Goal: Information Seeking & Learning: Learn about a topic

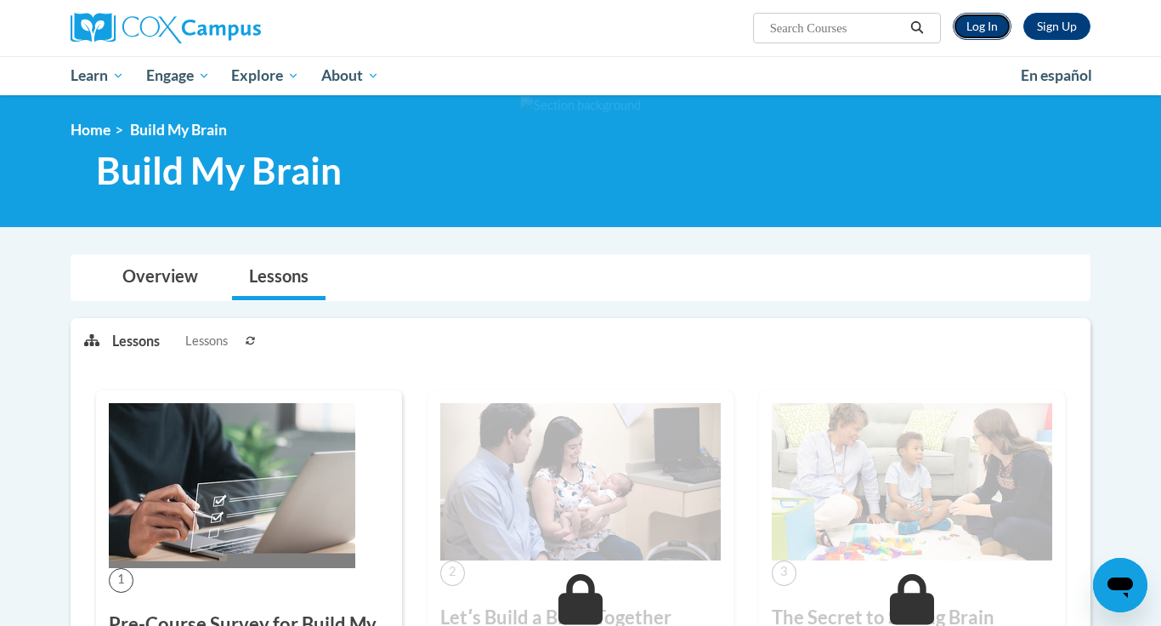
click at [993, 33] on link "Log In" at bounding box center [982, 26] width 59 height 27
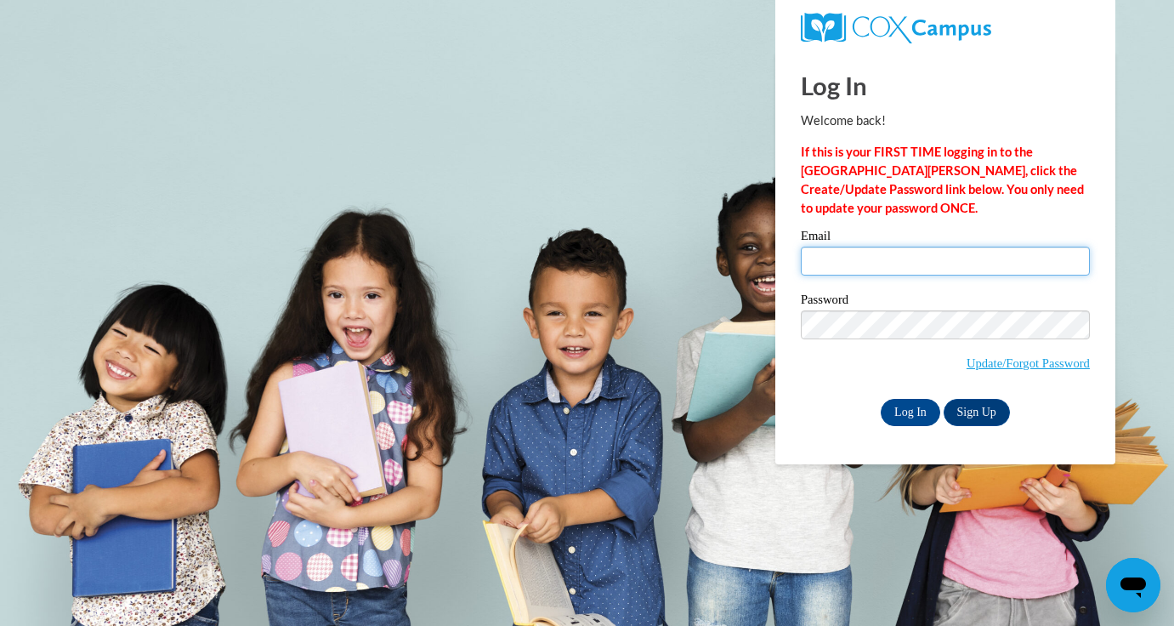
click at [899, 260] on input "Email" at bounding box center [945, 261] width 289 height 29
type input "feliciaziegmann1990@gmail.com"
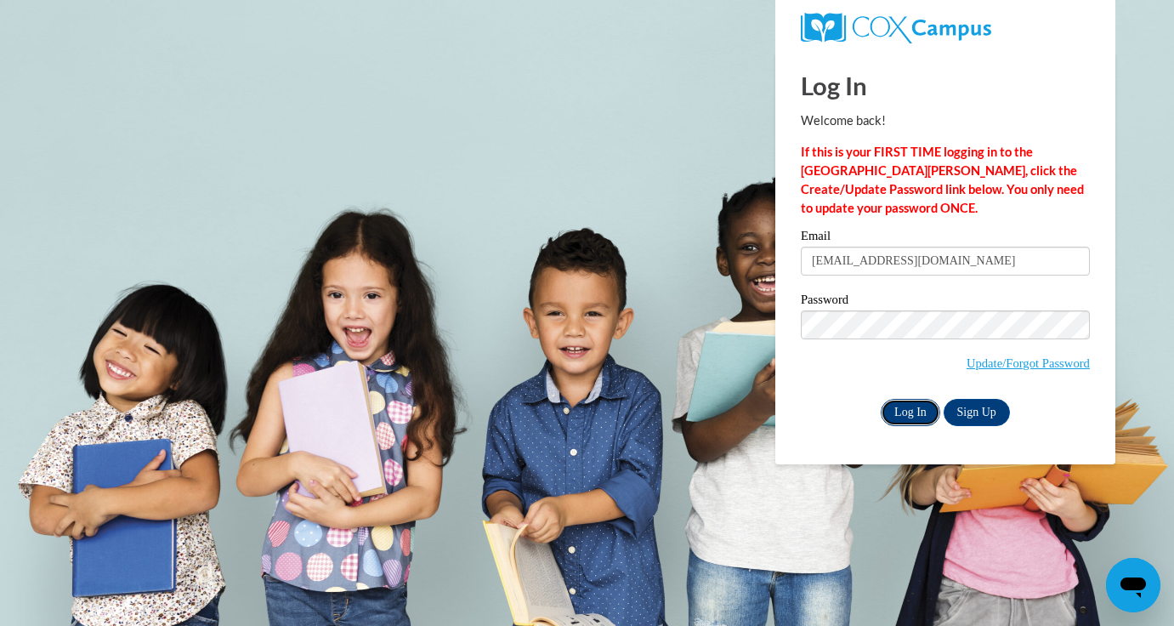
click at [892, 416] on input "Log In" at bounding box center [911, 412] width 60 height 27
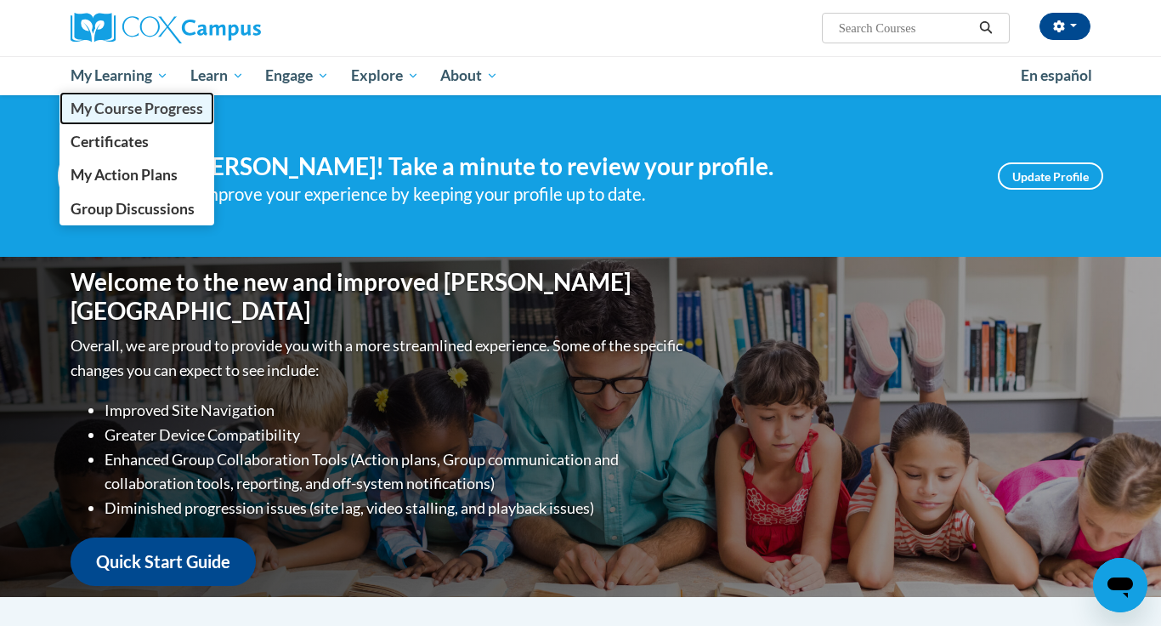
click at [118, 110] on span "My Course Progress" at bounding box center [137, 108] width 133 height 18
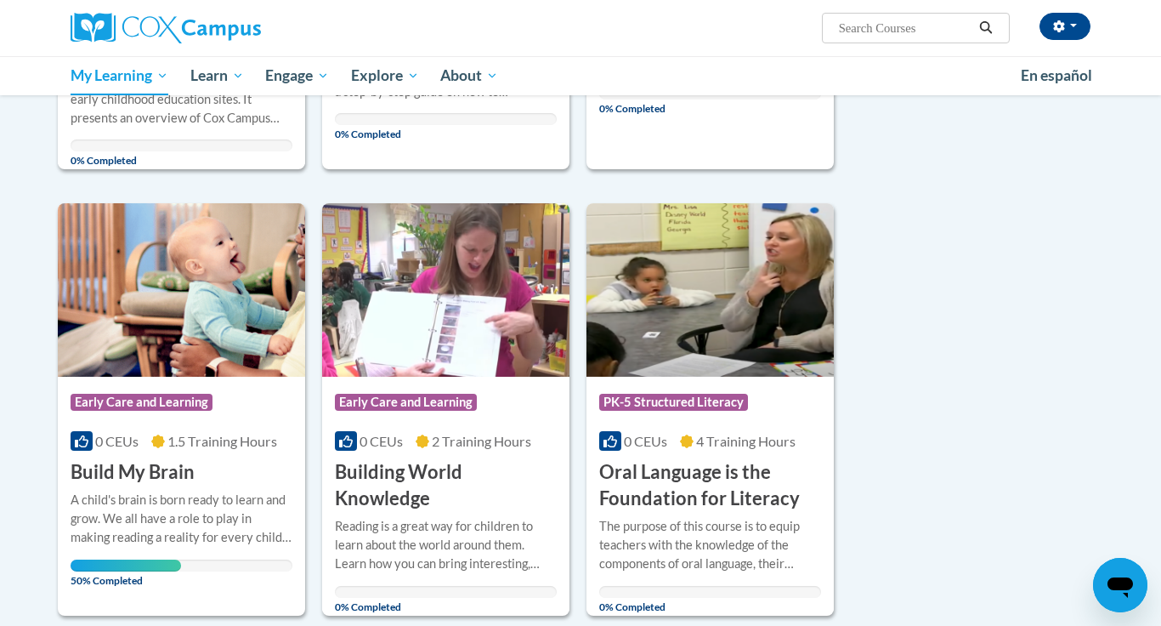
scroll to position [1059, 0]
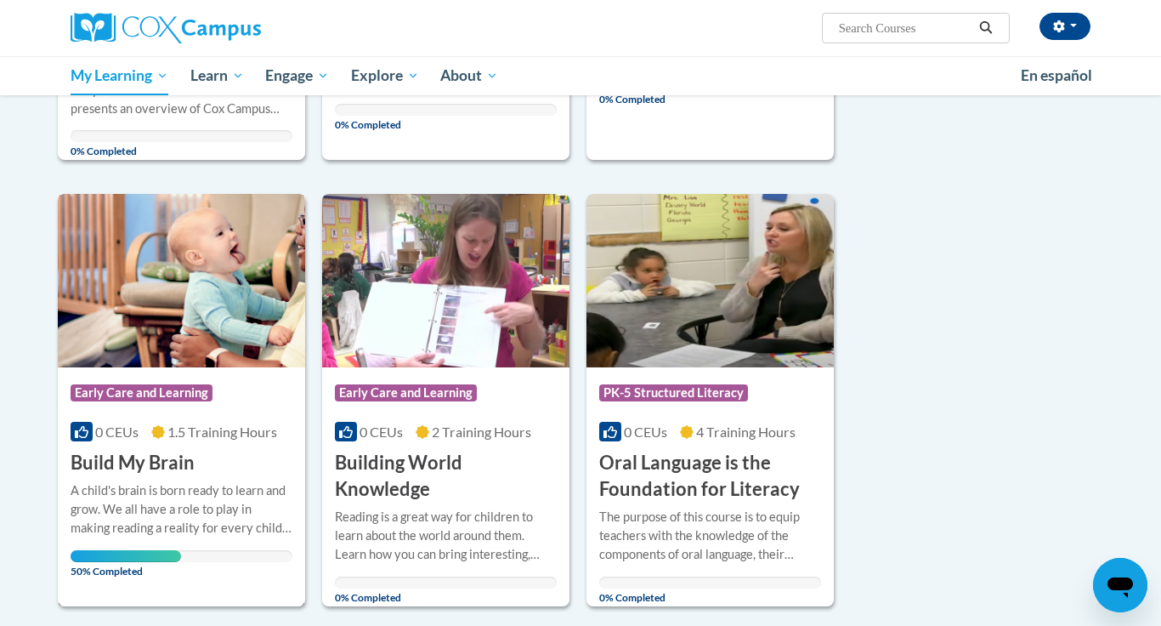
click at [233, 269] on img at bounding box center [181, 280] width 247 height 173
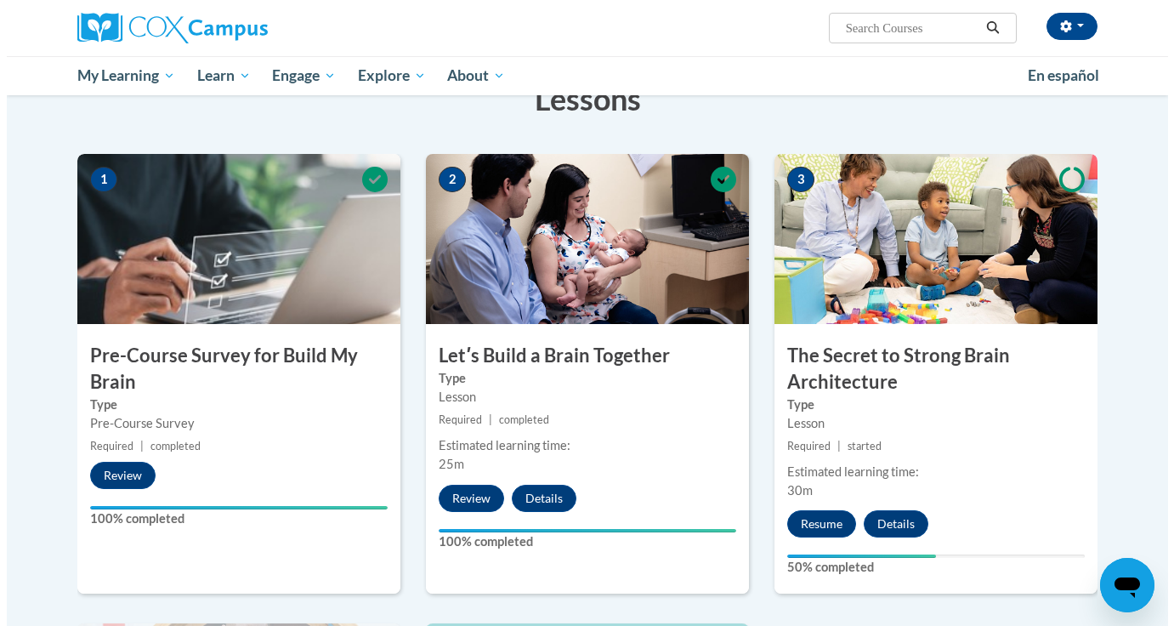
scroll to position [337, 0]
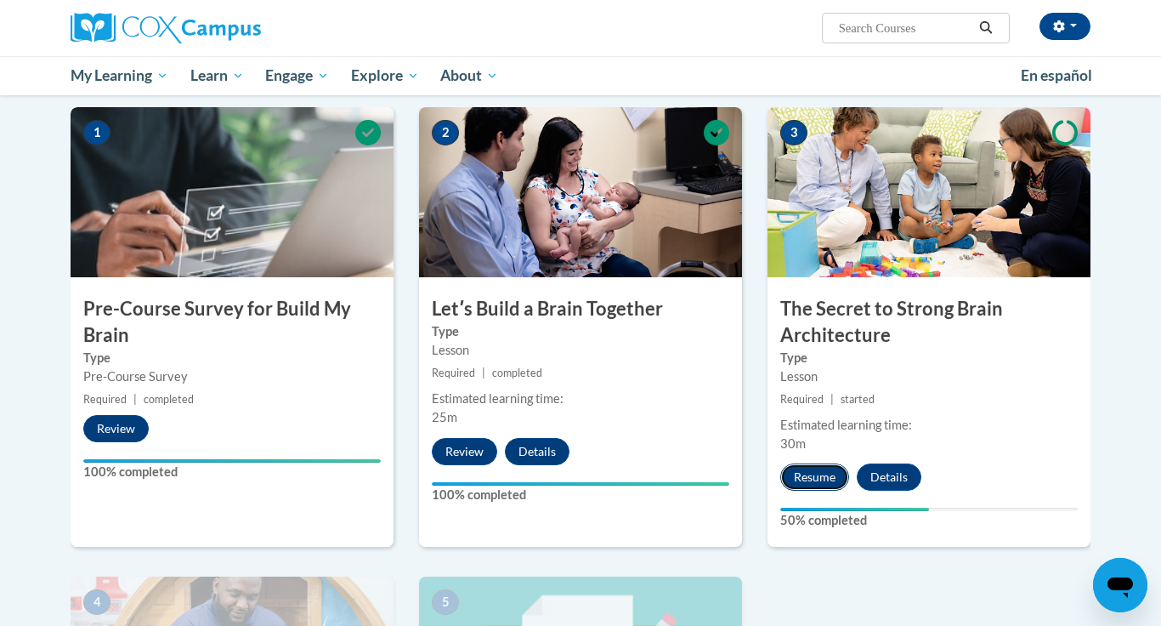
click at [804, 476] on button "Resume" at bounding box center [814, 476] width 69 height 27
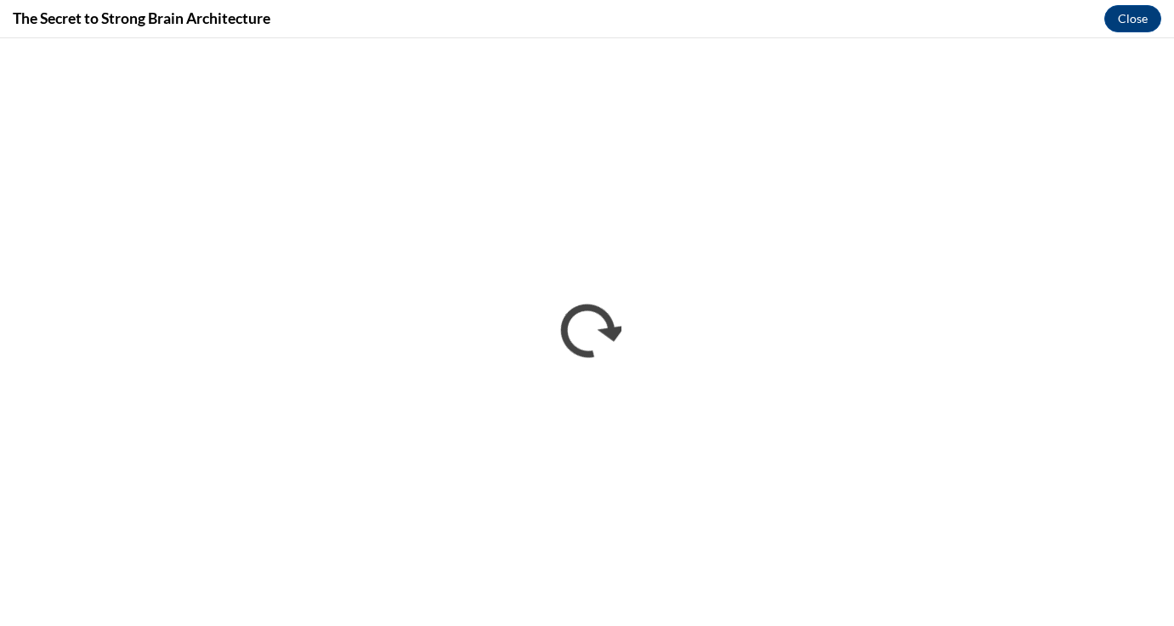
scroll to position [0, 0]
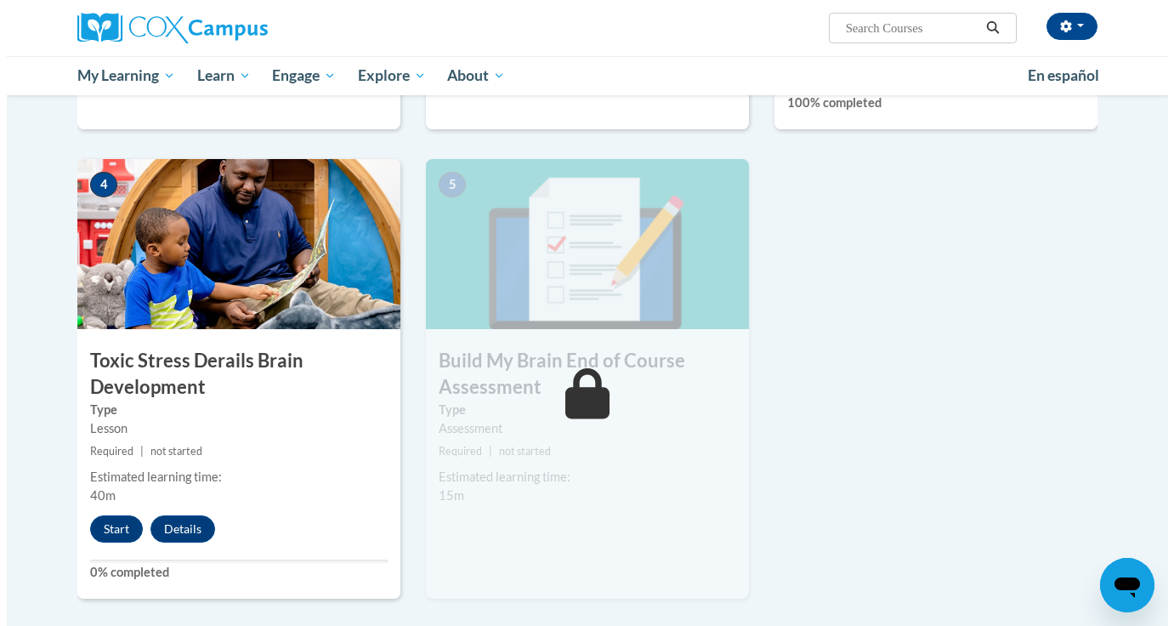
scroll to position [757, 0]
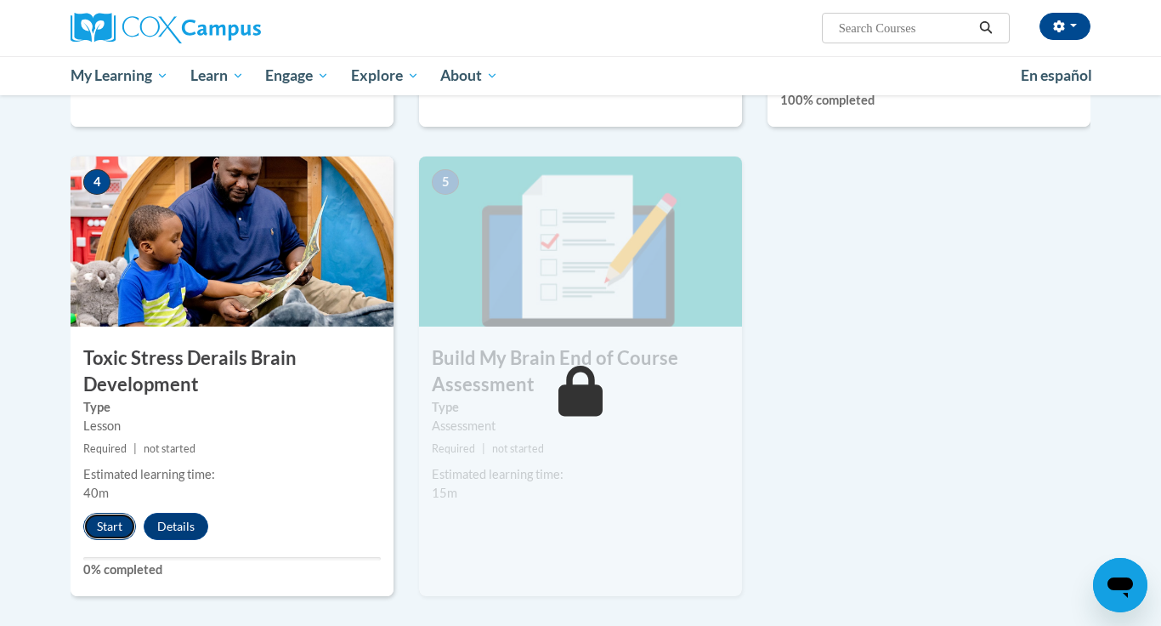
click at [106, 522] on button "Start" at bounding box center [109, 526] width 53 height 27
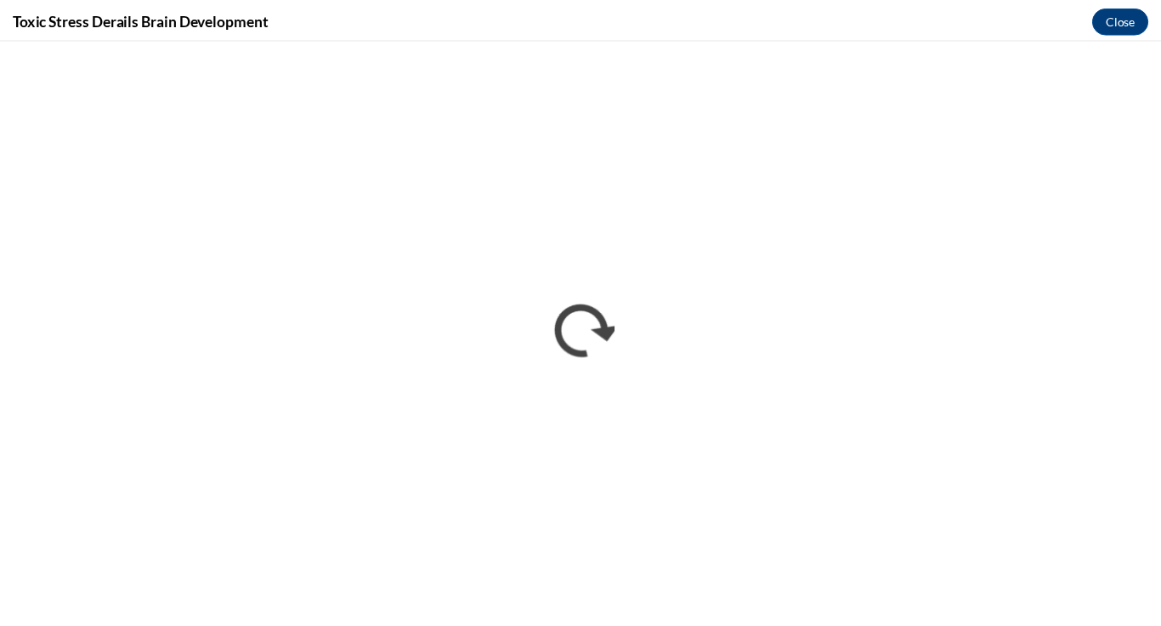
scroll to position [0, 0]
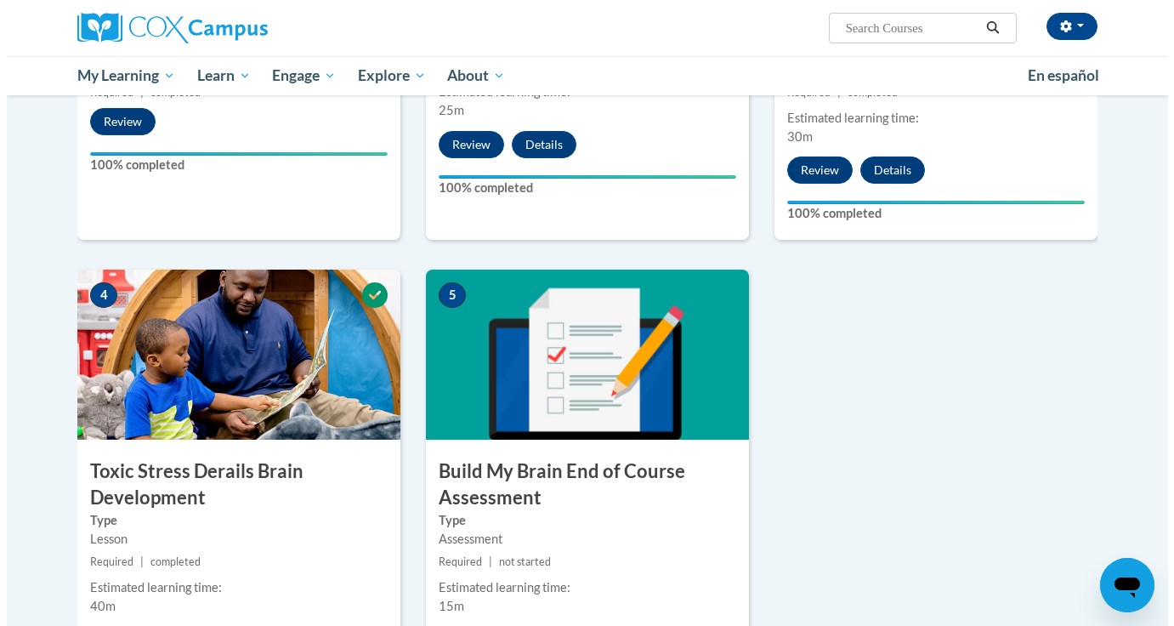
scroll to position [733, 0]
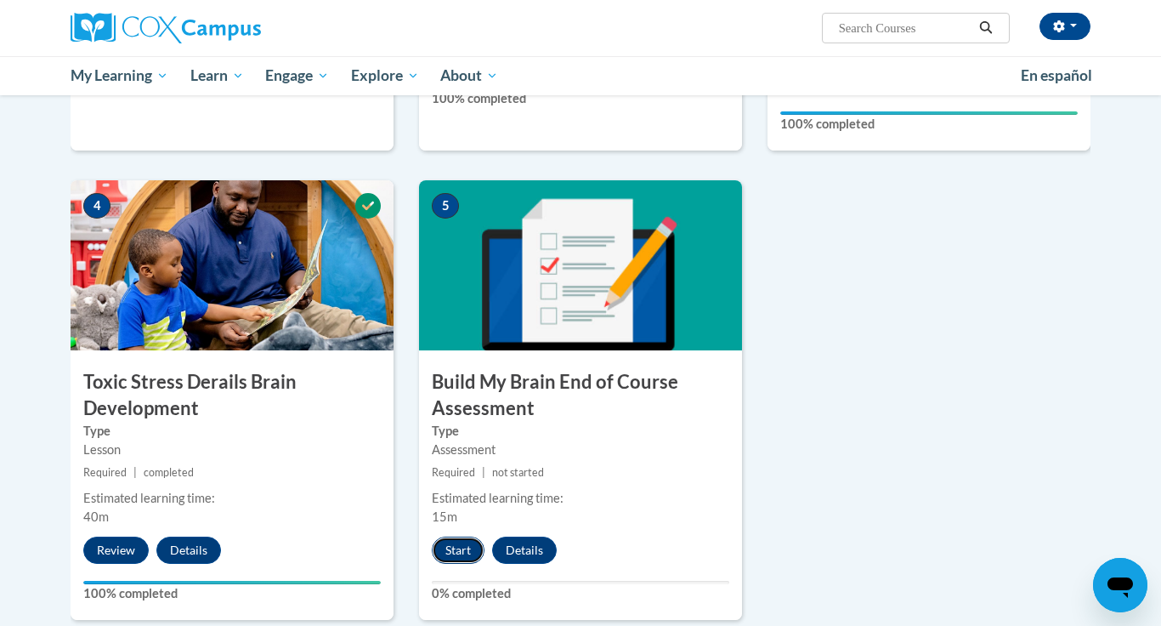
click at [450, 547] on button "Start" at bounding box center [458, 549] width 53 height 27
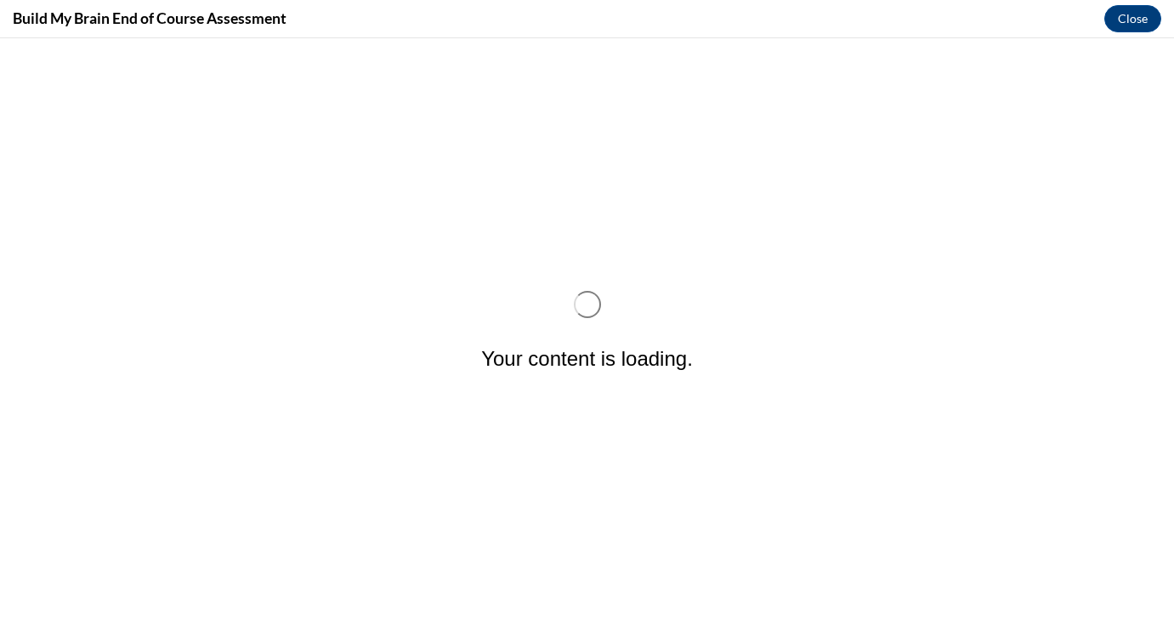
scroll to position [0, 0]
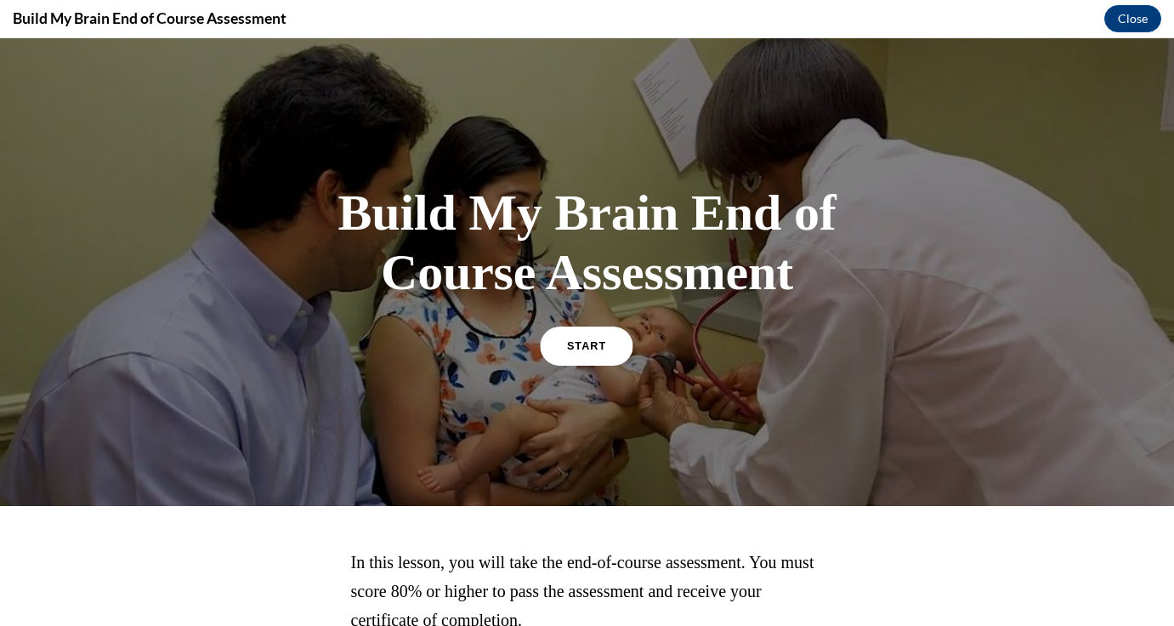
click at [564, 360] on link "START" at bounding box center [587, 345] width 93 height 39
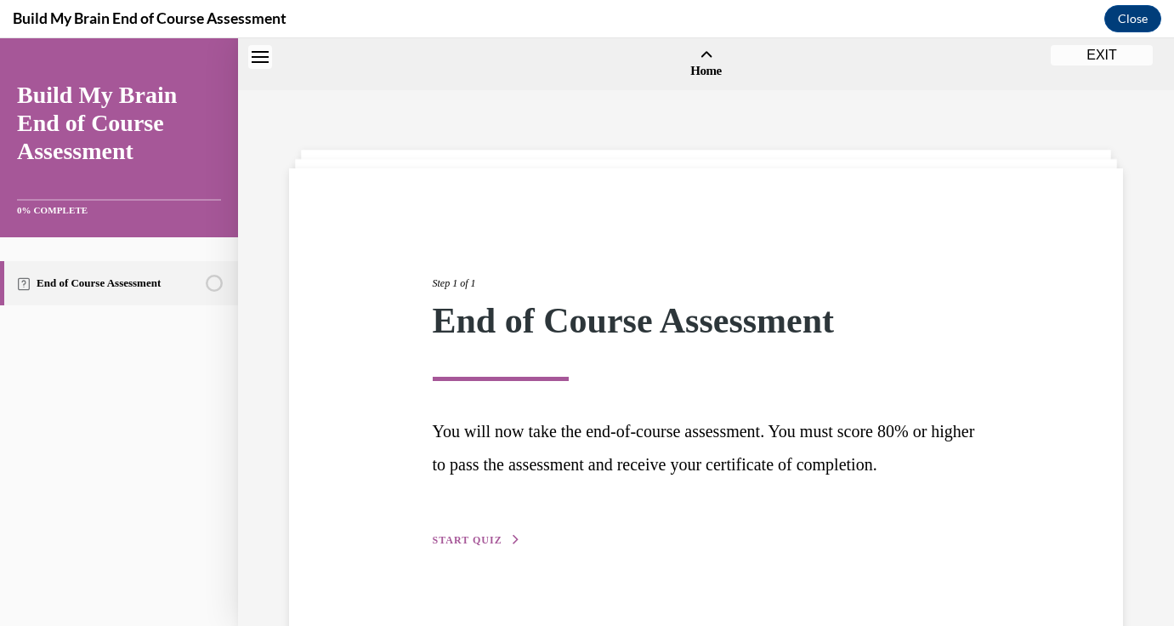
scroll to position [53, 0]
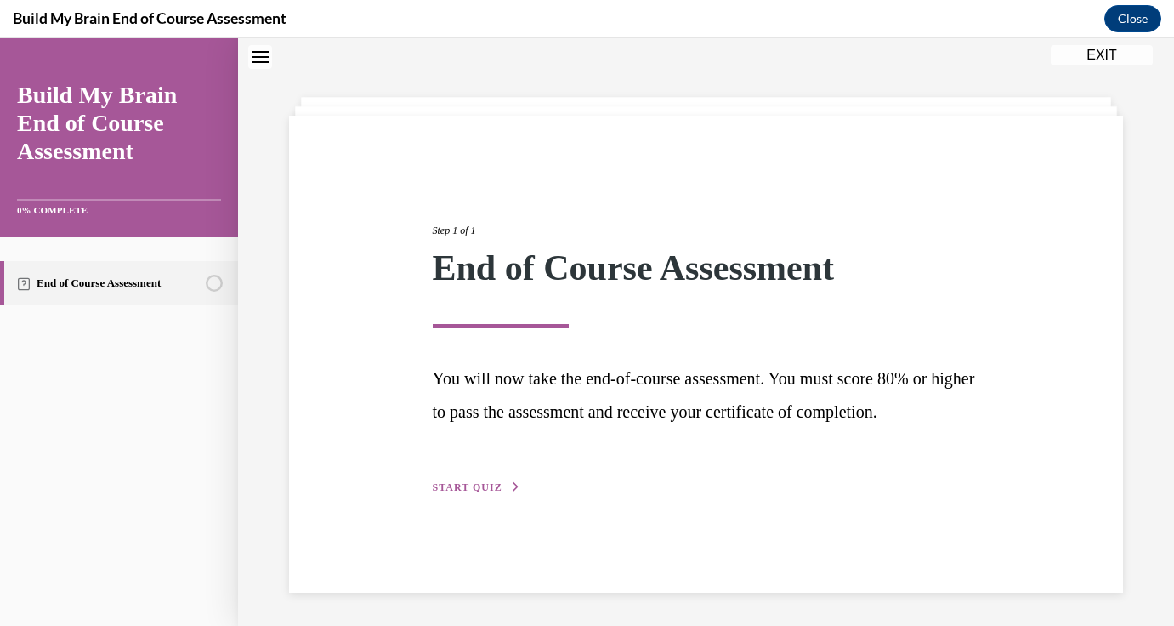
click at [446, 493] on span "START QUIZ" at bounding box center [468, 487] width 70 height 12
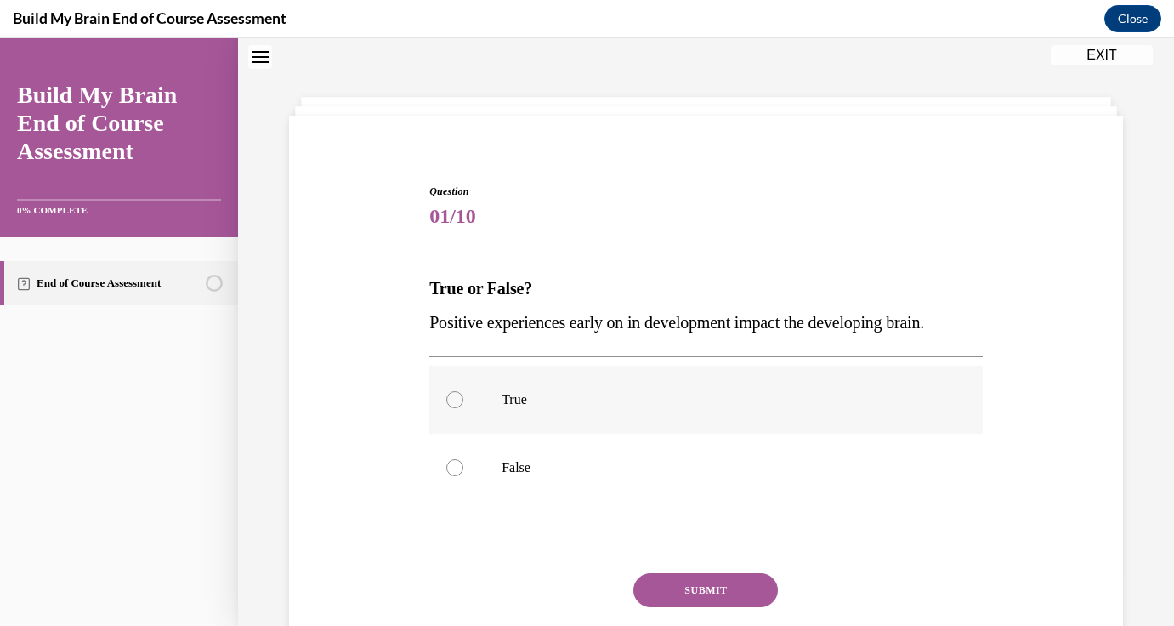
click at [563, 396] on p "True" at bounding box center [721, 399] width 439 height 17
click at [463, 396] on input "True" at bounding box center [454, 399] width 17 height 17
radio input "true"
click at [696, 575] on button "SUBMIT" at bounding box center [705, 590] width 145 height 34
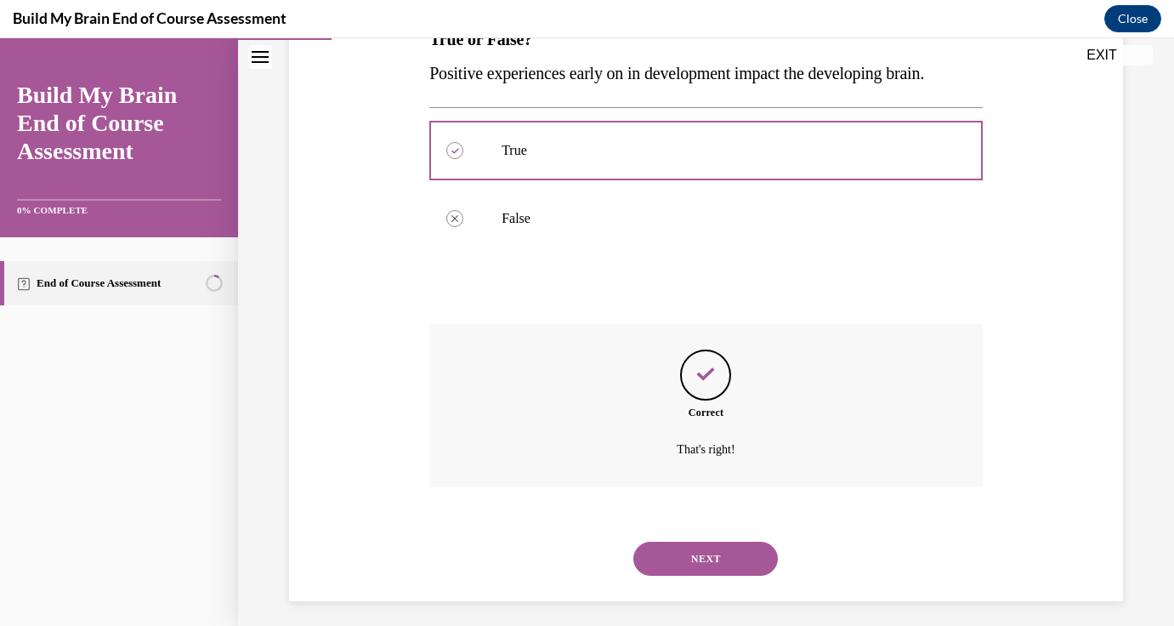
scroll to position [311, 0]
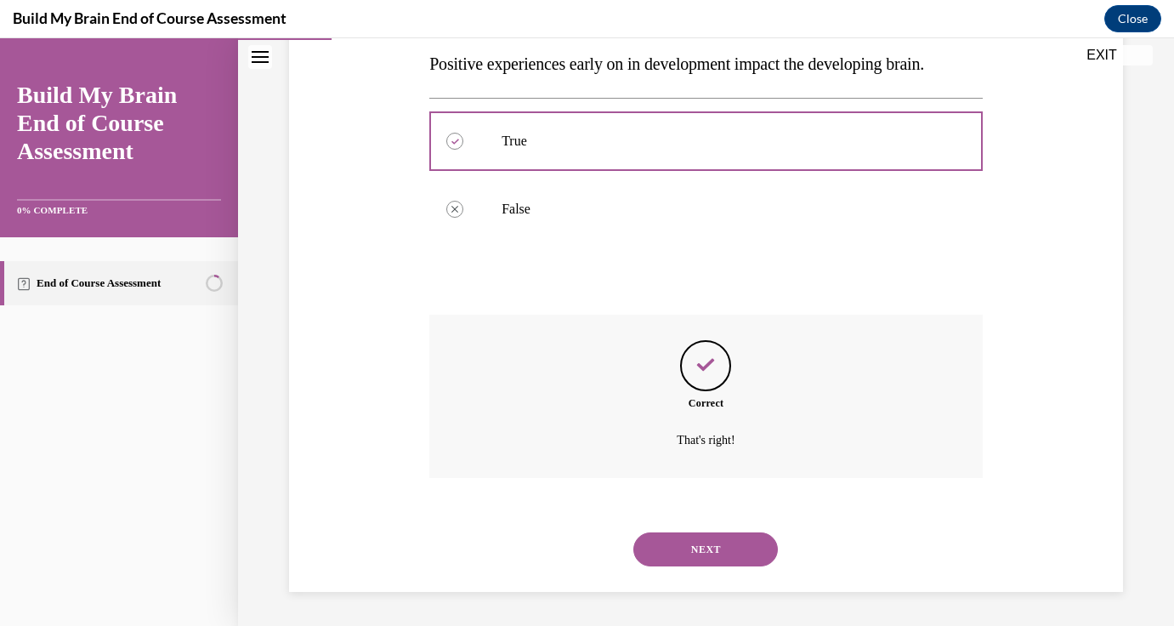
click at [697, 553] on button "NEXT" at bounding box center [705, 549] width 145 height 34
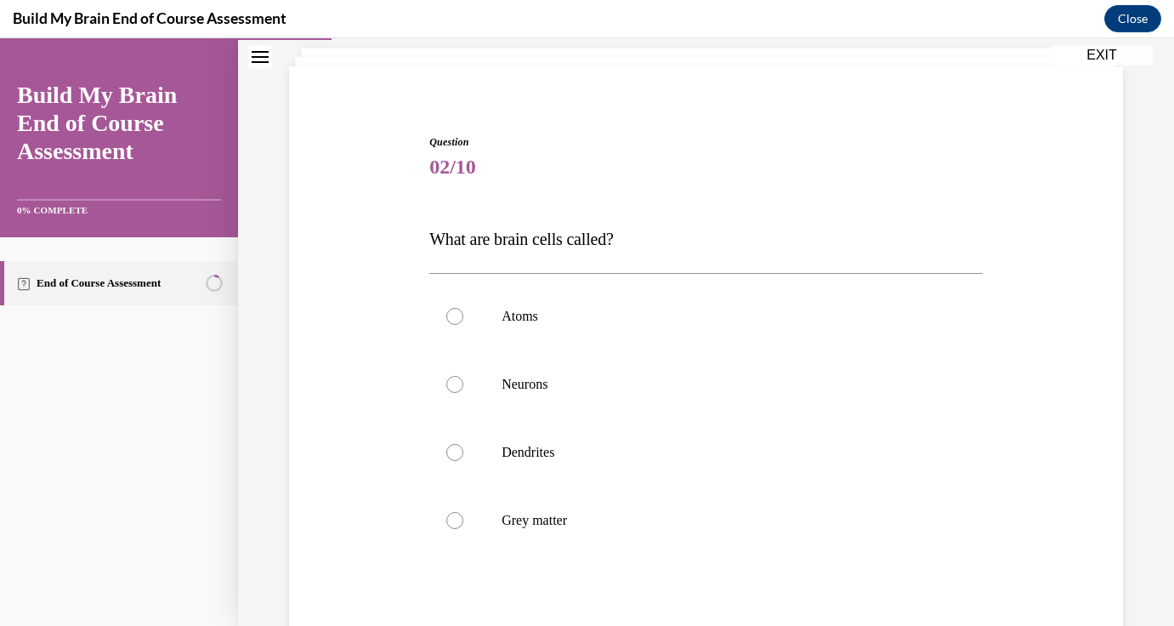
scroll to position [116, 0]
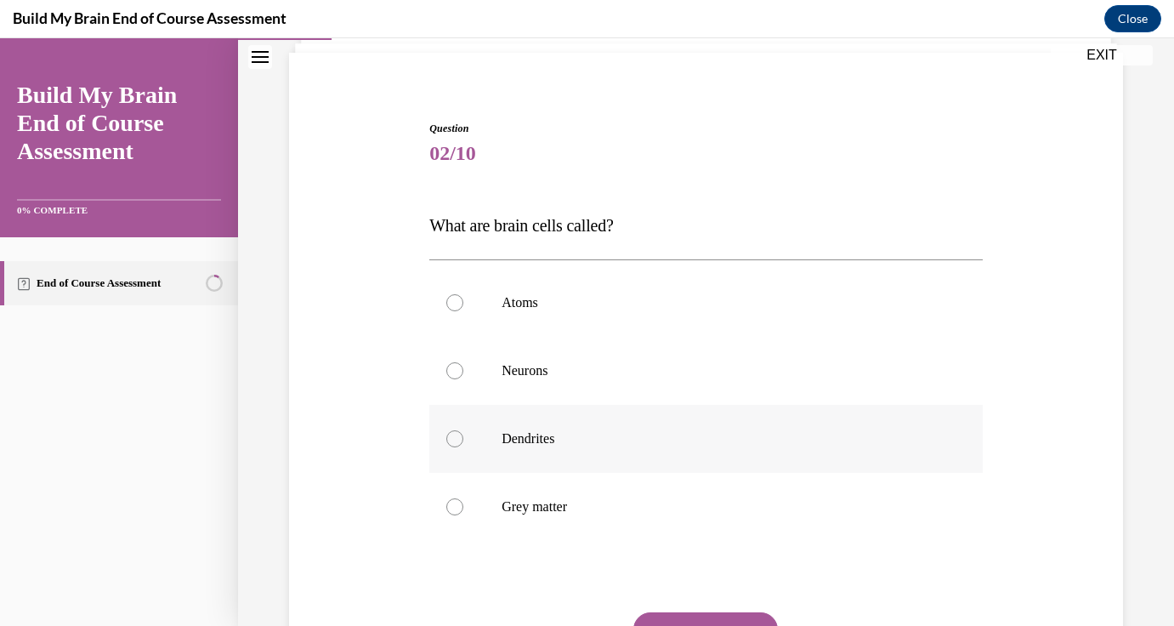
click at [543, 440] on p "Dendrites" at bounding box center [721, 438] width 439 height 17
click at [463, 440] on input "Dendrites" at bounding box center [454, 438] width 17 height 17
radio input "true"
click at [706, 617] on button "SUBMIT" at bounding box center [705, 629] width 145 height 34
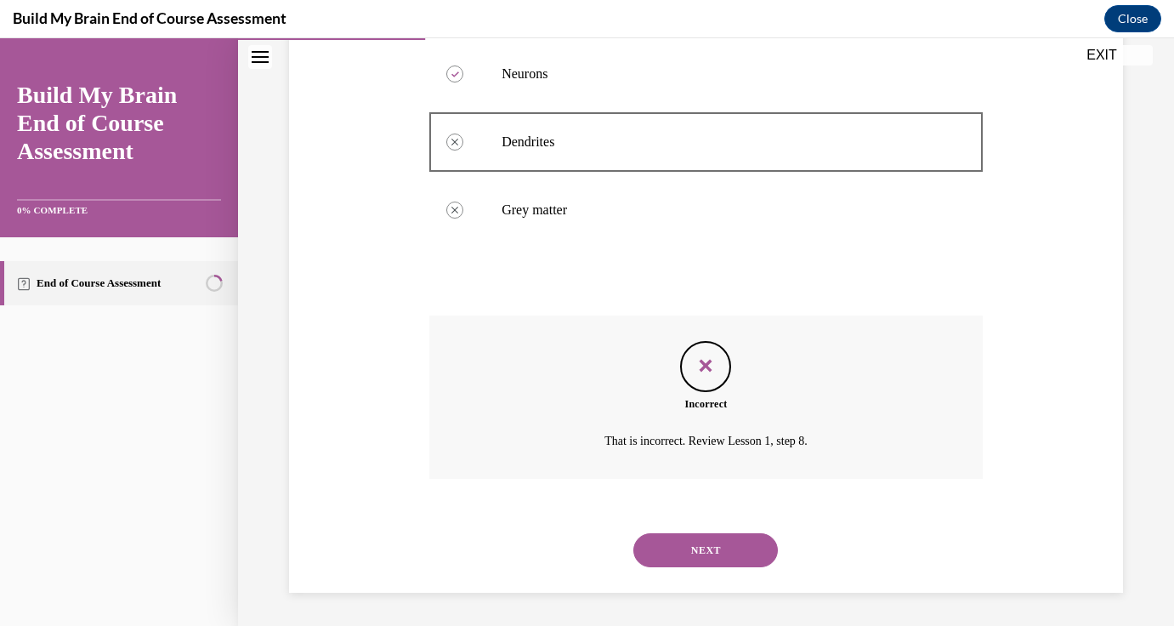
scroll to position [413, 0]
click at [678, 553] on button "NEXT" at bounding box center [705, 549] width 145 height 34
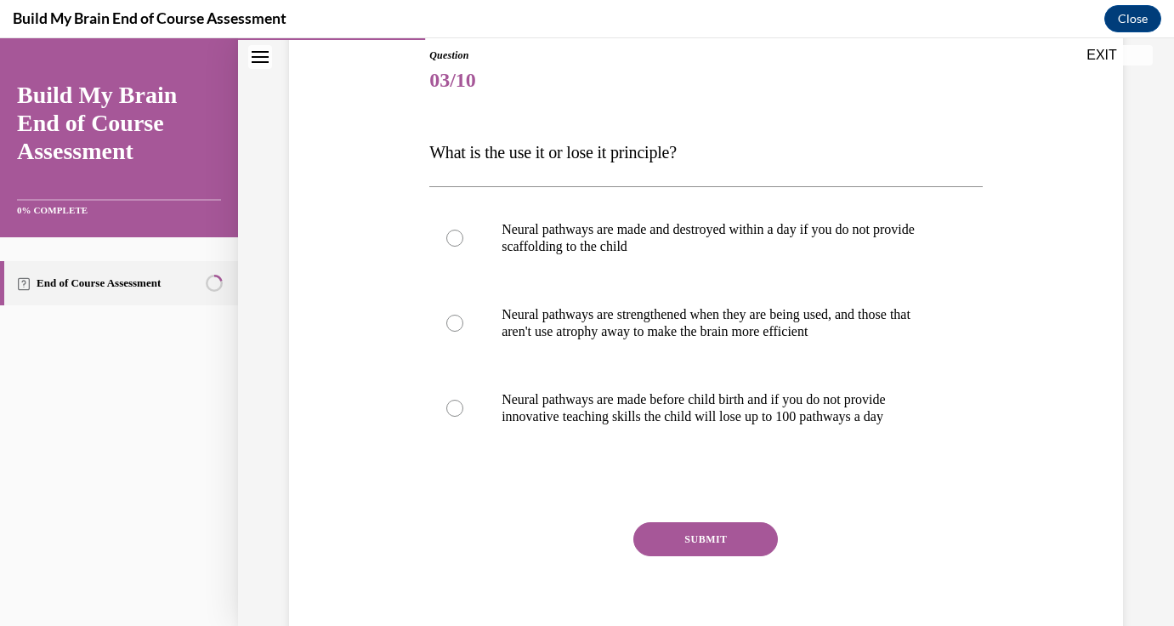
scroll to position [196, 0]
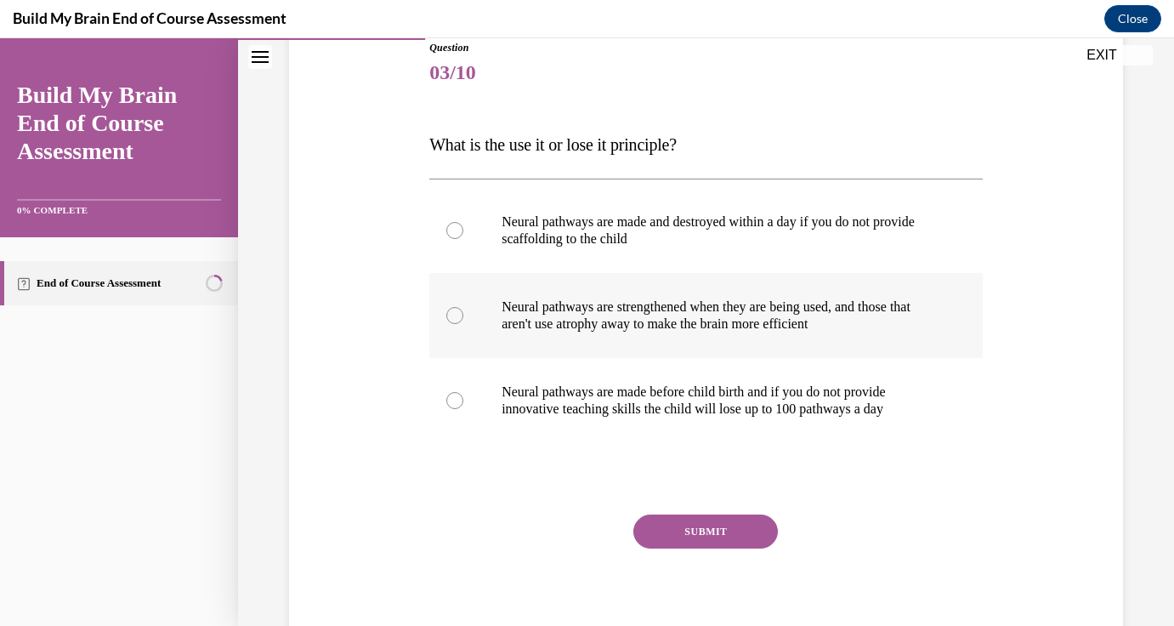
click at [795, 314] on p "Neural pathways are strengthened when they are being used, and those that aren'…" at bounding box center [721, 315] width 439 height 34
click at [463, 314] on input "Neural pathways are strengthened when they are being used, and those that aren'…" at bounding box center [454, 315] width 17 height 17
radio input "true"
click at [694, 531] on button "SUBMIT" at bounding box center [705, 531] width 145 height 34
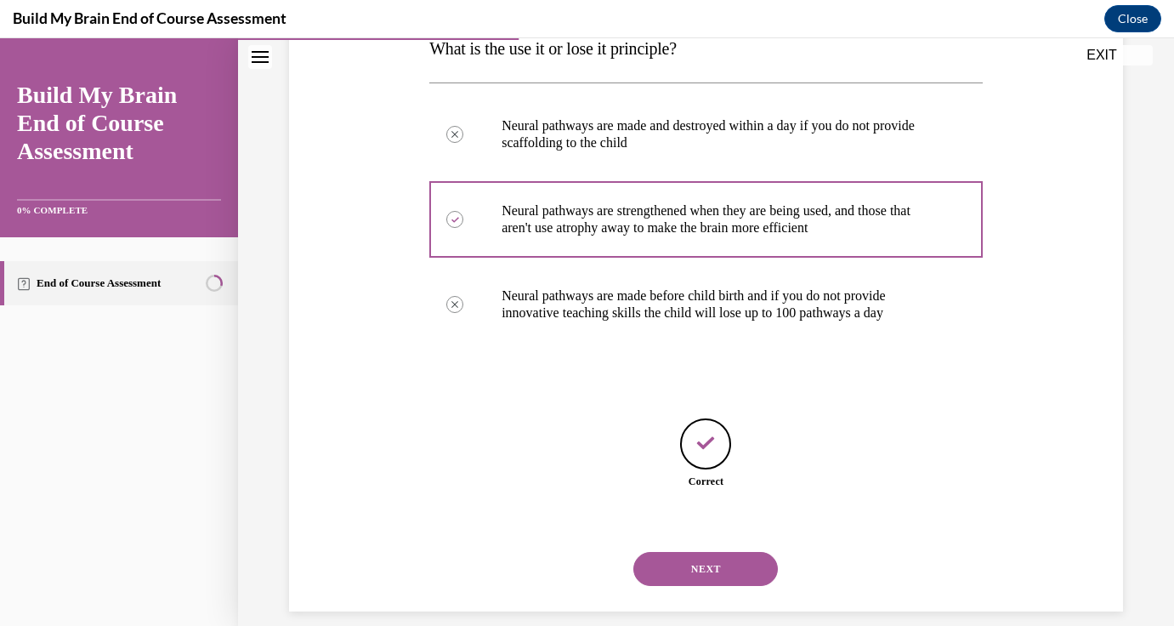
scroll to position [312, 0]
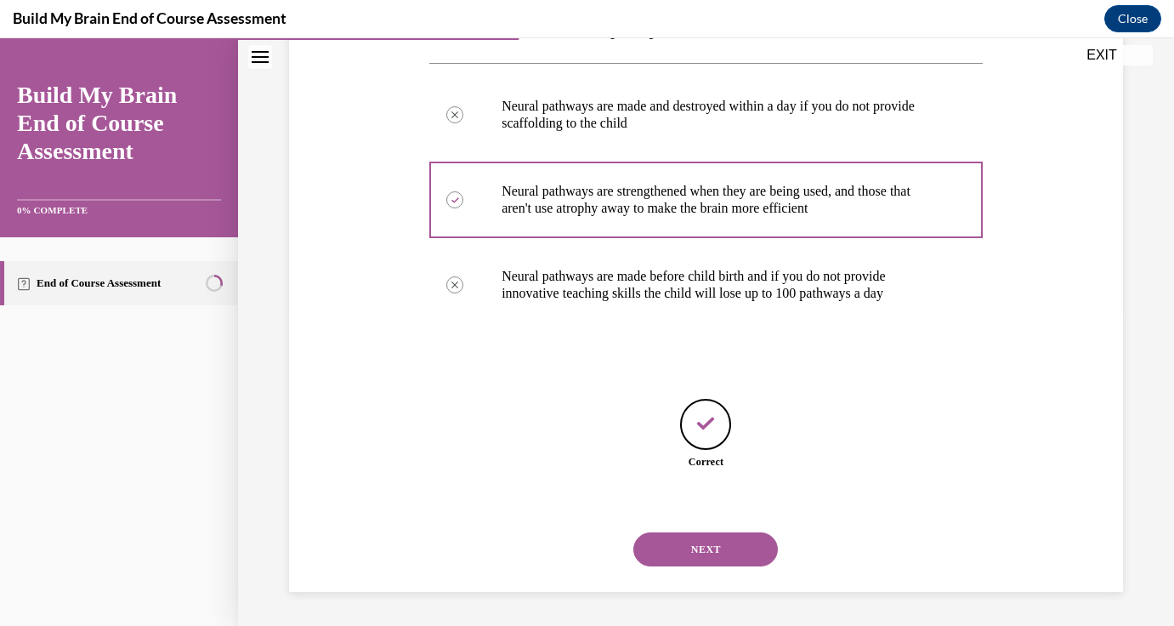
click at [692, 550] on button "NEXT" at bounding box center [705, 549] width 145 height 34
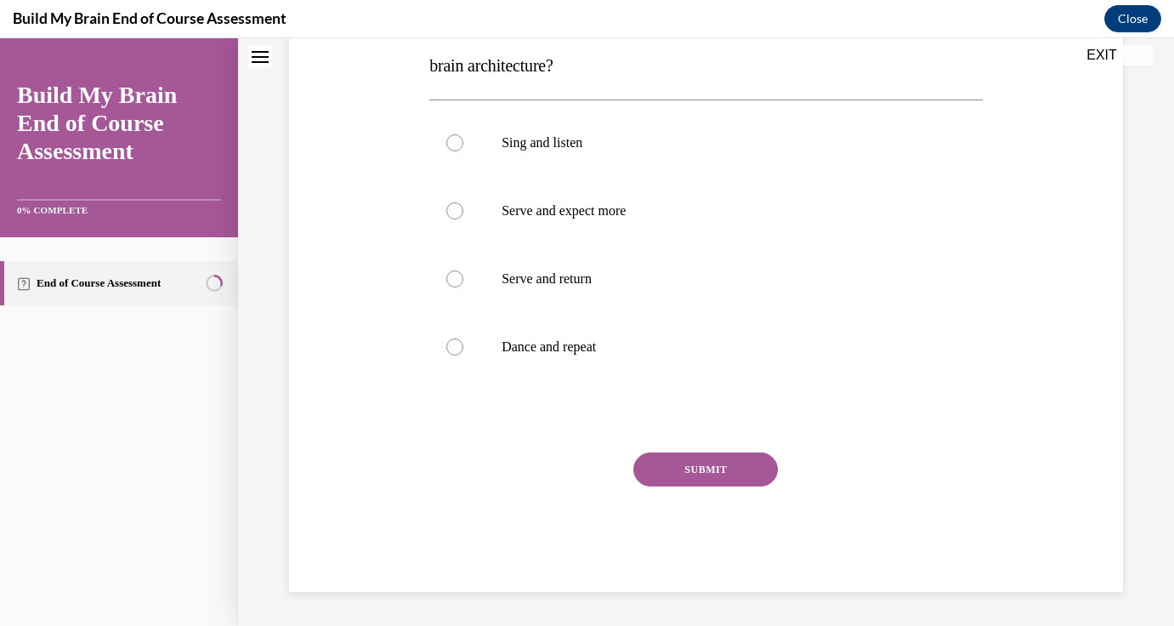
scroll to position [0, 0]
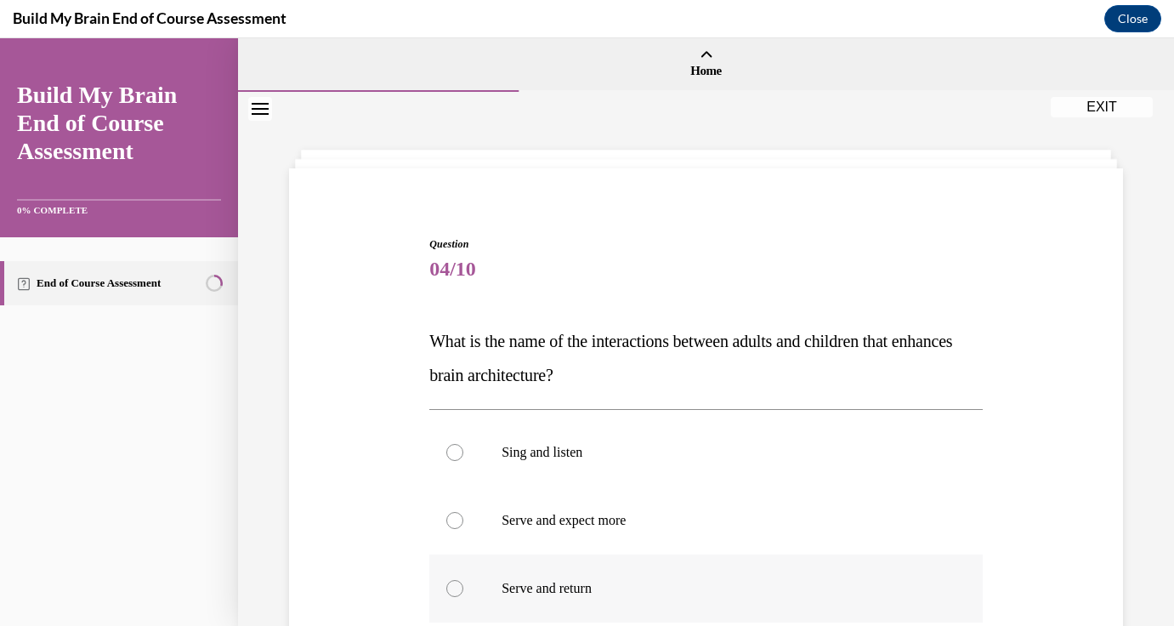
click at [685, 584] on p "Serve and return" at bounding box center [721, 588] width 439 height 17
click at [463, 584] on input "Serve and return" at bounding box center [454, 588] width 17 height 17
radio input "true"
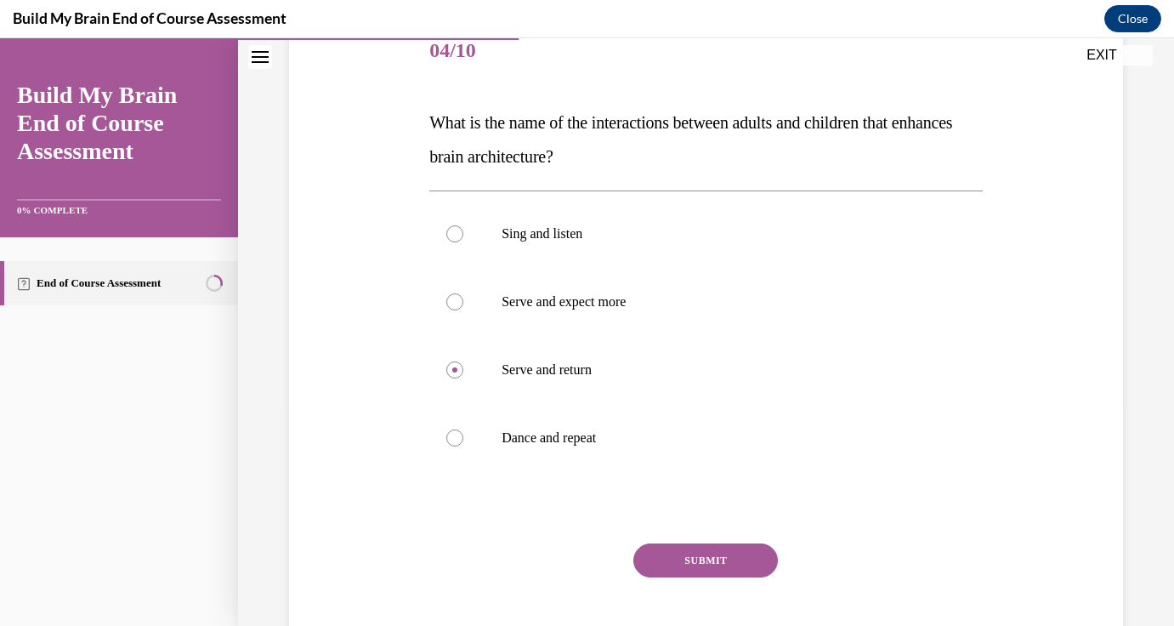
scroll to position [241, 0]
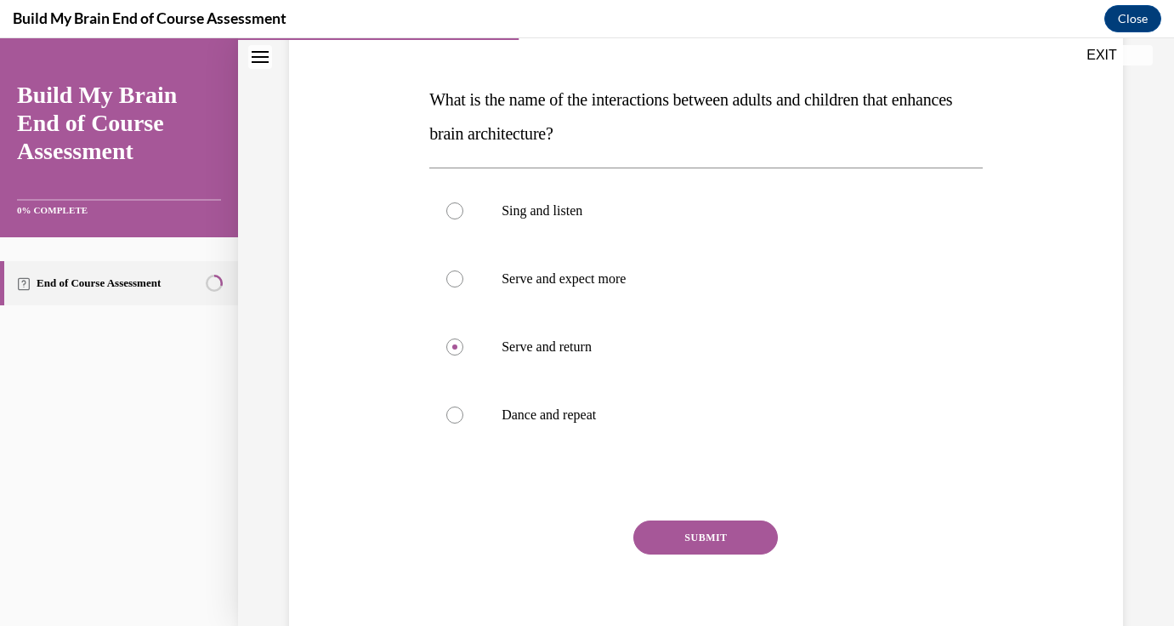
click at [680, 534] on button "SUBMIT" at bounding box center [705, 537] width 145 height 34
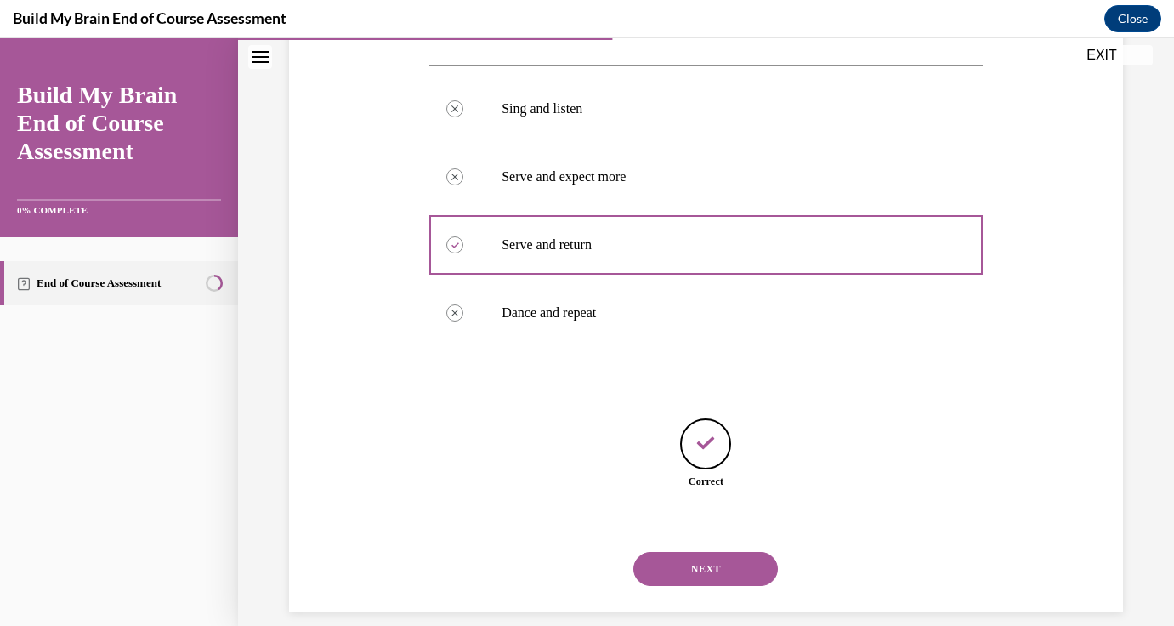
scroll to position [363, 0]
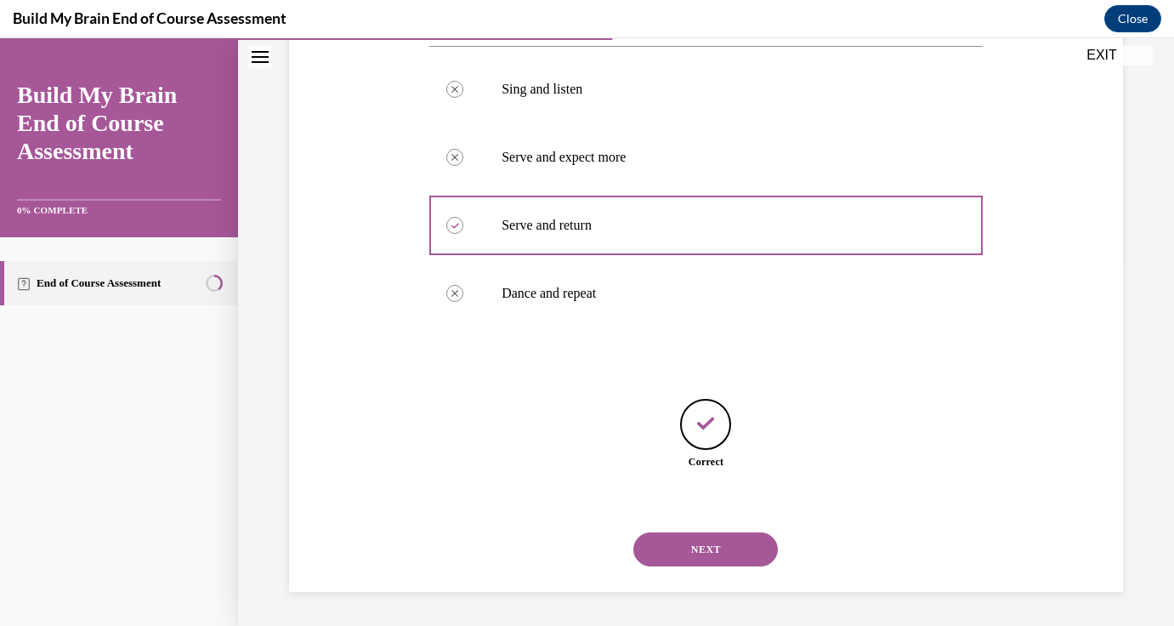
click at [683, 567] on div "NEXT" at bounding box center [705, 549] width 553 height 68
click at [689, 546] on button "NEXT" at bounding box center [705, 549] width 145 height 34
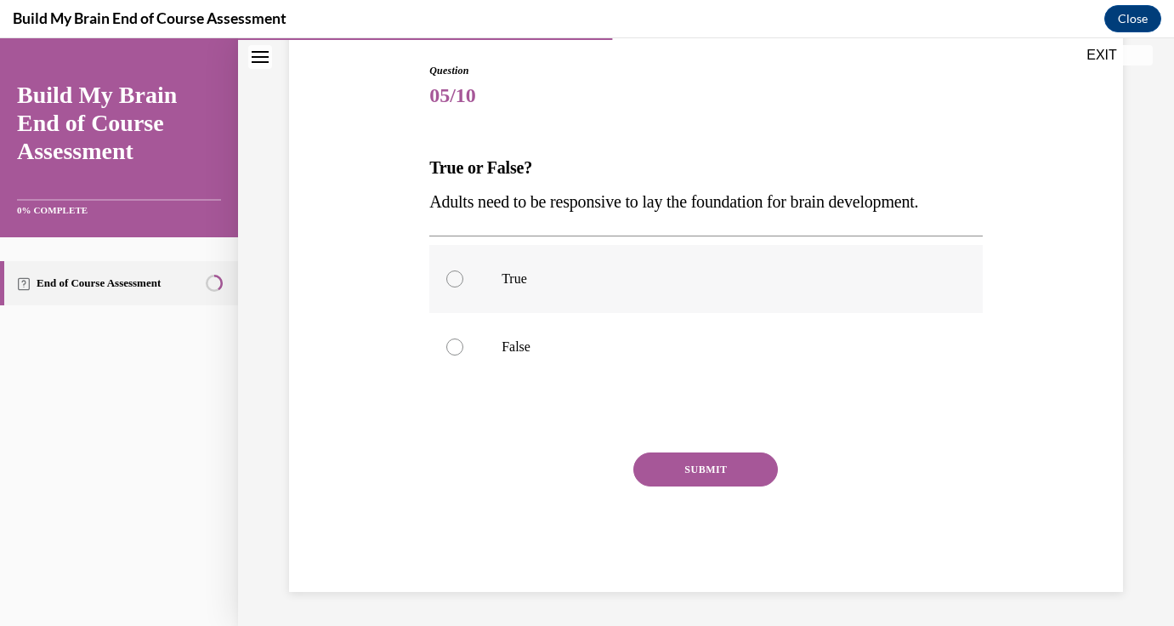
click at [511, 293] on label "True" at bounding box center [705, 279] width 553 height 68
click at [463, 287] on input "True" at bounding box center [454, 278] width 17 height 17
radio input "true"
click at [687, 471] on button "SUBMIT" at bounding box center [705, 469] width 145 height 34
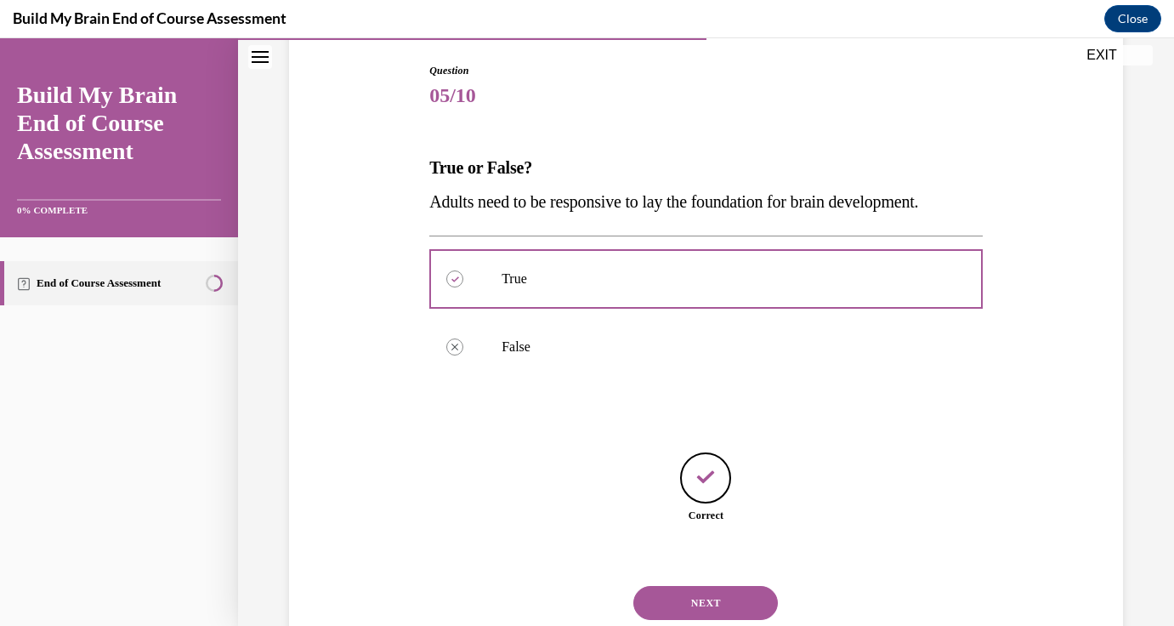
scroll to position [227, 0]
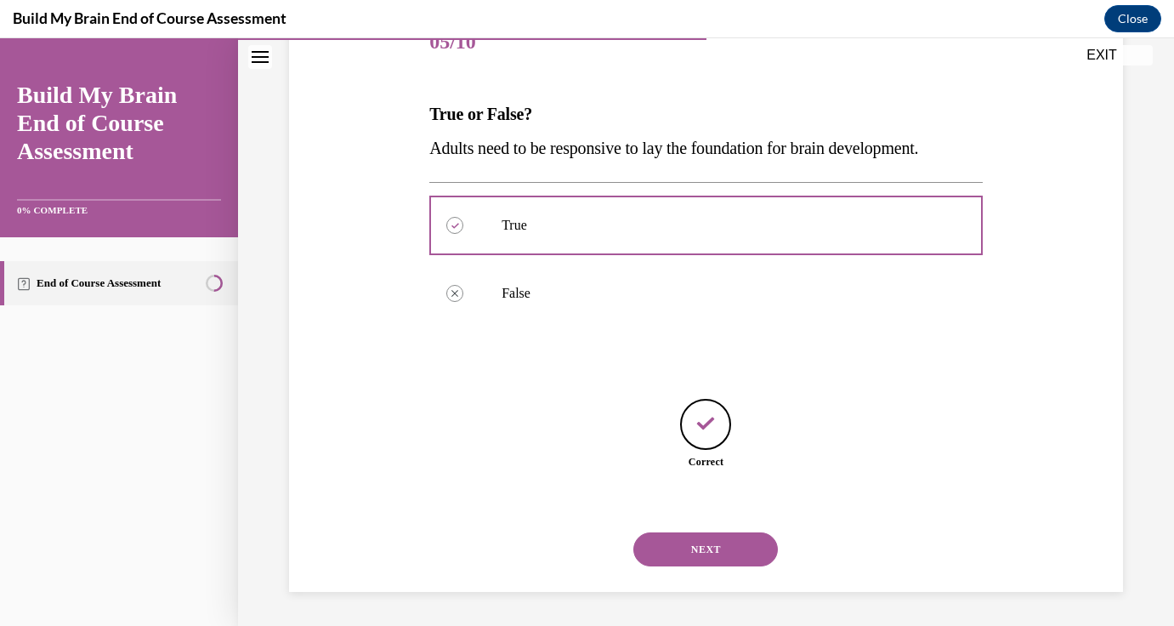
click at [704, 533] on button "NEXT" at bounding box center [705, 549] width 145 height 34
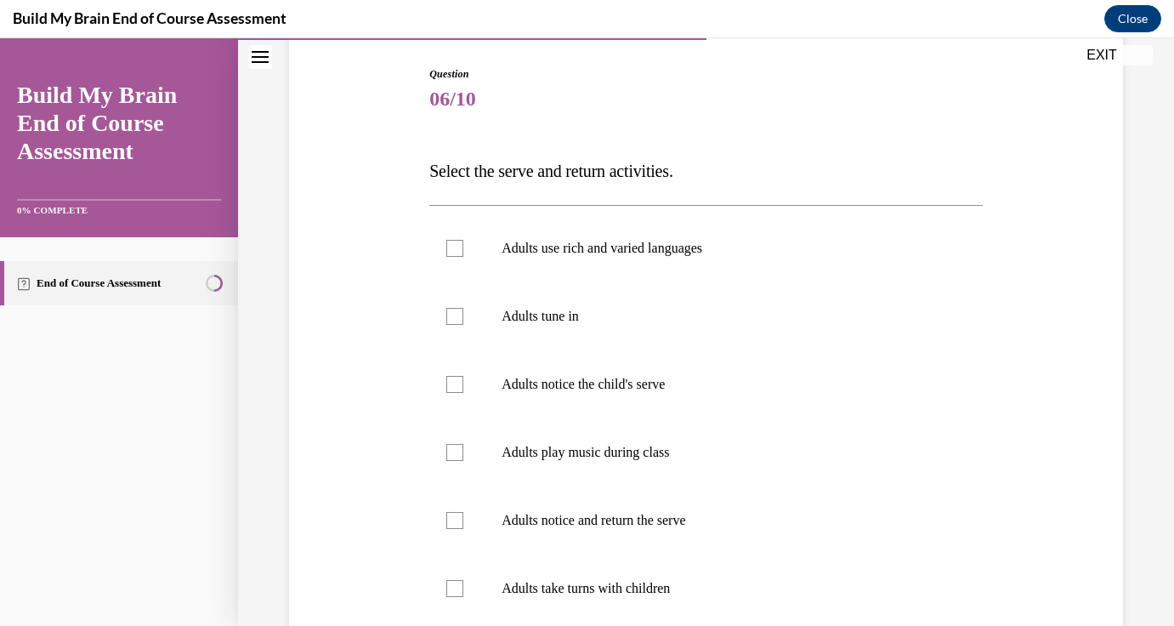
scroll to position [173, 0]
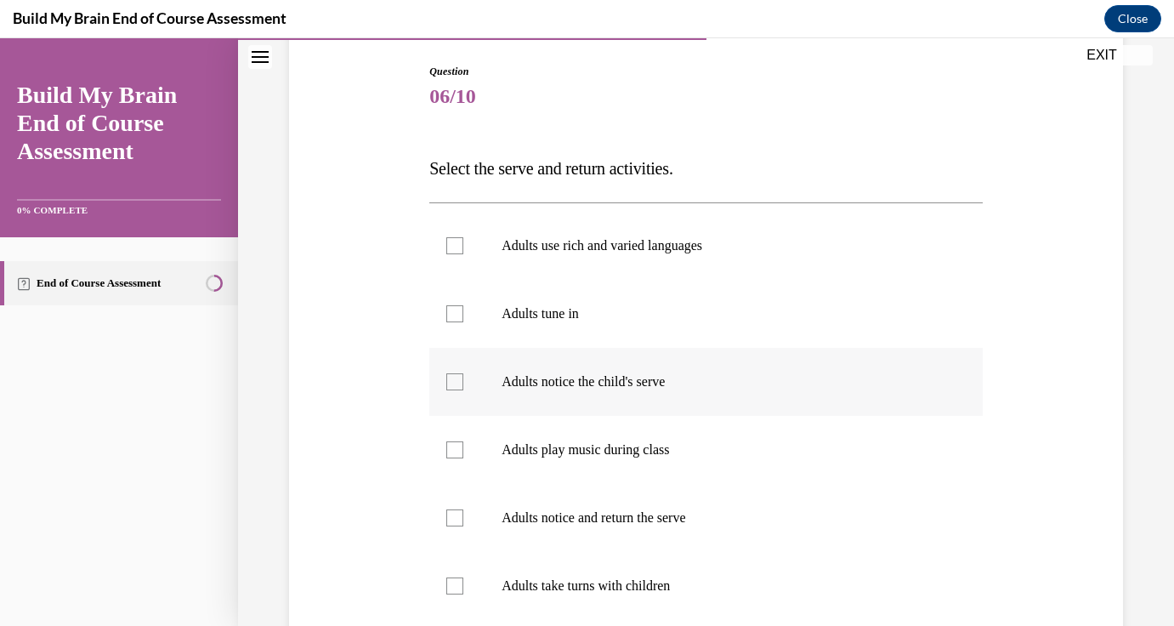
click at [724, 403] on label "Adults notice the child's serve" at bounding box center [705, 382] width 553 height 68
click at [463, 390] on input "Adults notice the child's serve" at bounding box center [454, 381] width 17 height 17
checkbox input "true"
click at [714, 525] on p "Adults notice and return the serve" at bounding box center [721, 517] width 439 height 17
click at [463, 525] on input "Adults notice and return the serve" at bounding box center [454, 517] width 17 height 17
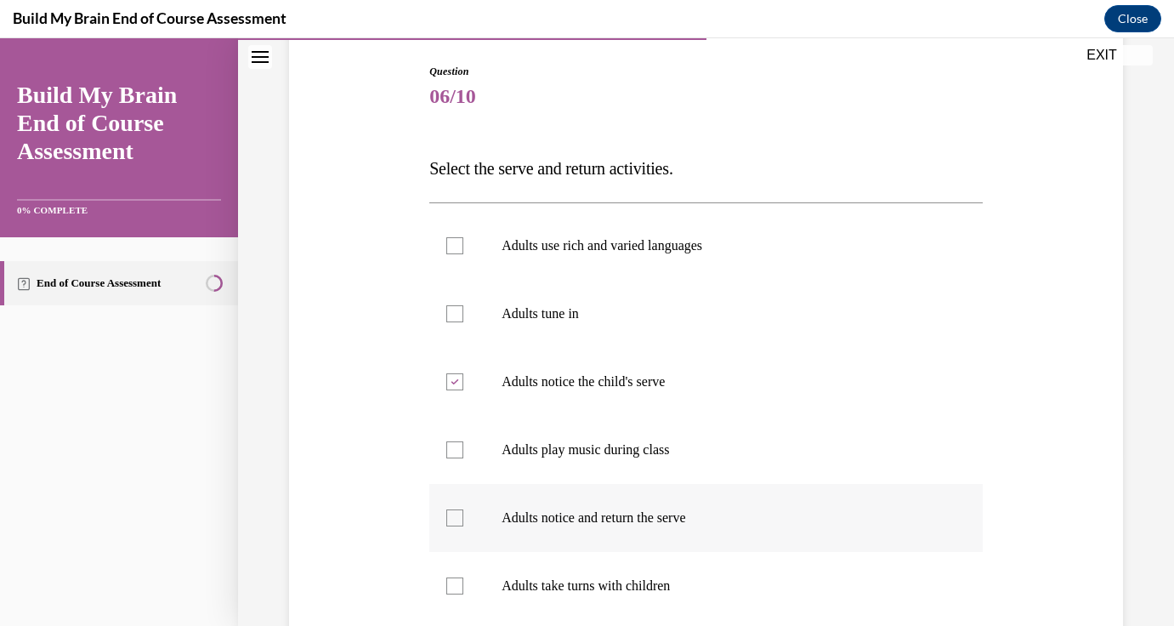
checkbox input "true"
click at [661, 580] on p "Adults take turns with children" at bounding box center [721, 585] width 439 height 17
click at [463, 580] on input "Adults take turns with children" at bounding box center [454, 585] width 17 height 17
checkbox input "true"
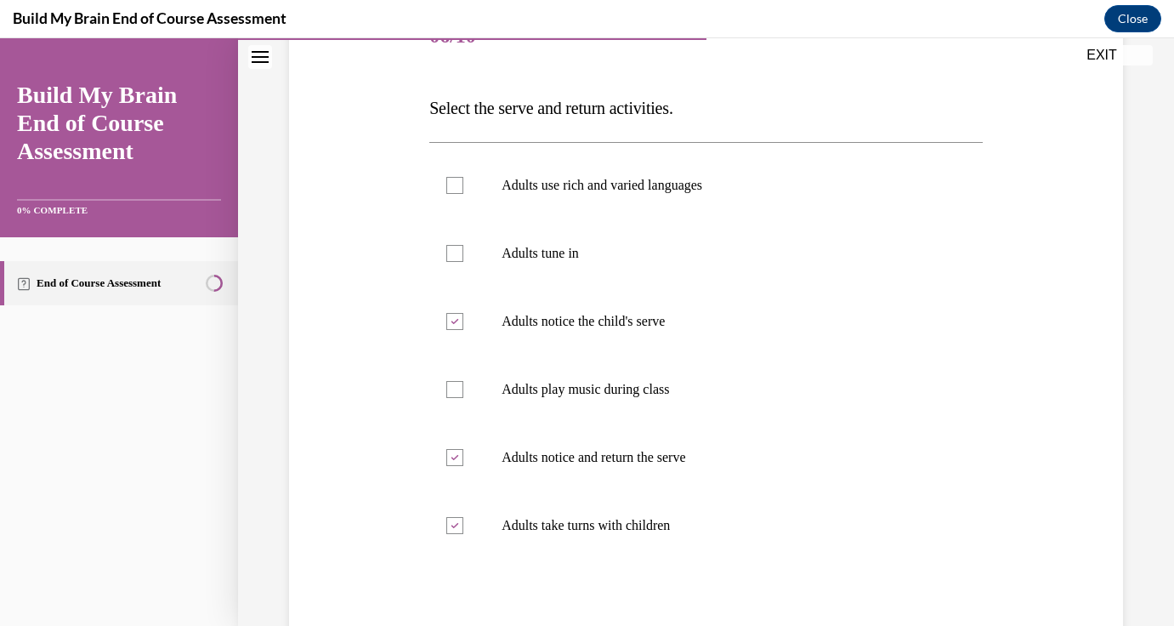
scroll to position [232, 0]
click at [545, 247] on p "Adults tune in" at bounding box center [721, 254] width 439 height 17
click at [463, 247] on input "Adults tune in" at bounding box center [454, 254] width 17 height 17
checkbox input "true"
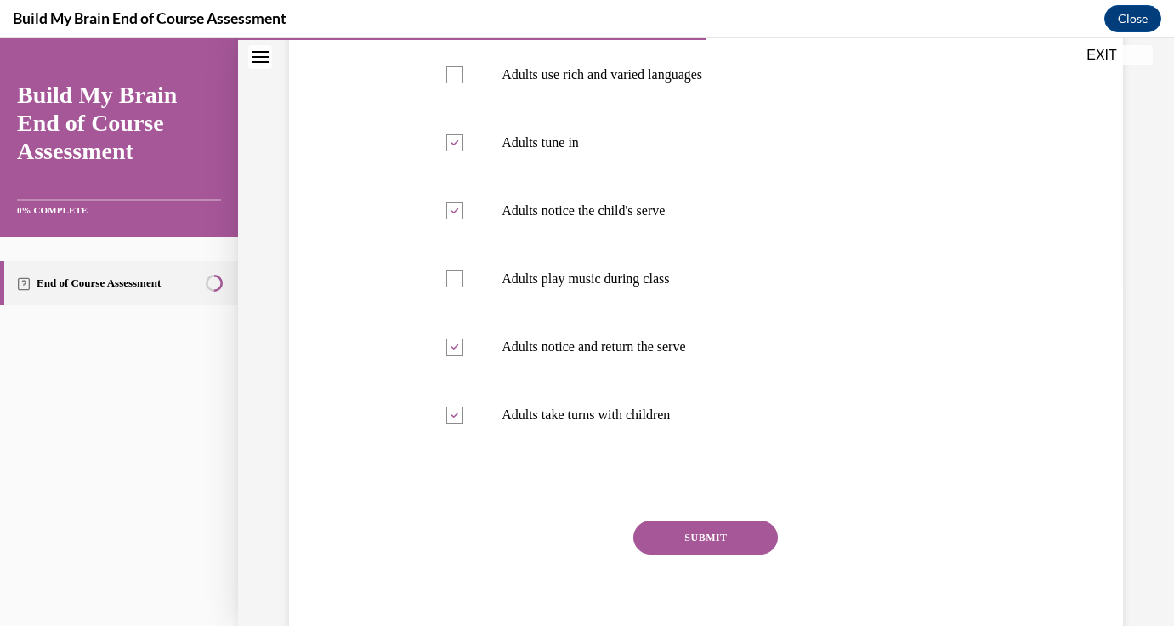
click at [725, 547] on button "SUBMIT" at bounding box center [705, 537] width 145 height 34
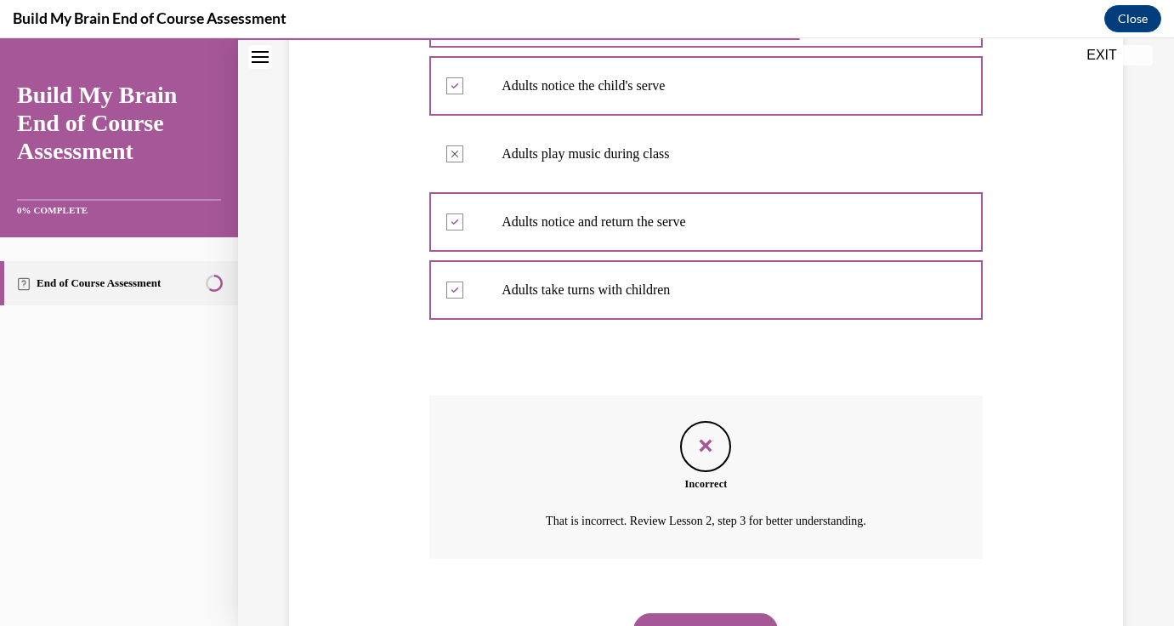
scroll to position [532, 0]
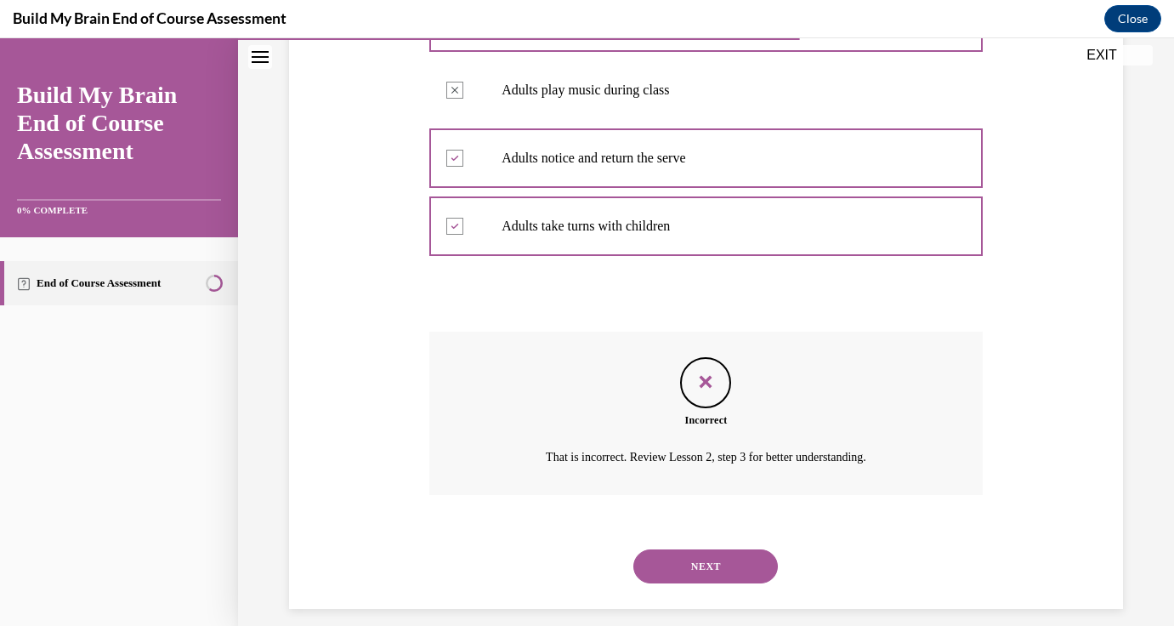
click at [740, 564] on button "NEXT" at bounding box center [705, 566] width 145 height 34
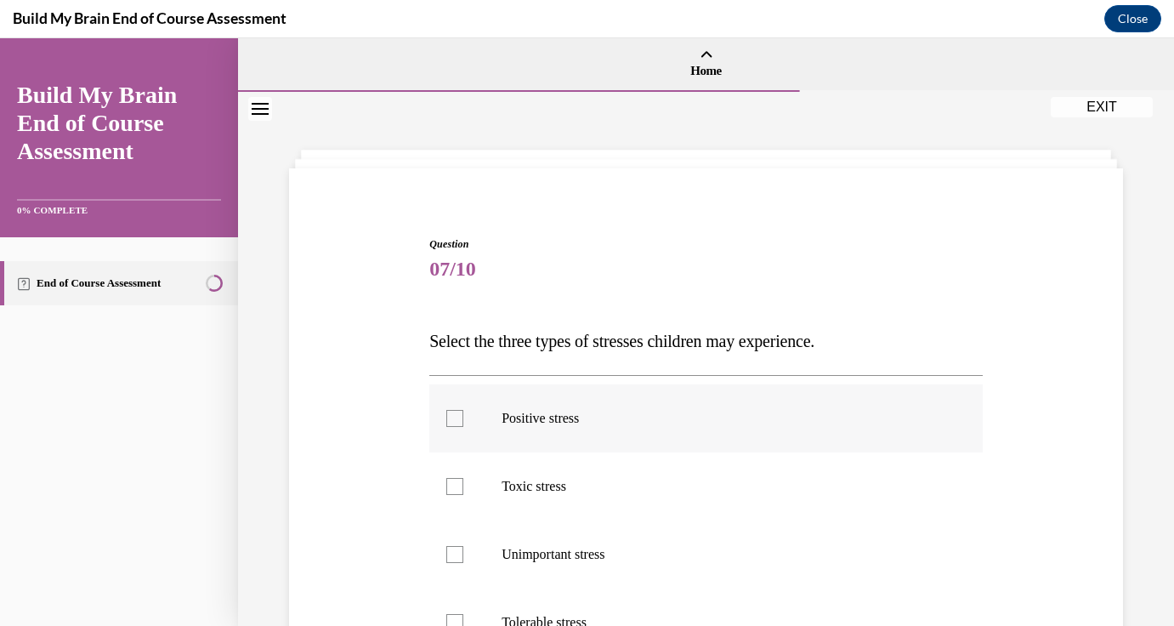
click at [576, 416] on p "Positive stress" at bounding box center [721, 418] width 439 height 17
click at [463, 416] on input "Positive stress" at bounding box center [454, 418] width 17 height 17
checkbox input "true"
click at [559, 496] on label "Toxic stress" at bounding box center [705, 486] width 553 height 68
click at [463, 495] on input "Toxic stress" at bounding box center [454, 486] width 17 height 17
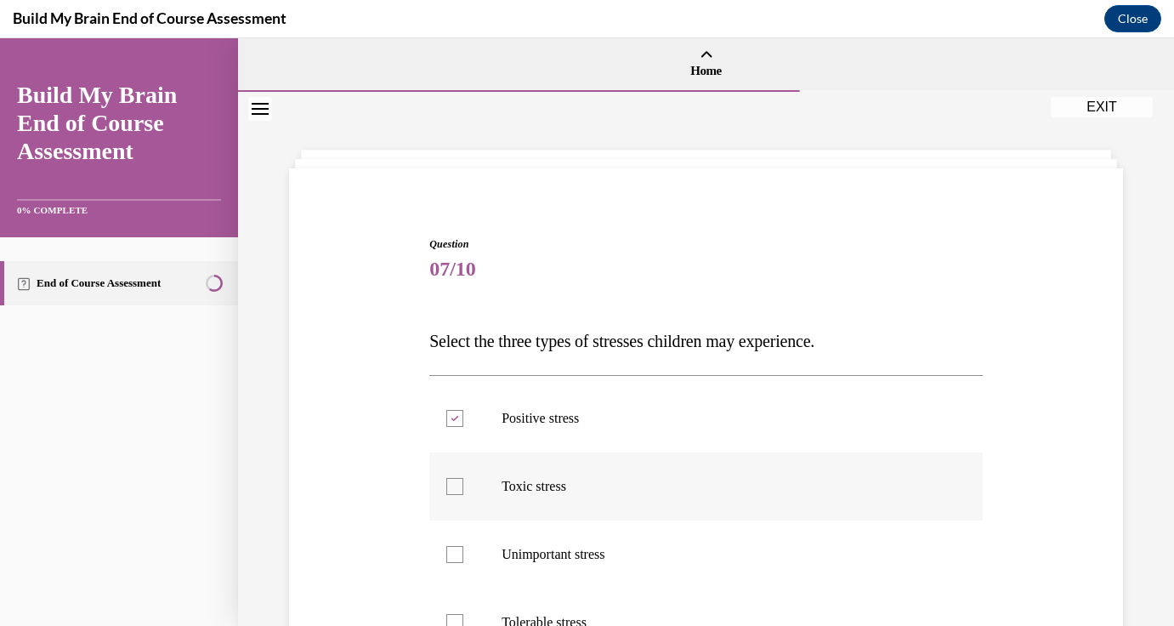
checkbox input "true"
click at [628, 616] on p "Tolerable stress" at bounding box center [721, 622] width 439 height 17
click at [463, 616] on input "Tolerable stress" at bounding box center [454, 622] width 17 height 17
checkbox input "true"
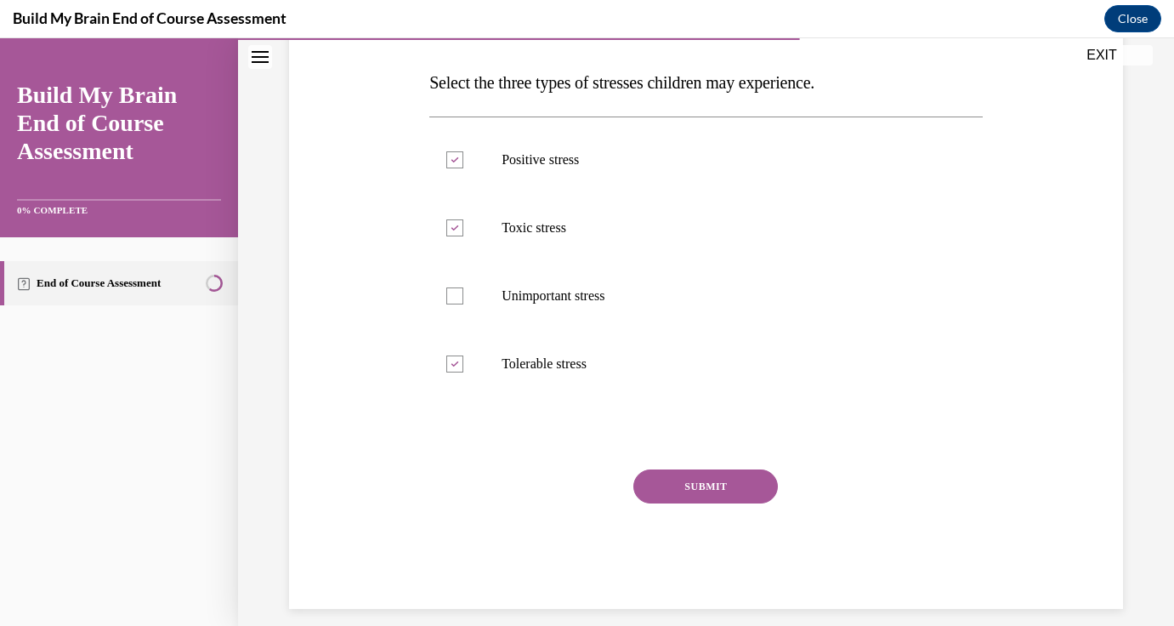
click at [707, 494] on button "SUBMIT" at bounding box center [705, 486] width 145 height 34
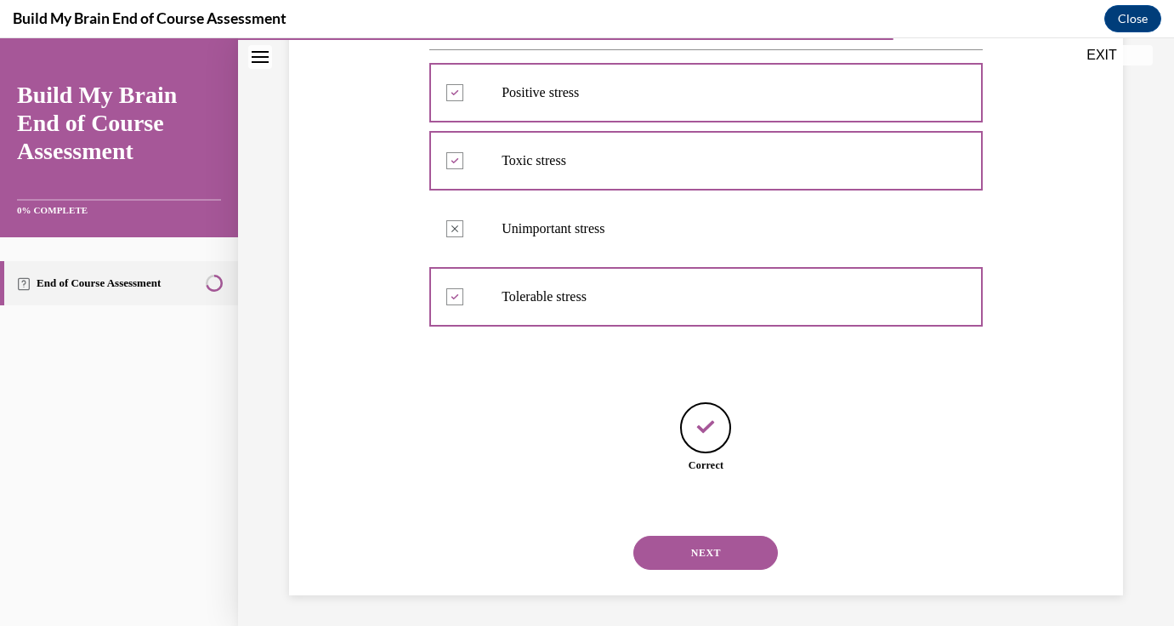
scroll to position [329, 0]
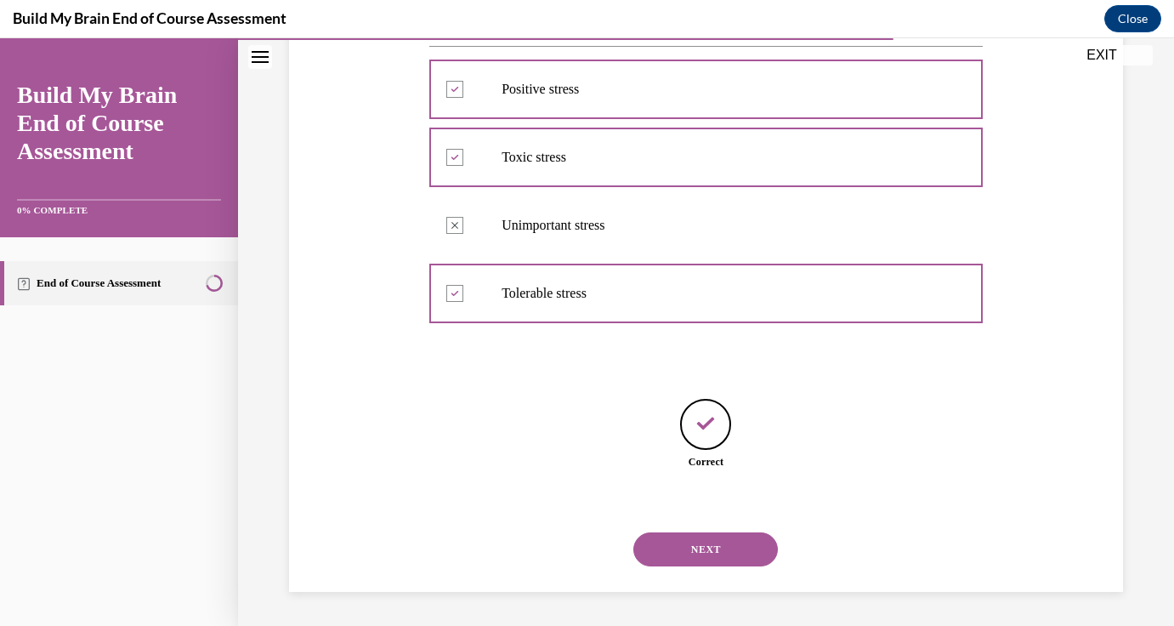
click at [708, 535] on button "NEXT" at bounding box center [705, 549] width 145 height 34
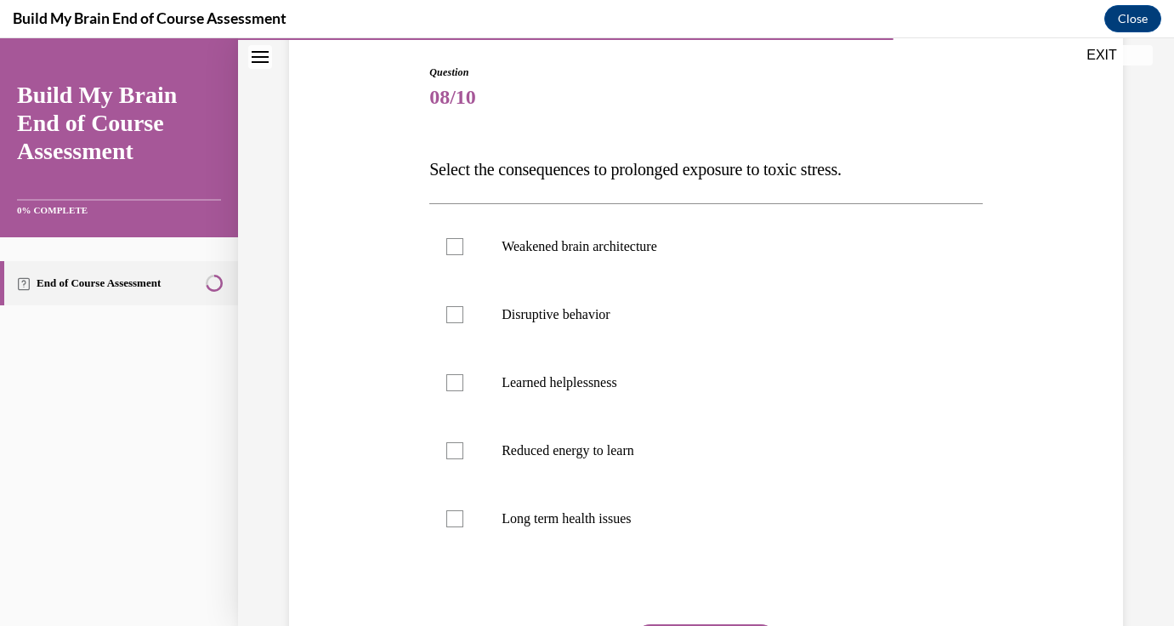
scroll to position [186, 0]
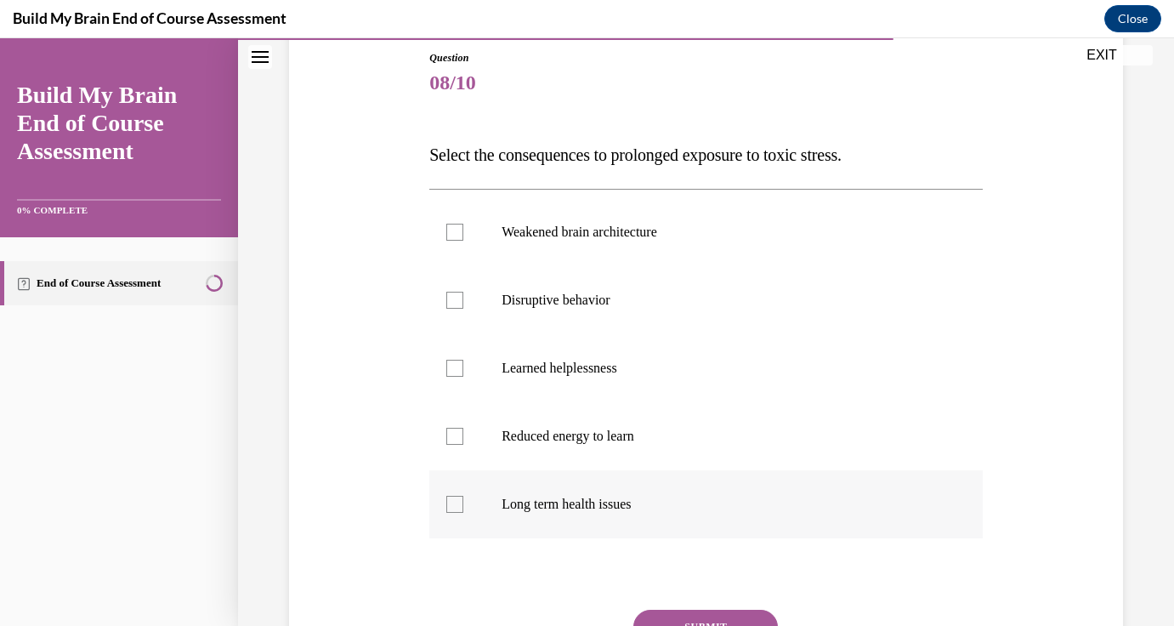
click at [619, 497] on p "Long term health issues" at bounding box center [721, 504] width 439 height 17
click at [463, 497] on input "Long term health issues" at bounding box center [454, 504] width 17 height 17
checkbox input "true"
click at [593, 311] on label "Disruptive behavior" at bounding box center [705, 300] width 553 height 68
click at [463, 309] on input "Disruptive behavior" at bounding box center [454, 300] width 17 height 17
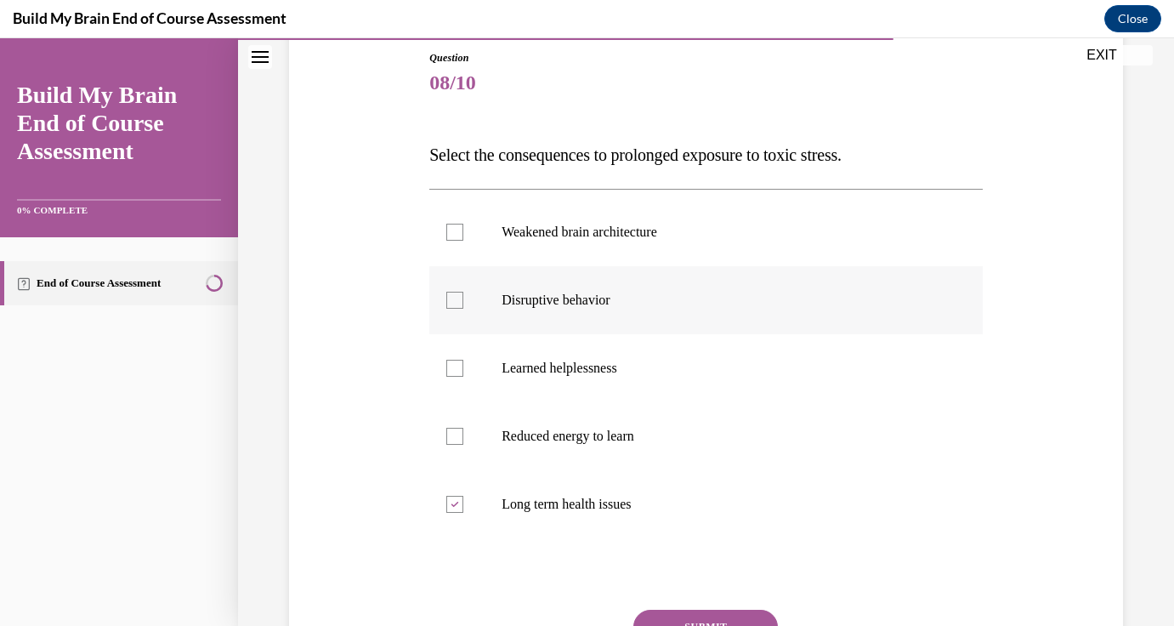
checkbox input "true"
click at [596, 244] on label "Weakened brain architecture" at bounding box center [705, 232] width 553 height 68
click at [463, 241] on input "Weakened brain architecture" at bounding box center [454, 232] width 17 height 17
checkbox input "true"
click at [601, 438] on p "Reduced energy to learn" at bounding box center [721, 436] width 439 height 17
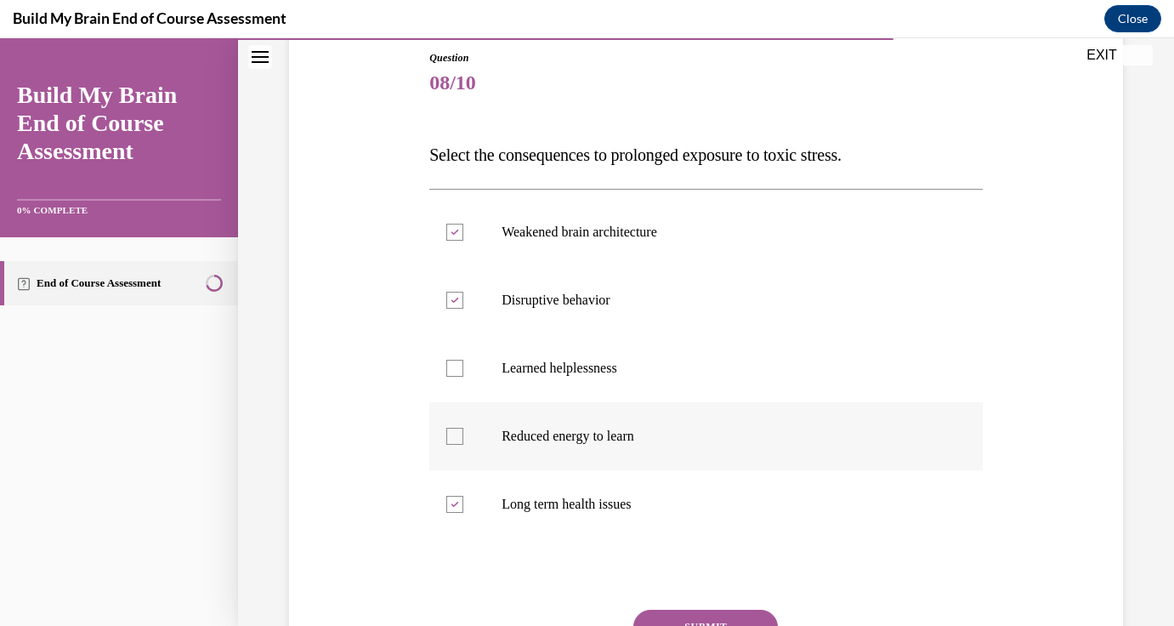
click at [463, 438] on input "Reduced energy to learn" at bounding box center [454, 436] width 17 height 17
checkbox input "true"
click at [579, 371] on p "Learned helplessness" at bounding box center [721, 368] width 439 height 17
click at [463, 371] on input "Learned helplessness" at bounding box center [454, 368] width 17 height 17
checkbox input "true"
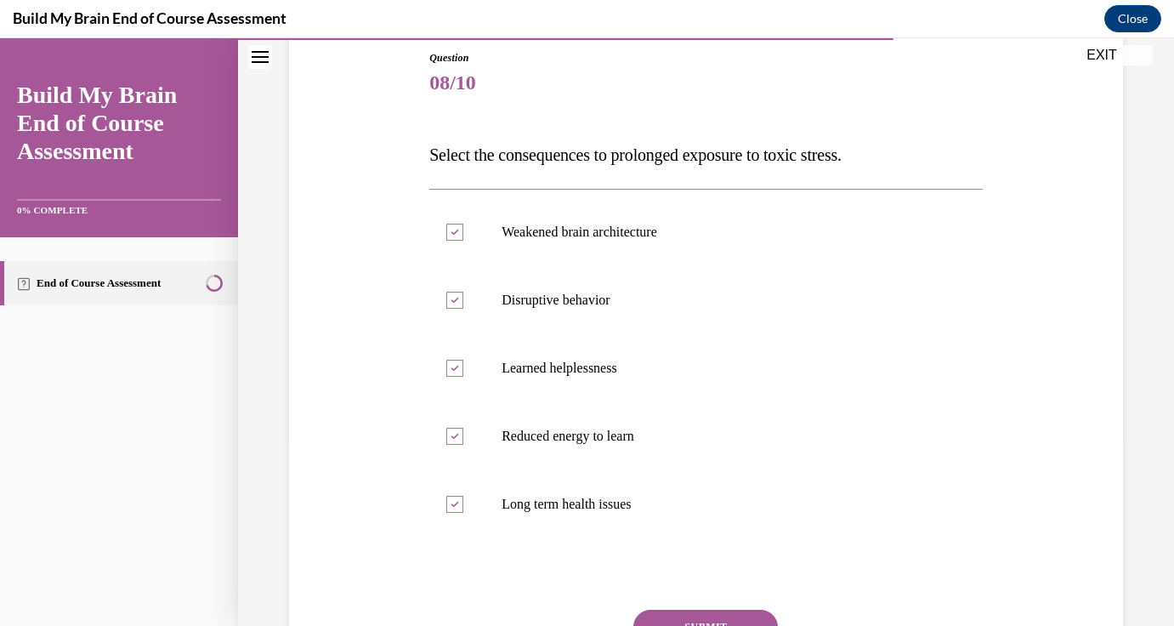
click at [693, 615] on button "SUBMIT" at bounding box center [705, 627] width 145 height 34
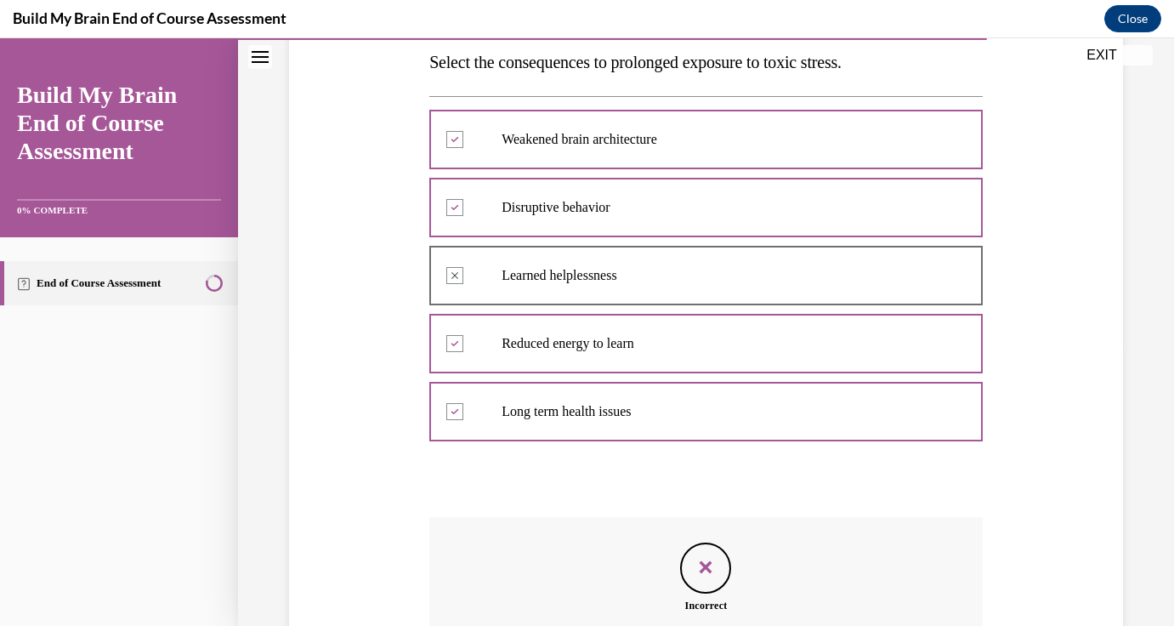
scroll to position [278, 0]
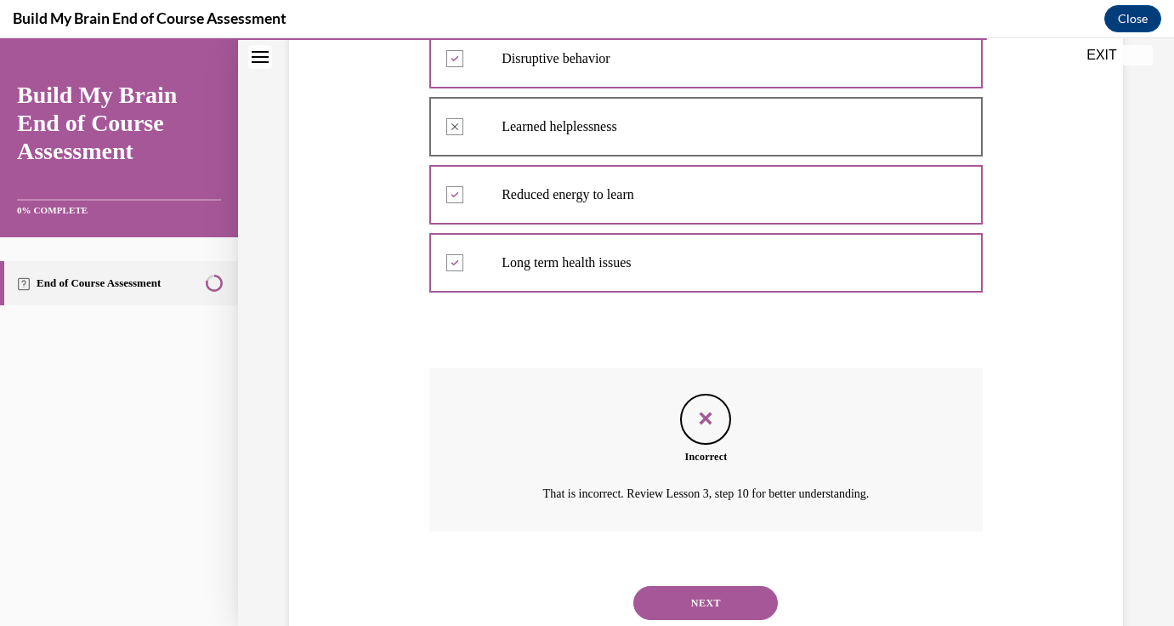
click at [689, 595] on button "NEXT" at bounding box center [705, 603] width 145 height 34
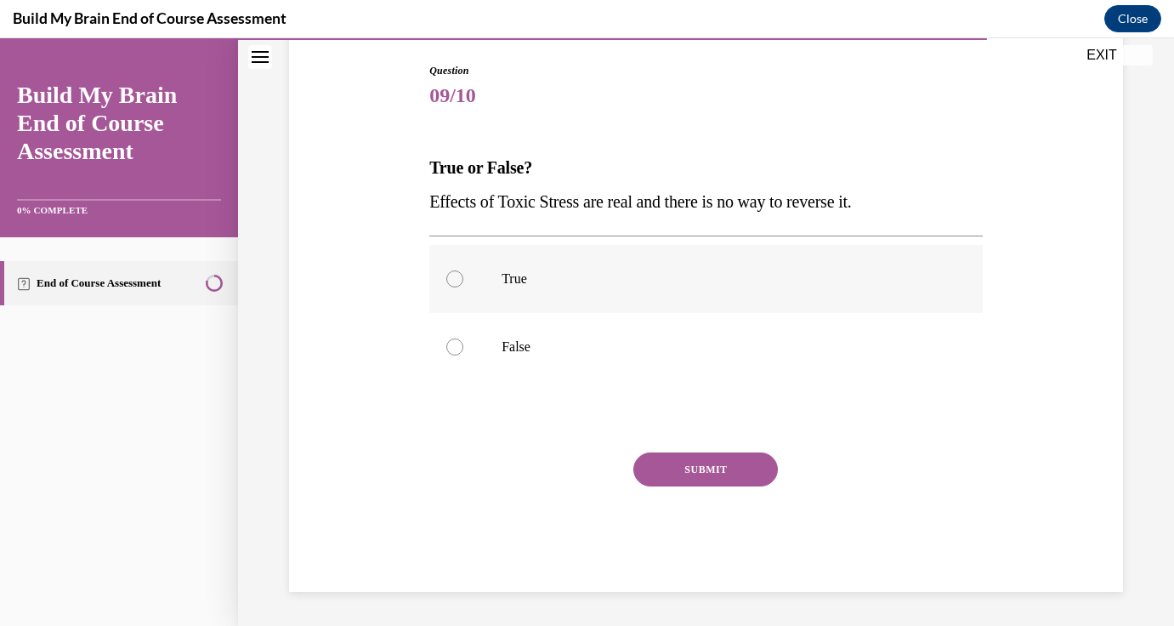
click at [539, 281] on p "True" at bounding box center [721, 278] width 439 height 17
click at [463, 281] on input "True" at bounding box center [454, 278] width 17 height 17
radio input "true"
click at [536, 348] on p "False" at bounding box center [721, 346] width 439 height 17
click at [463, 348] on input "False" at bounding box center [454, 346] width 17 height 17
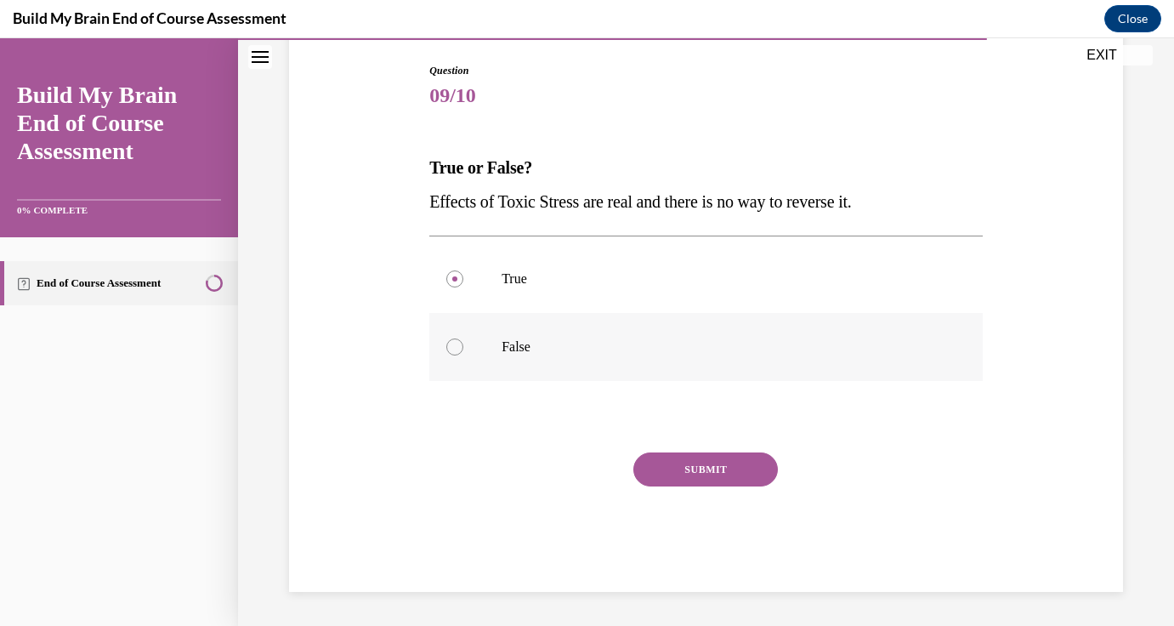
radio input "true"
click at [538, 298] on label "True" at bounding box center [705, 279] width 553 height 68
click at [463, 287] on input "True" at bounding box center [454, 278] width 17 height 17
radio input "true"
click at [695, 473] on button "SUBMIT" at bounding box center [705, 469] width 145 height 34
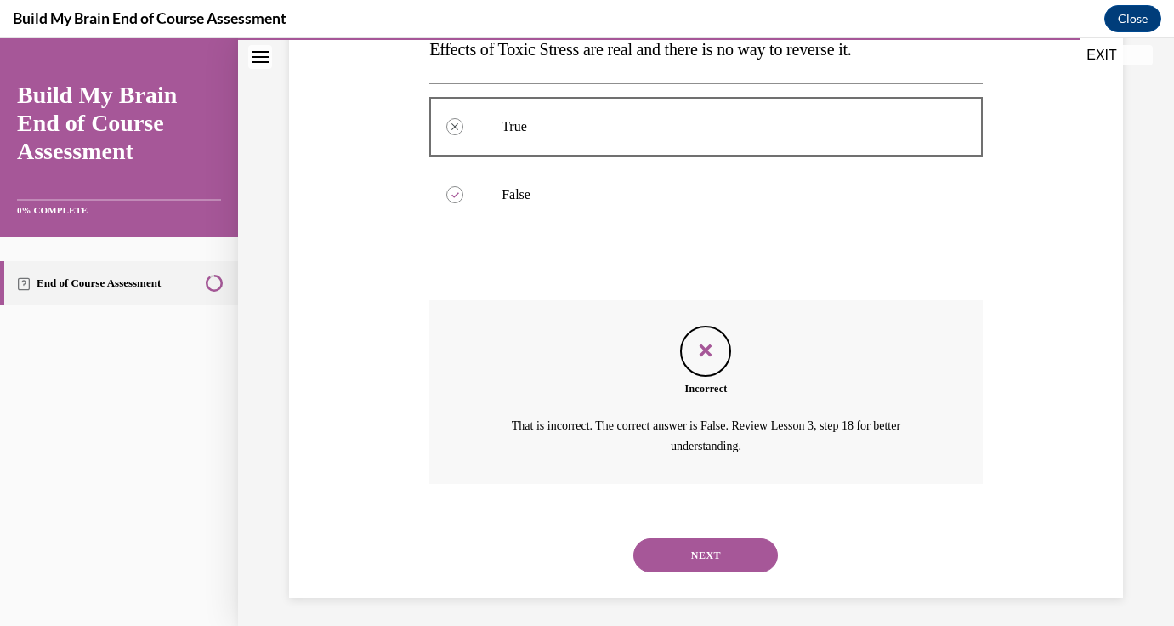
scroll to position [331, 0]
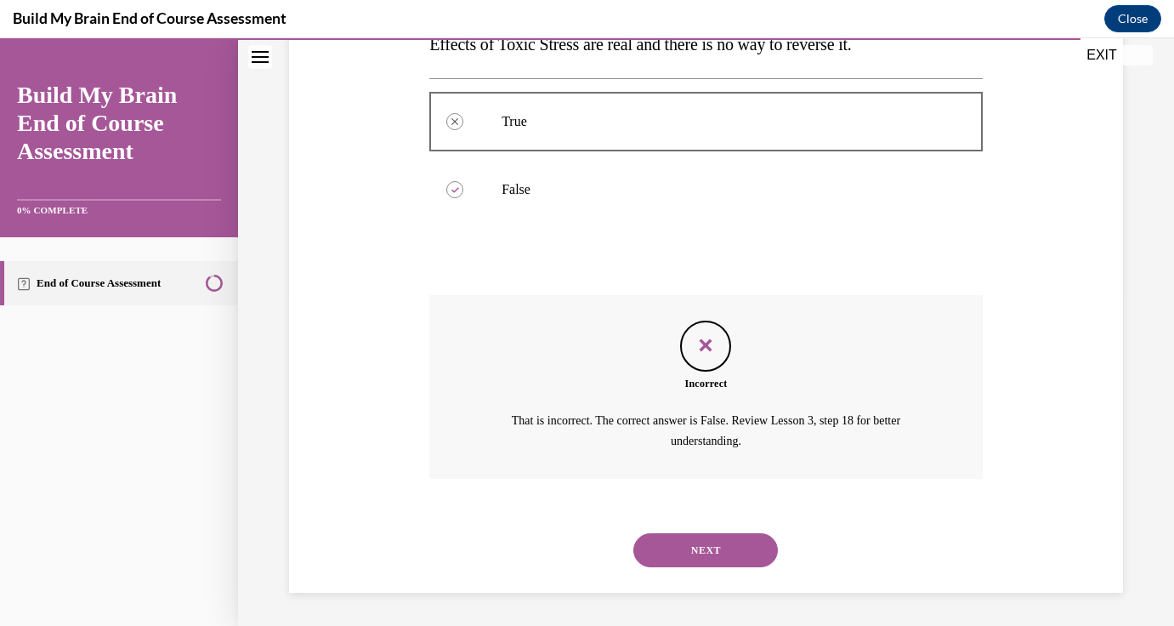
click at [687, 522] on div "NEXT" at bounding box center [705, 550] width 553 height 68
click at [686, 542] on button "NEXT" at bounding box center [705, 550] width 145 height 34
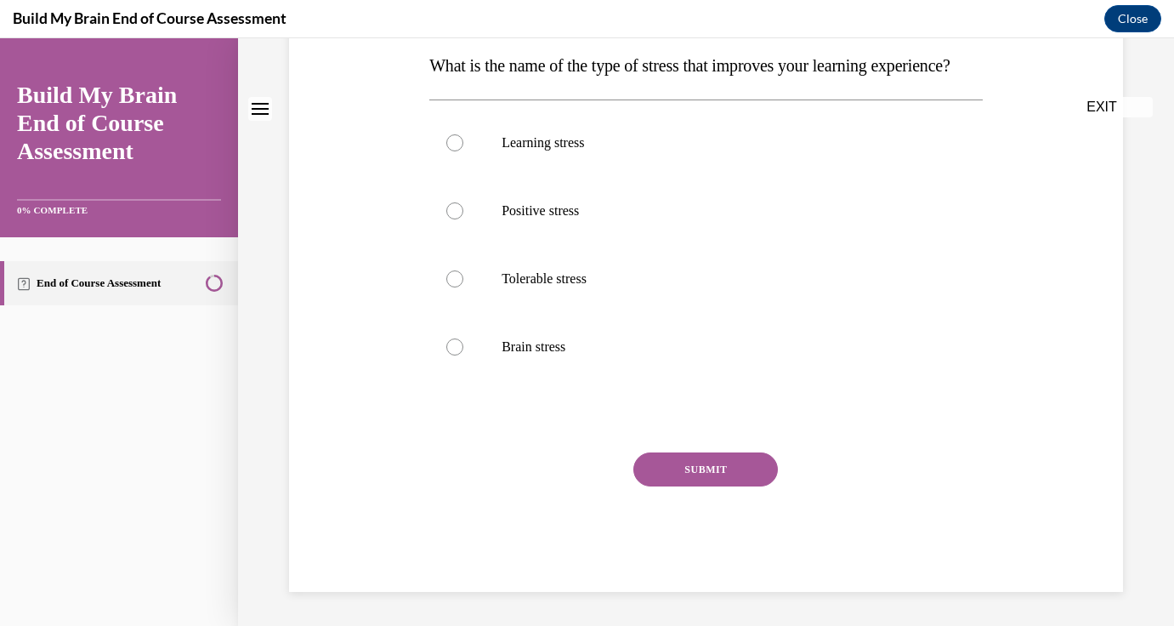
scroll to position [0, 0]
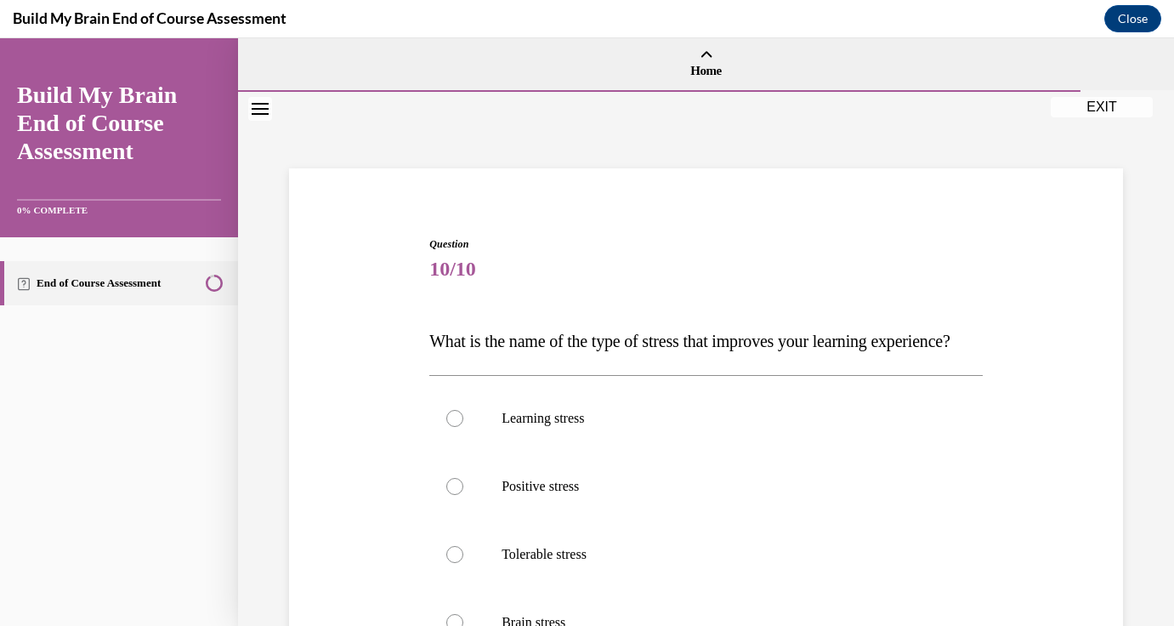
click at [686, 520] on label "Positive stress" at bounding box center [705, 486] width 553 height 68
click at [463, 495] on input "Positive stress" at bounding box center [454, 486] width 17 height 17
radio input "true"
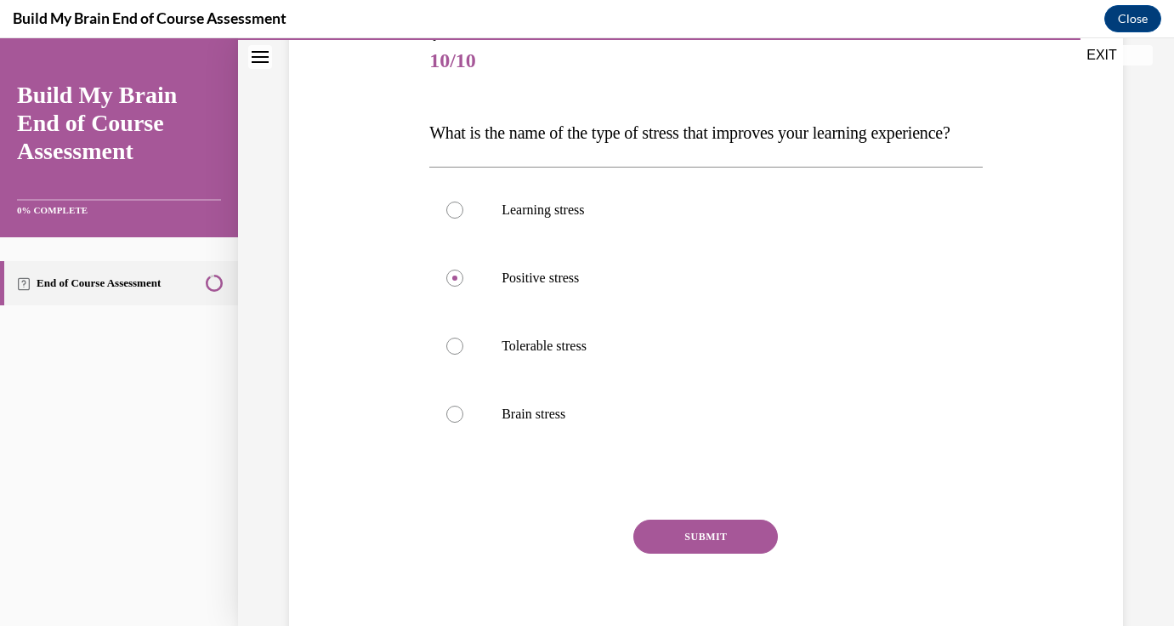
scroll to position [208, 0]
click at [674, 553] on button "SUBMIT" at bounding box center [705, 536] width 145 height 34
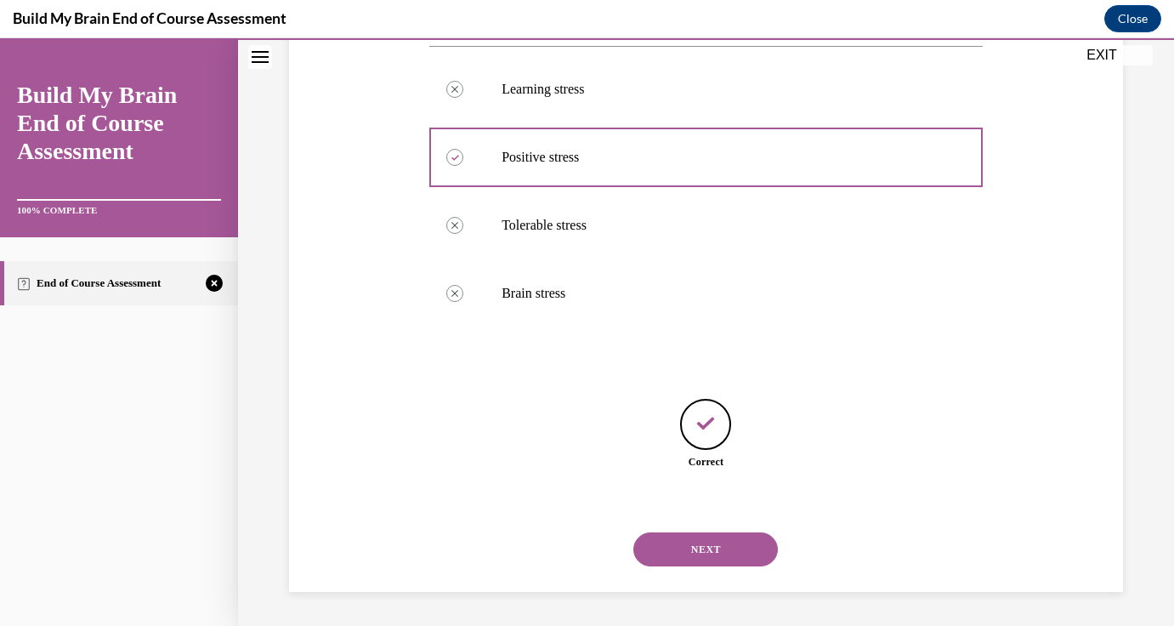
scroll to position [363, 0]
click at [708, 550] on button "NEXT" at bounding box center [705, 549] width 145 height 34
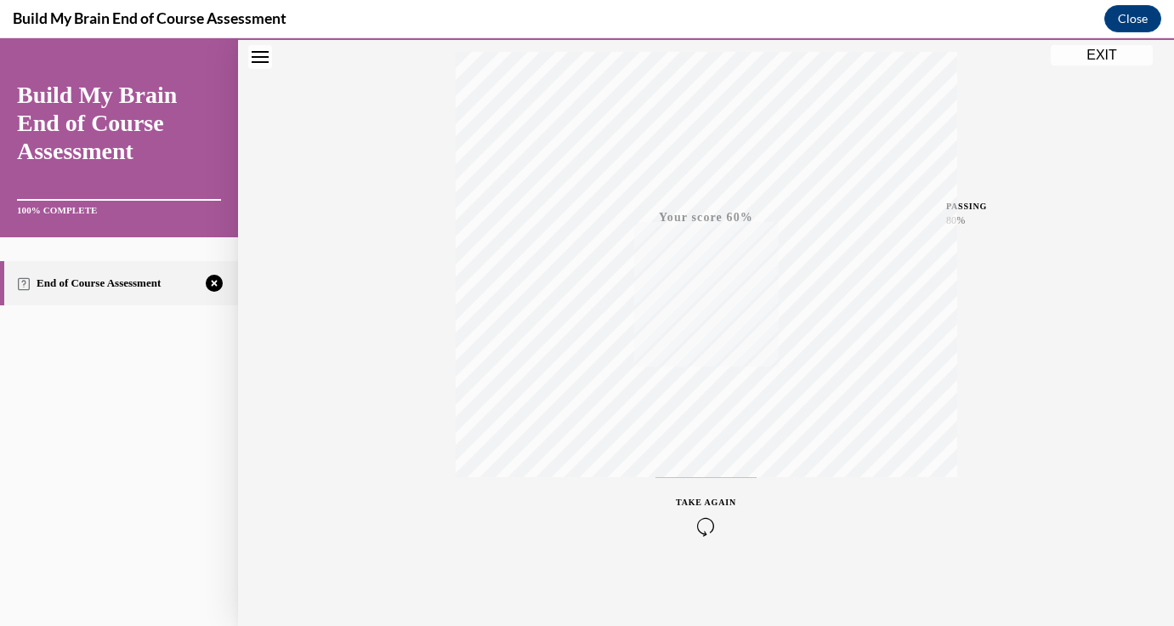
scroll to position [284, 0]
click at [701, 530] on icon "button" at bounding box center [706, 522] width 60 height 19
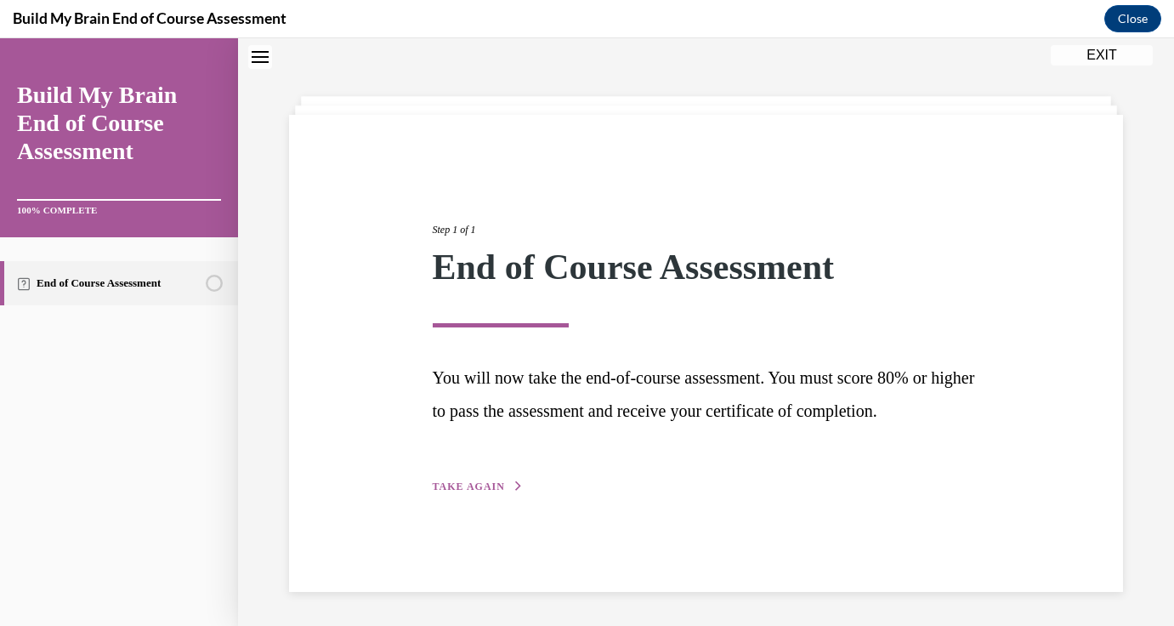
scroll to position [58, 0]
click at [444, 492] on span "TAKE AGAIN" at bounding box center [469, 486] width 72 height 12
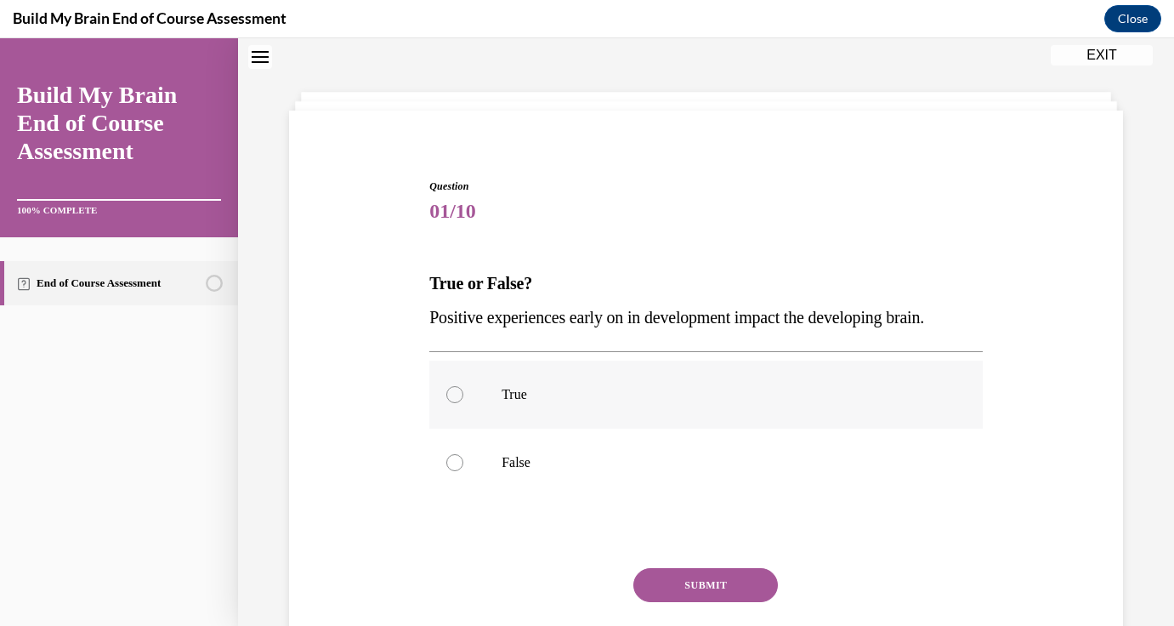
click at [528, 416] on label "True" at bounding box center [705, 394] width 553 height 68
click at [463, 403] on input "True" at bounding box center [454, 394] width 17 height 17
radio input "true"
click at [647, 581] on button "SUBMIT" at bounding box center [705, 585] width 145 height 34
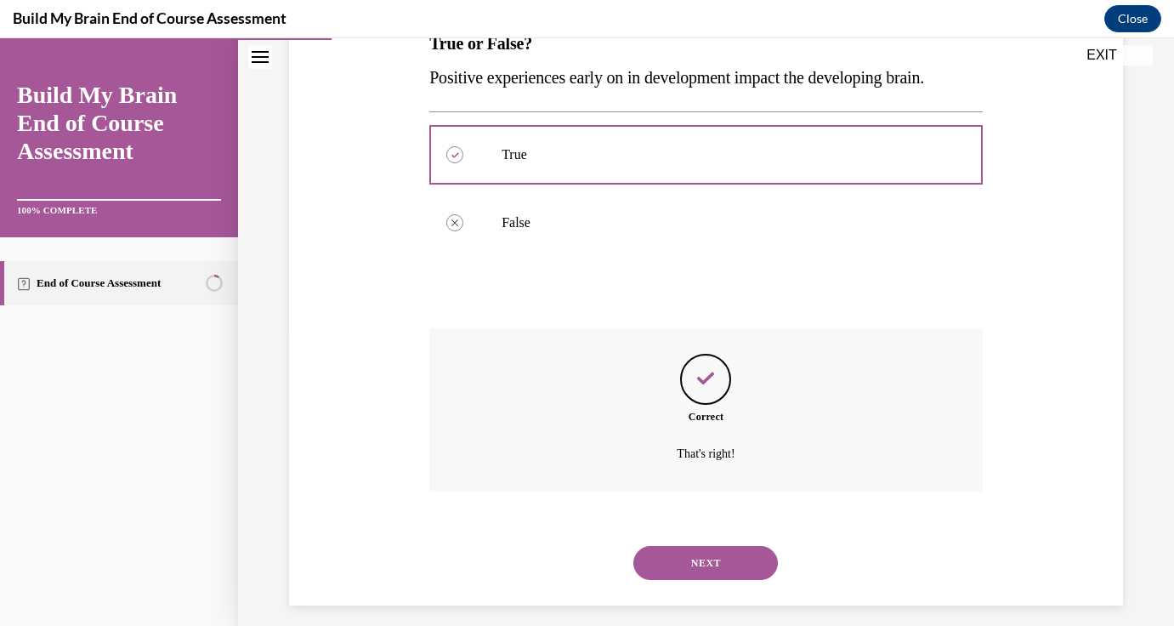
scroll to position [311, 0]
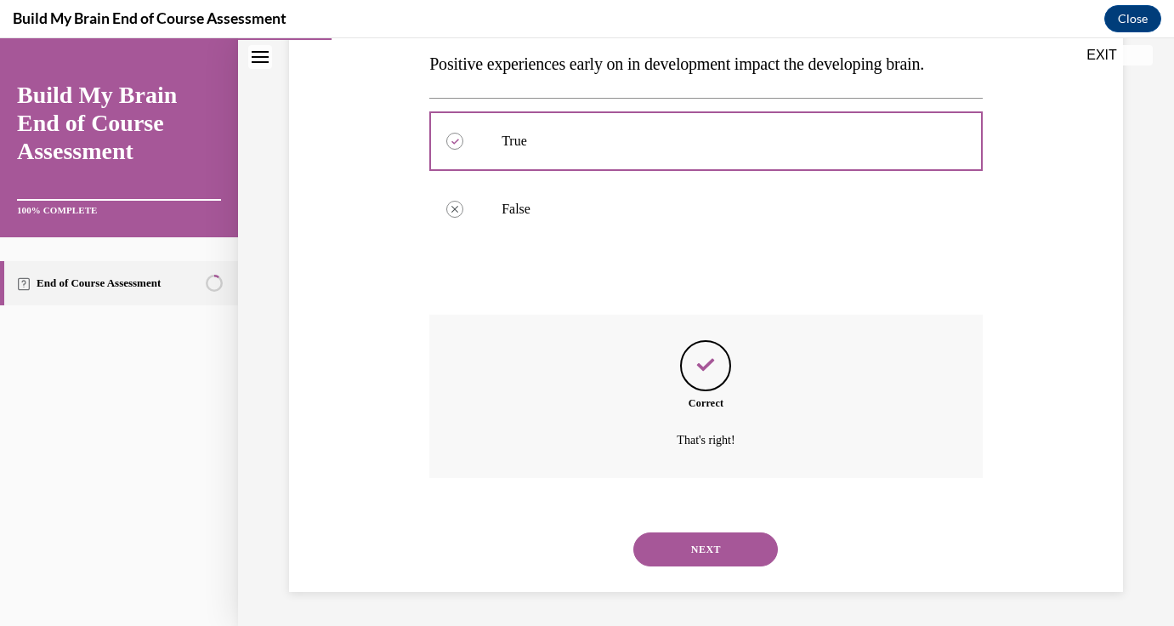
click at [678, 548] on button "NEXT" at bounding box center [705, 549] width 145 height 34
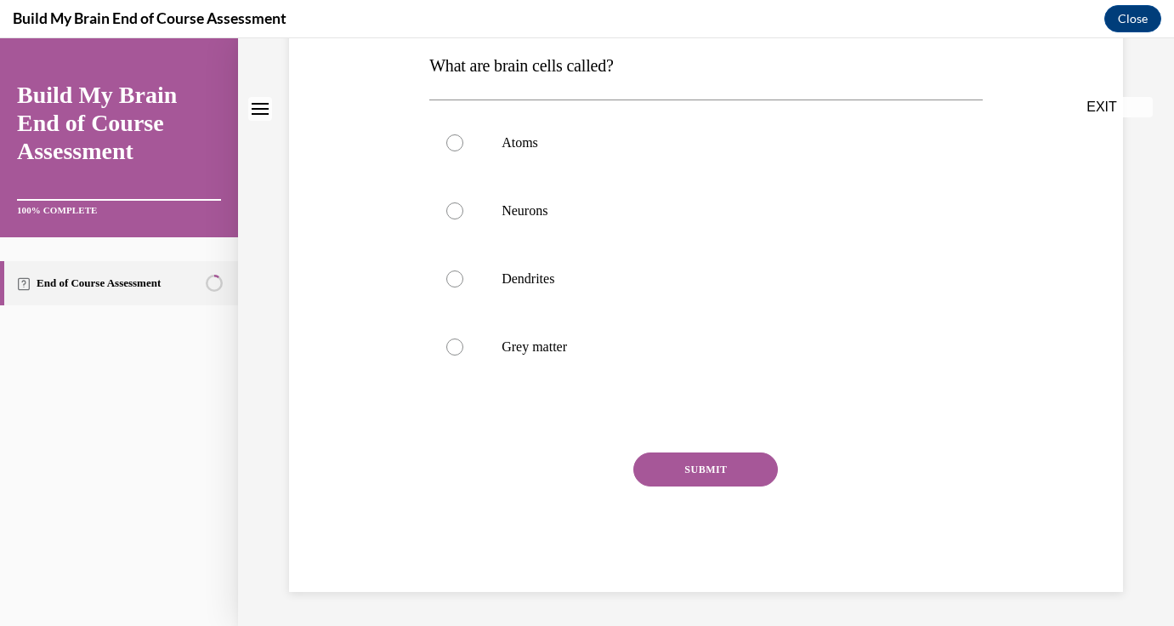
scroll to position [0, 0]
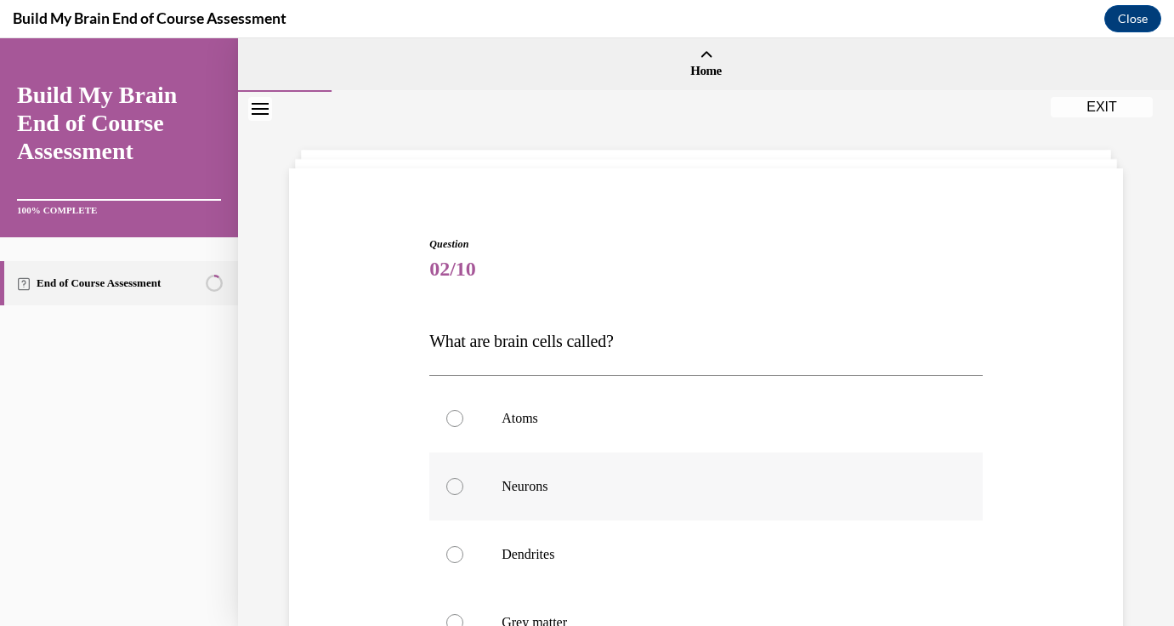
click at [656, 486] on p "Neurons" at bounding box center [721, 486] width 439 height 17
click at [463, 486] on input "Neurons" at bounding box center [454, 486] width 17 height 17
radio input "true"
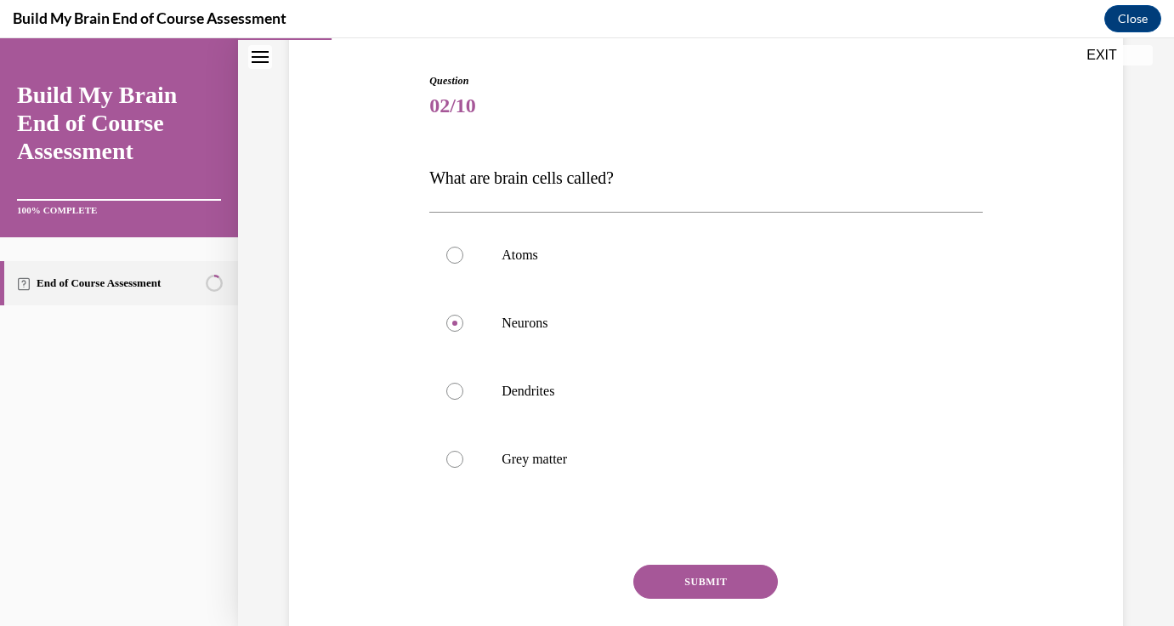
scroll to position [275, 0]
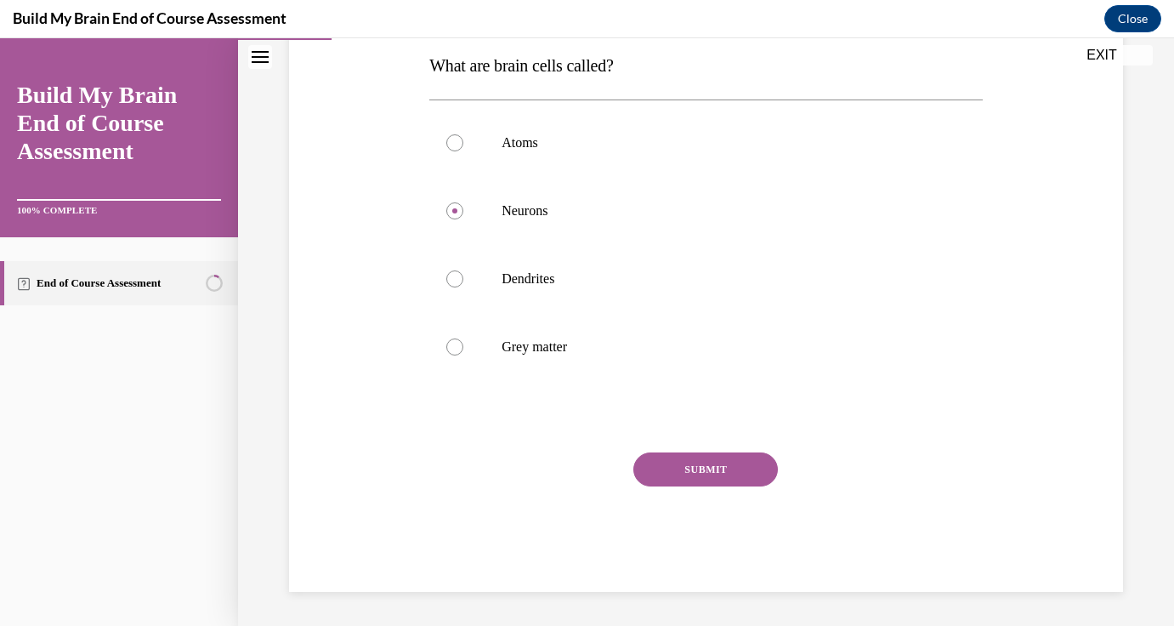
click at [711, 470] on button "SUBMIT" at bounding box center [705, 469] width 145 height 34
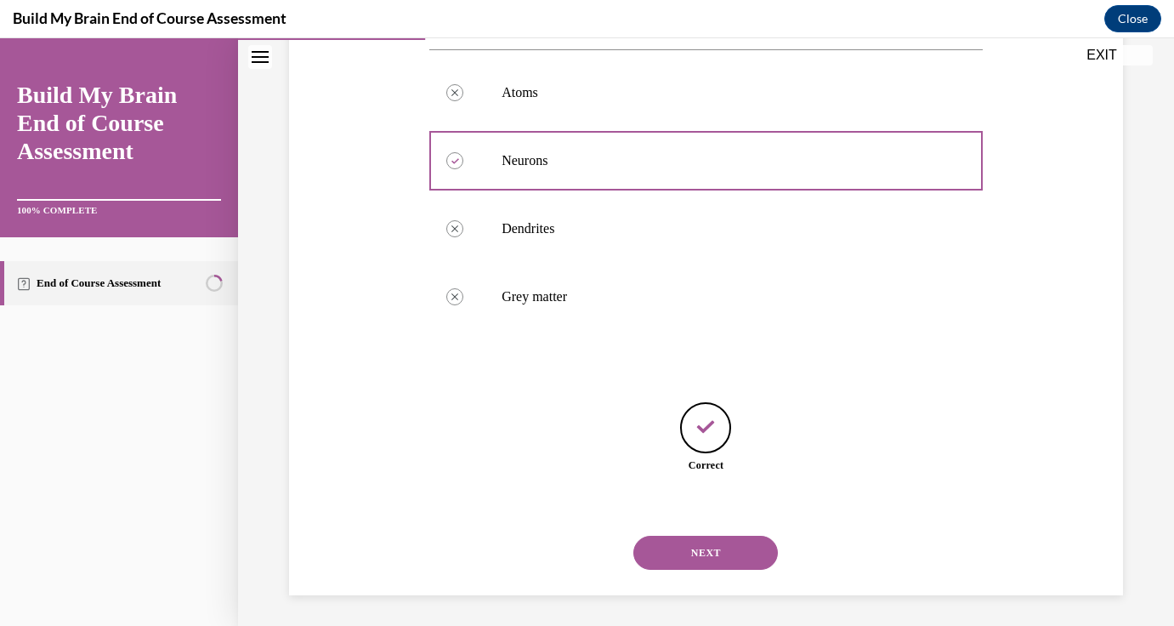
scroll to position [329, 0]
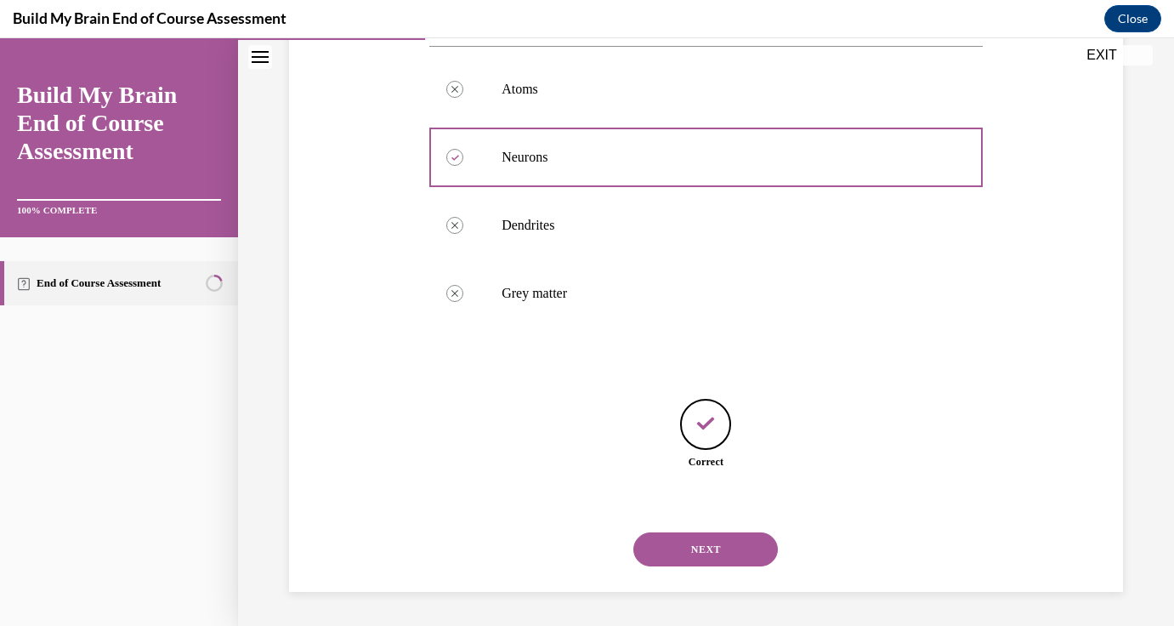
click at [703, 540] on button "NEXT" at bounding box center [705, 549] width 145 height 34
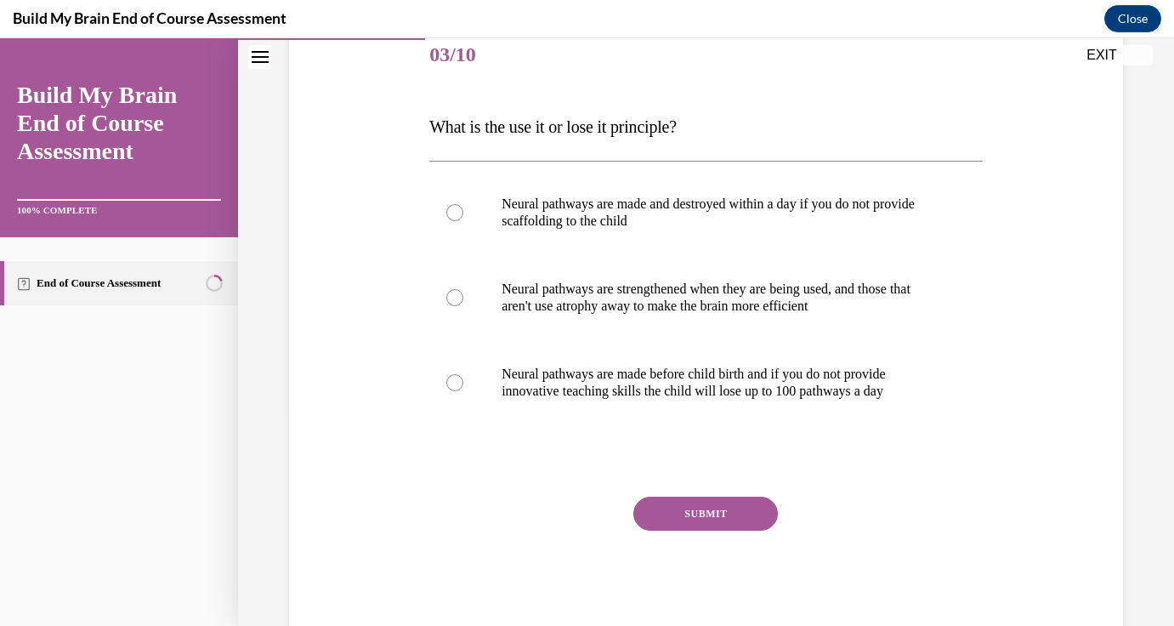
scroll to position [218, 0]
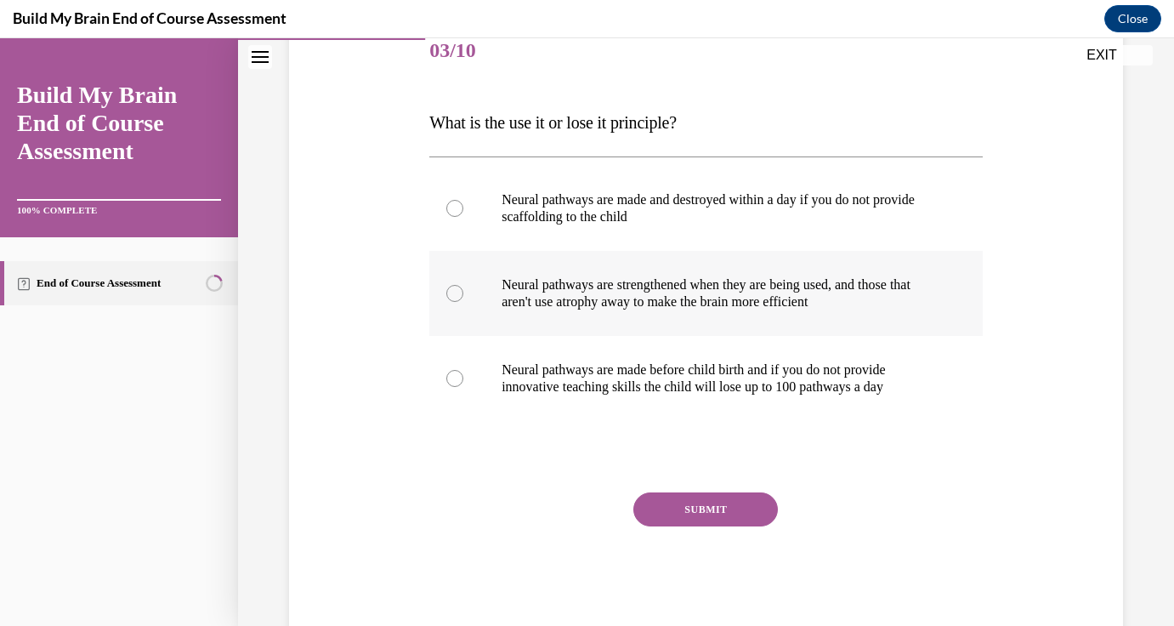
click at [758, 288] on p "Neural pathways are strengthened when they are being used, and those that aren'…" at bounding box center [721, 293] width 439 height 34
click at [463, 288] on input "Neural pathways are strengthened when they are being used, and those that aren'…" at bounding box center [454, 293] width 17 height 17
radio input "true"
click at [666, 508] on button "SUBMIT" at bounding box center [705, 509] width 145 height 34
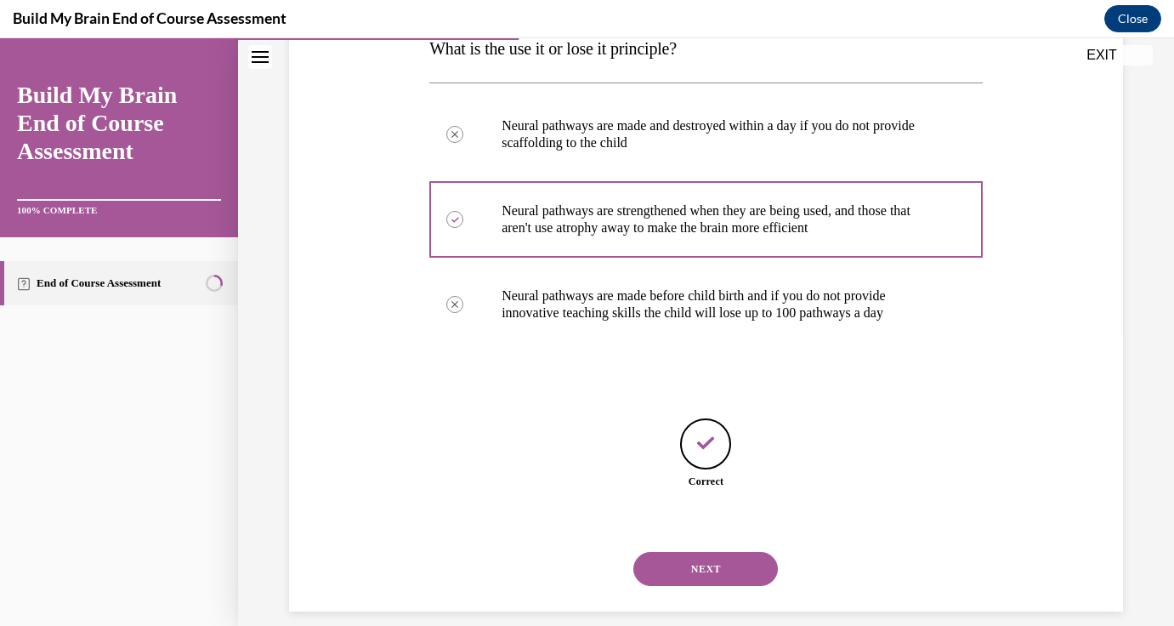
scroll to position [312, 0]
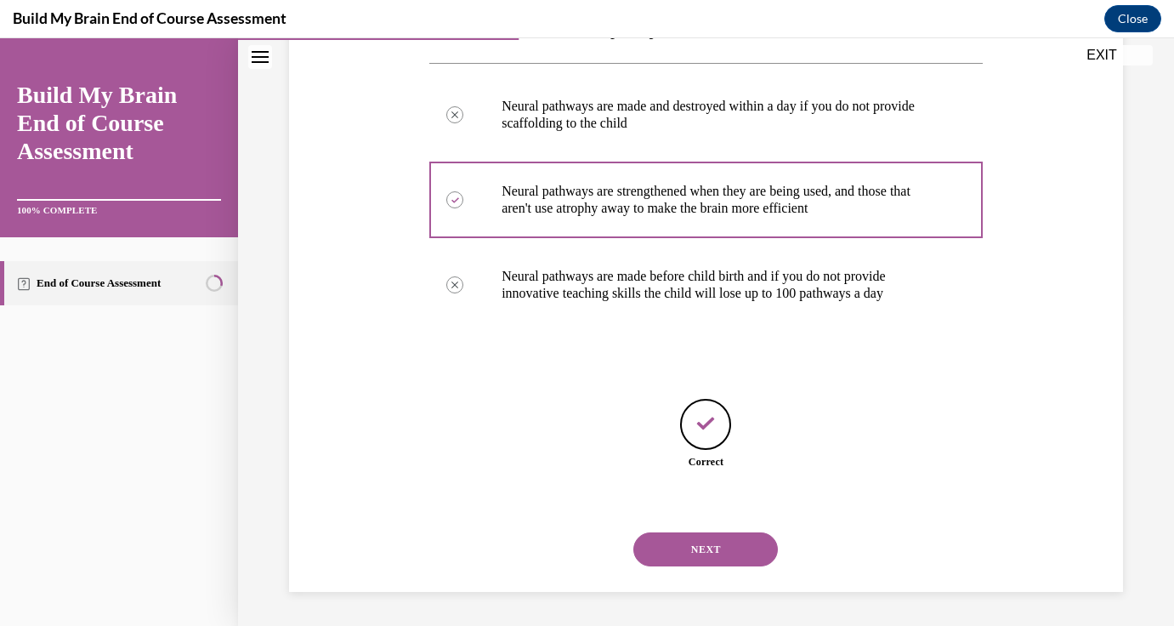
click at [703, 554] on button "NEXT" at bounding box center [705, 549] width 145 height 34
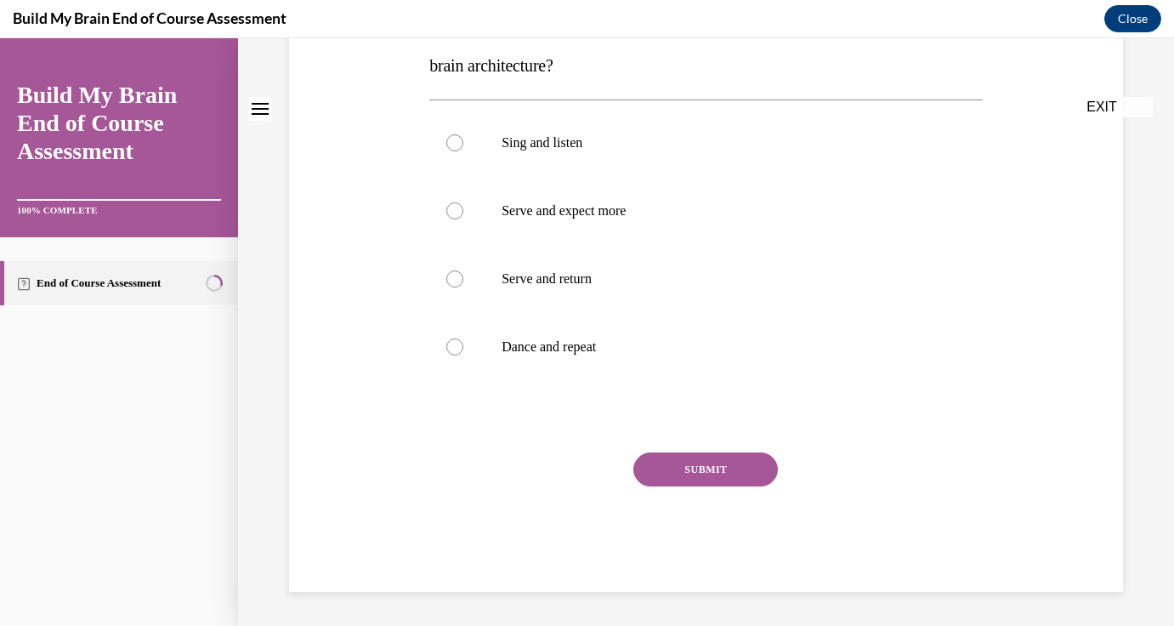
scroll to position [0, 0]
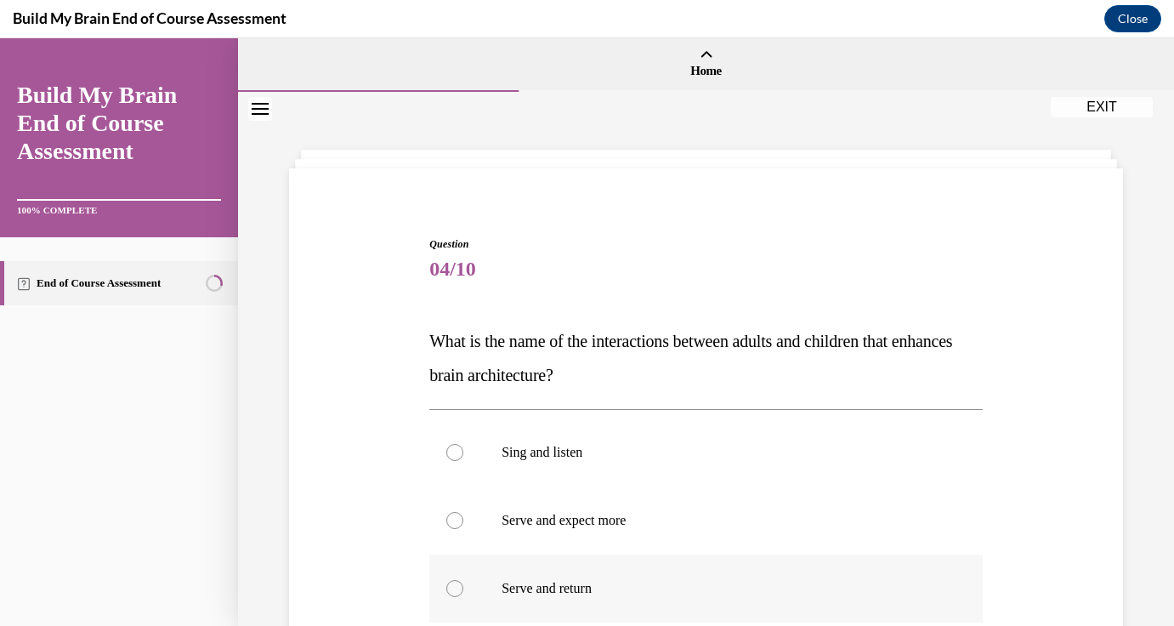
click at [655, 578] on label "Serve and return" at bounding box center [705, 588] width 553 height 68
click at [463, 580] on input "Serve and return" at bounding box center [454, 588] width 17 height 17
radio input "true"
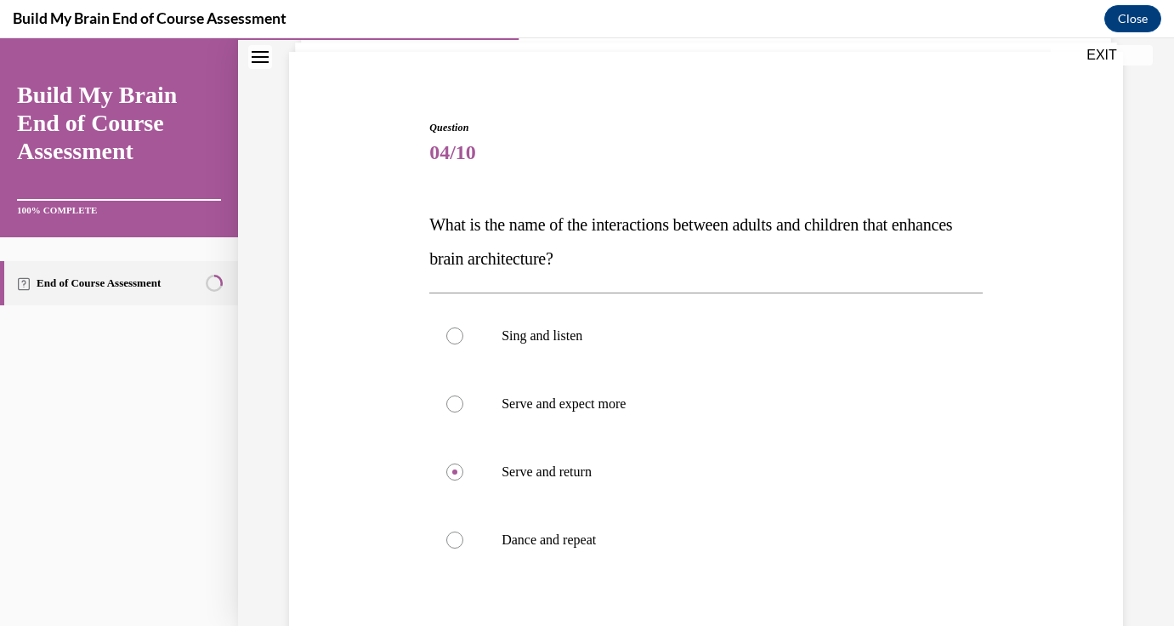
scroll to position [179, 0]
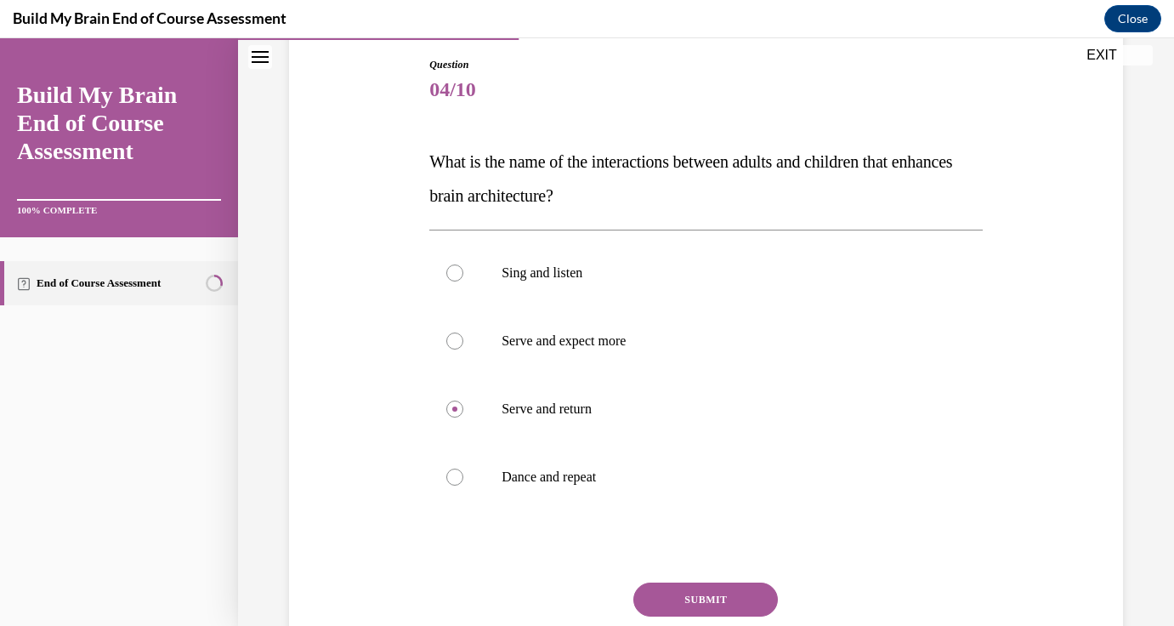
click at [690, 606] on button "SUBMIT" at bounding box center [705, 599] width 145 height 34
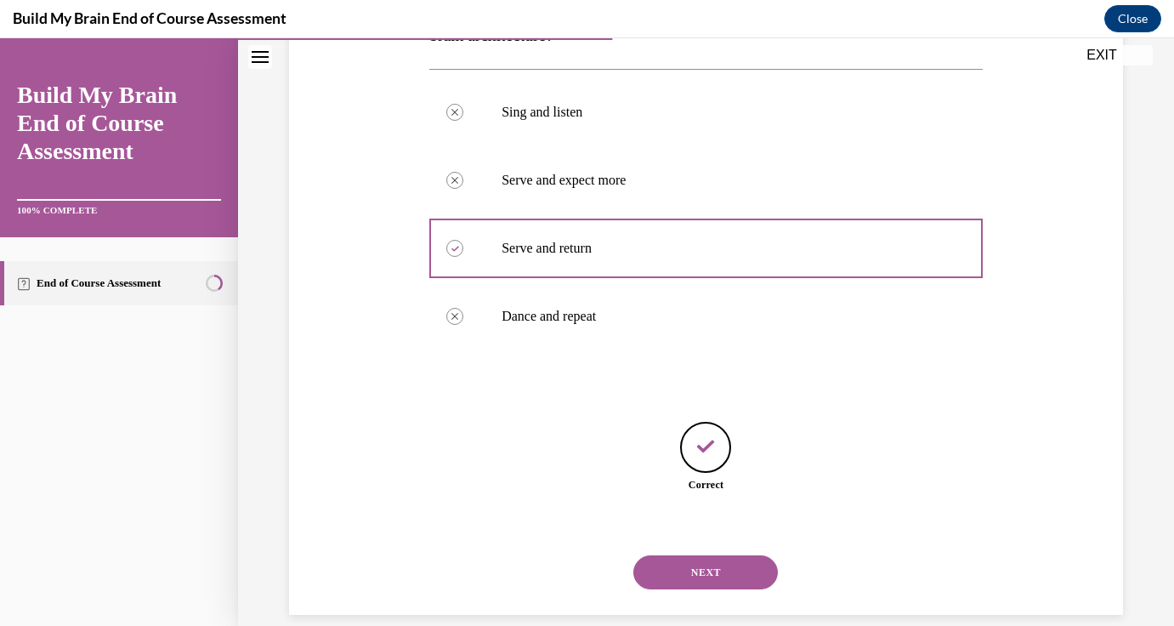
scroll to position [363, 0]
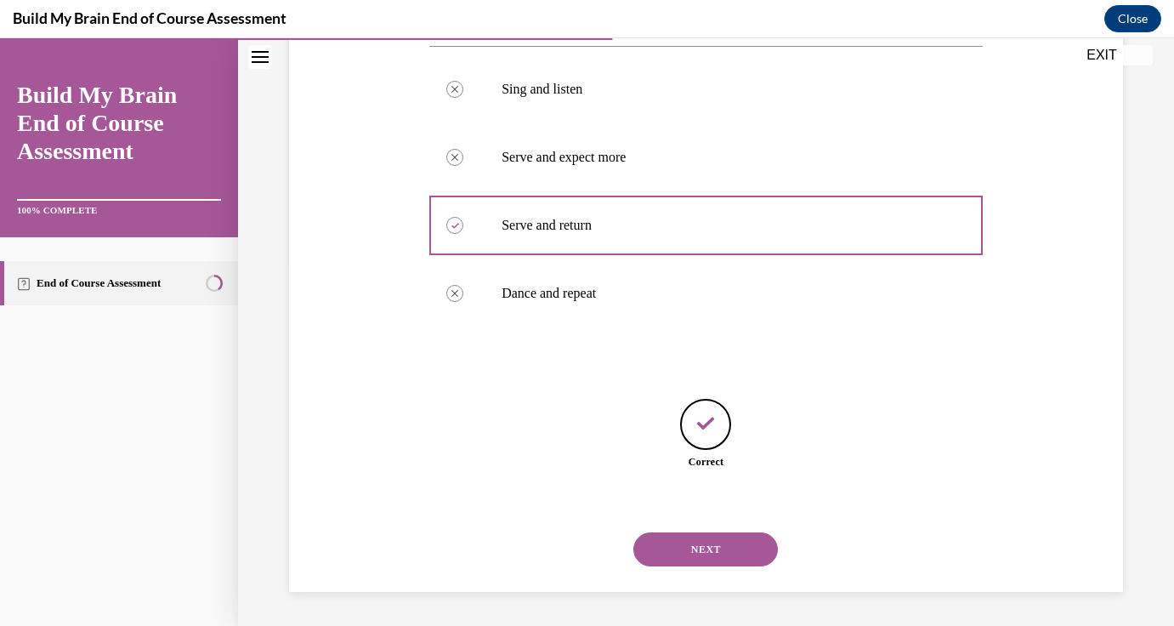
click at [679, 549] on button "NEXT" at bounding box center [705, 549] width 145 height 34
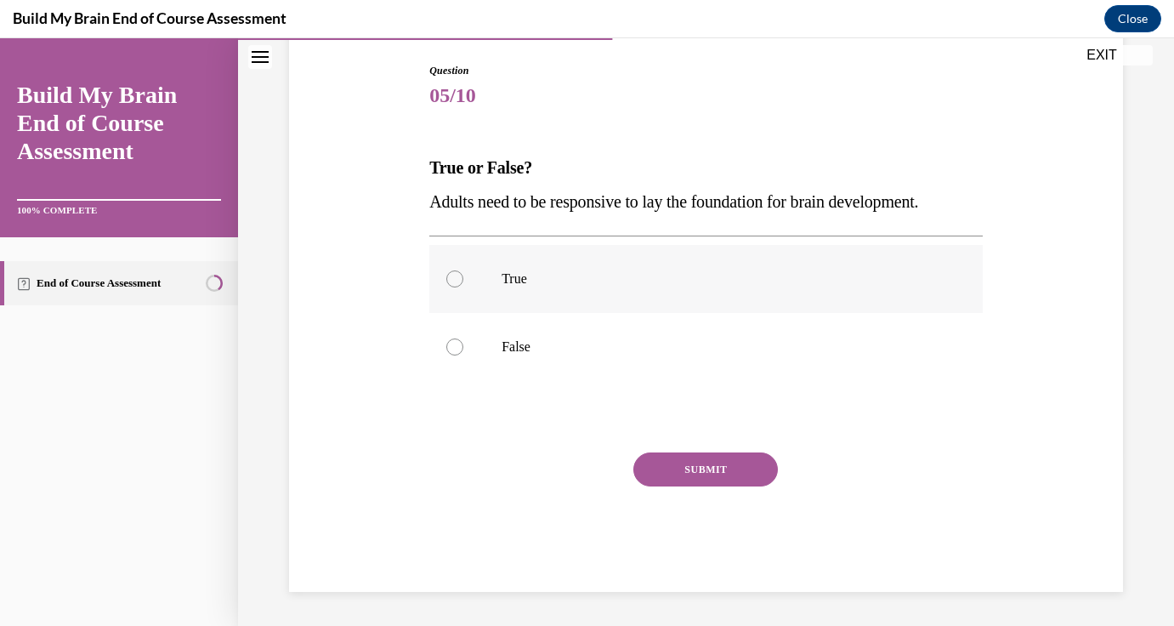
click at [529, 271] on p "True" at bounding box center [721, 278] width 439 height 17
click at [463, 271] on input "True" at bounding box center [454, 278] width 17 height 17
radio input "true"
click at [699, 467] on button "SUBMIT" at bounding box center [705, 469] width 145 height 34
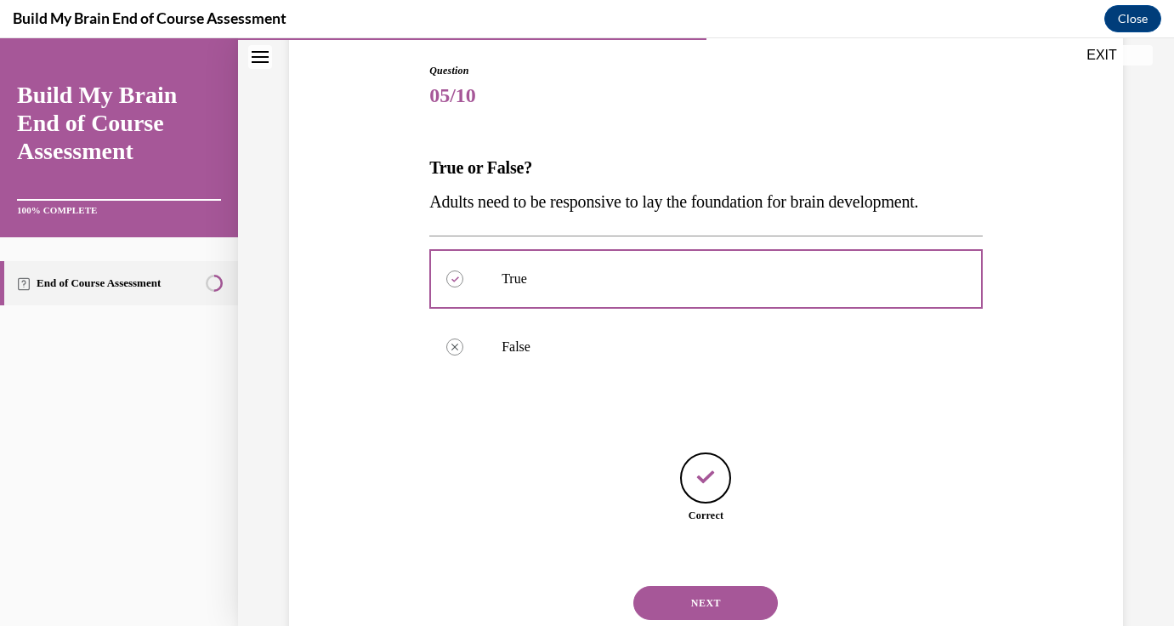
scroll to position [227, 0]
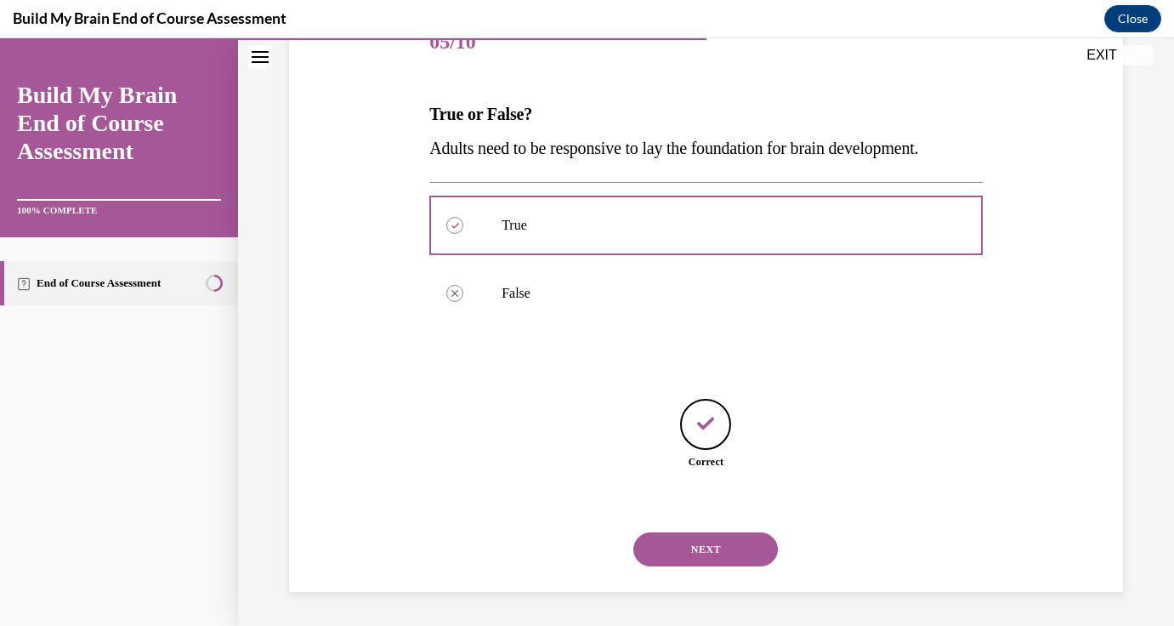
click at [697, 567] on div "NEXT" at bounding box center [705, 549] width 553 height 68
click at [705, 542] on button "NEXT" at bounding box center [705, 549] width 145 height 34
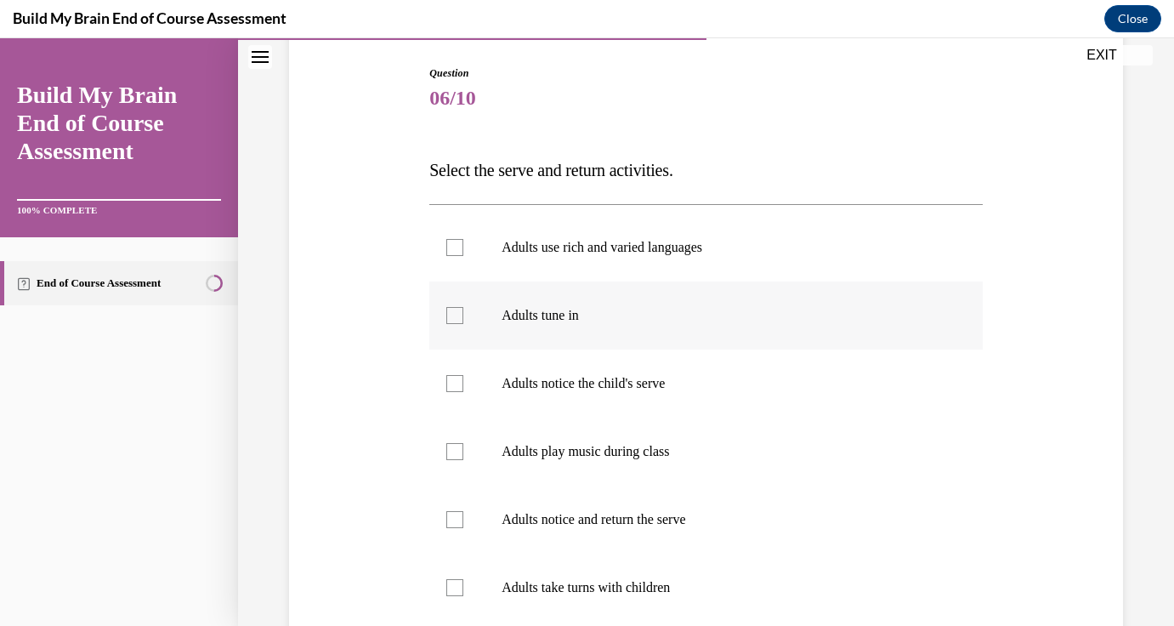
scroll to position [173, 0]
click at [666, 401] on label "Adults notice the child's serve" at bounding box center [705, 382] width 553 height 68
click at [463, 390] on input "Adults notice the child's serve" at bounding box center [454, 381] width 17 height 17
checkbox input "true"
click at [610, 330] on label "Adults tune in" at bounding box center [705, 314] width 553 height 68
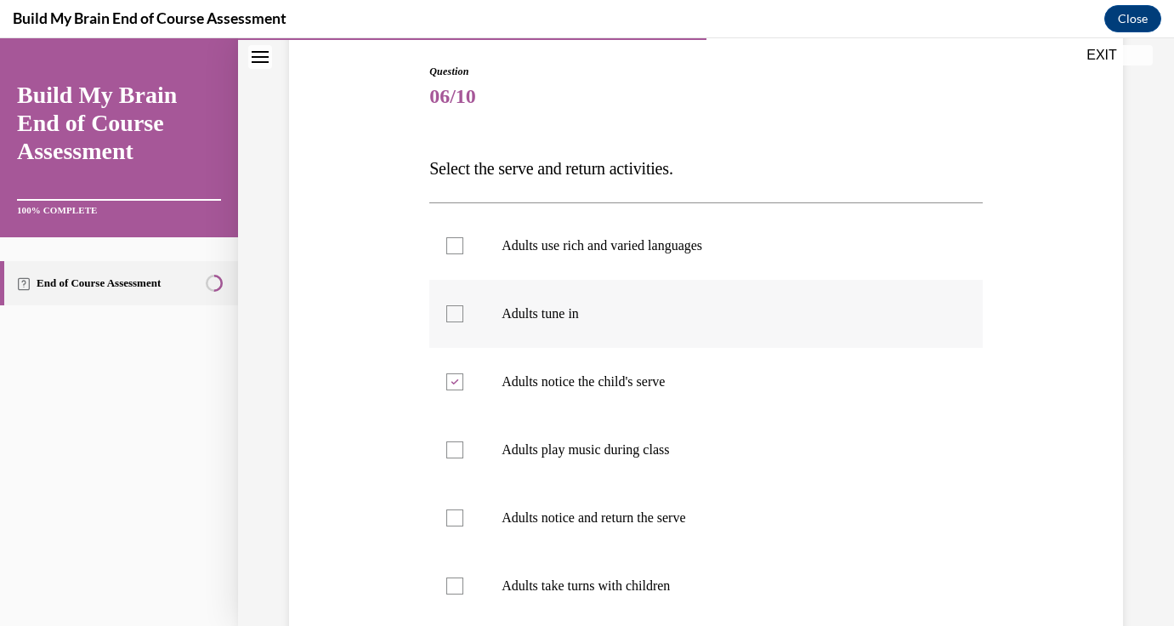
click at [463, 322] on input "Adults tune in" at bounding box center [454, 313] width 17 height 17
checkbox input "true"
click at [615, 513] on p "Adults notice and return the serve" at bounding box center [721, 517] width 439 height 17
click at [463, 513] on input "Adults notice and return the serve" at bounding box center [454, 517] width 17 height 17
checkbox input "true"
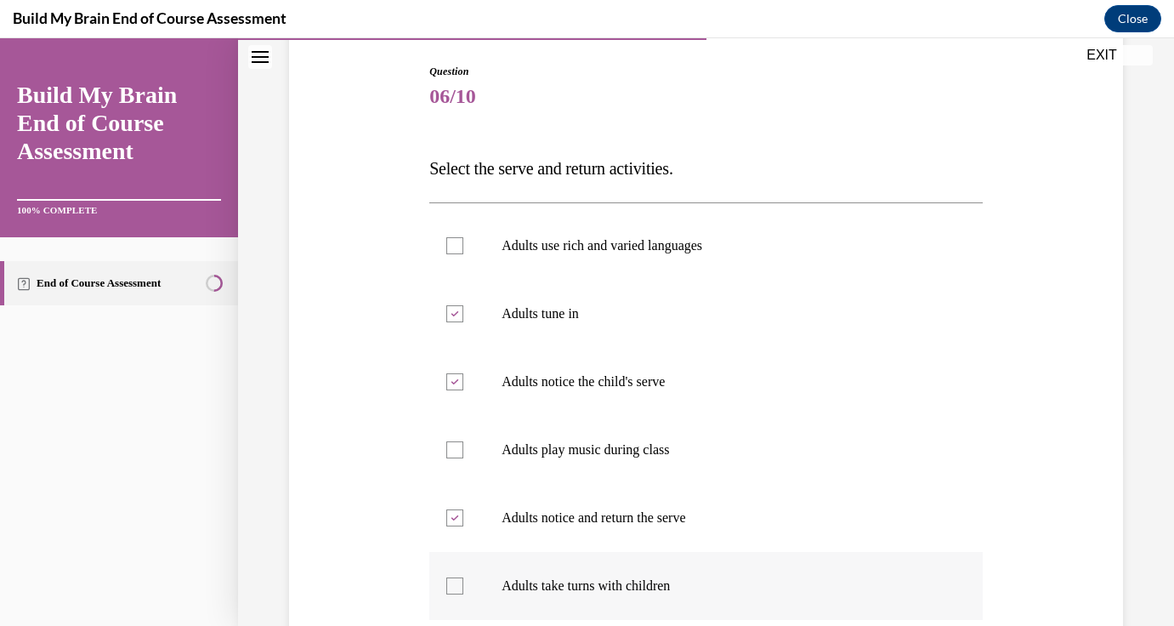
click at [612, 597] on label "Adults take turns with children" at bounding box center [705, 586] width 553 height 68
click at [463, 594] on input "Adults take turns with children" at bounding box center [454, 585] width 17 height 17
checkbox input "true"
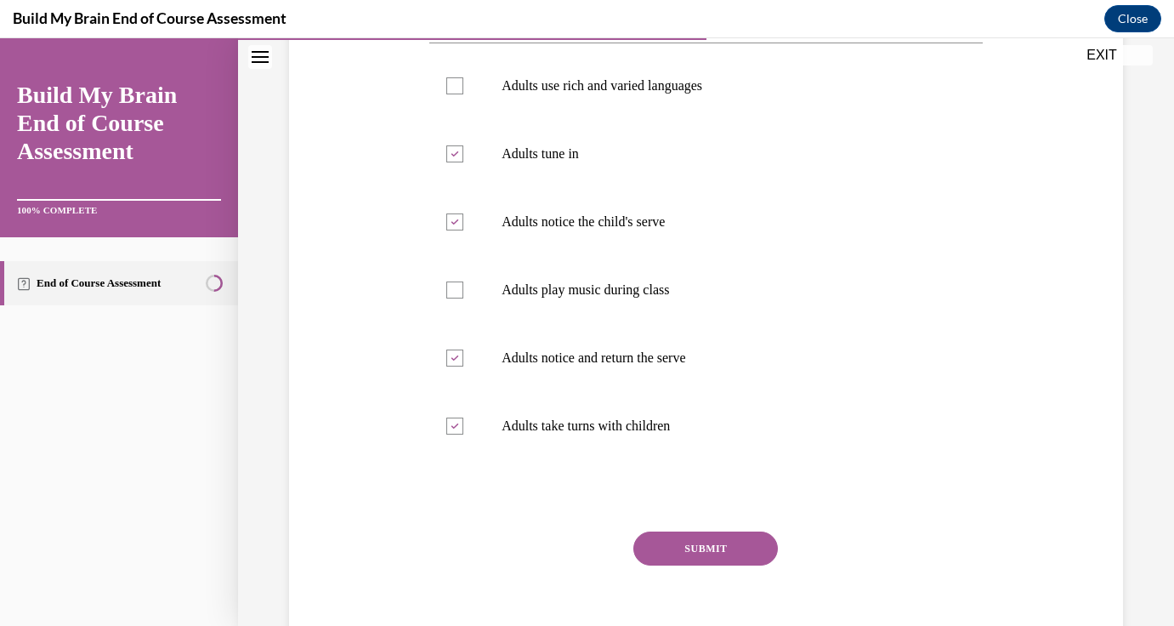
scroll to position [331, 0]
click at [697, 544] on button "SUBMIT" at bounding box center [705, 550] width 145 height 34
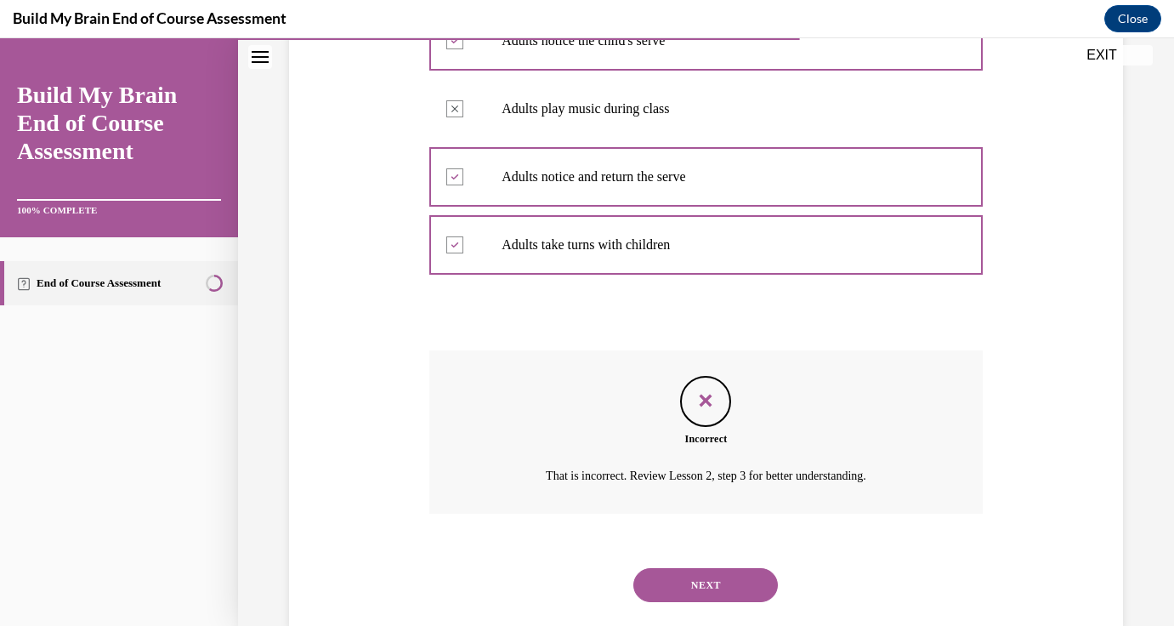
scroll to position [519, 0]
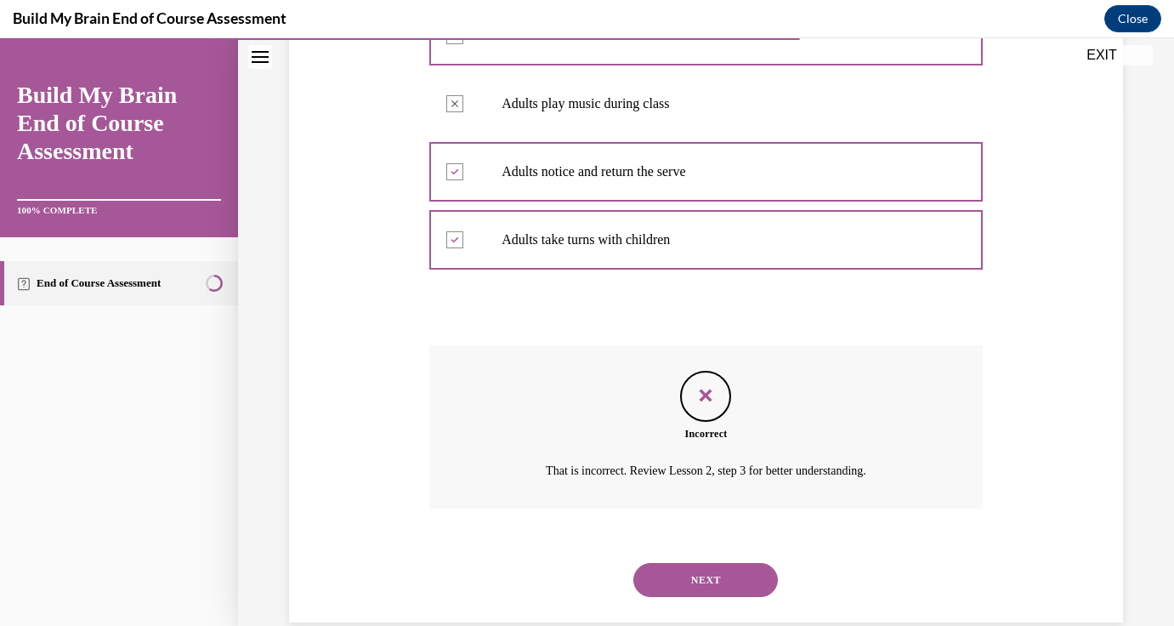
click at [668, 587] on button "NEXT" at bounding box center [705, 580] width 145 height 34
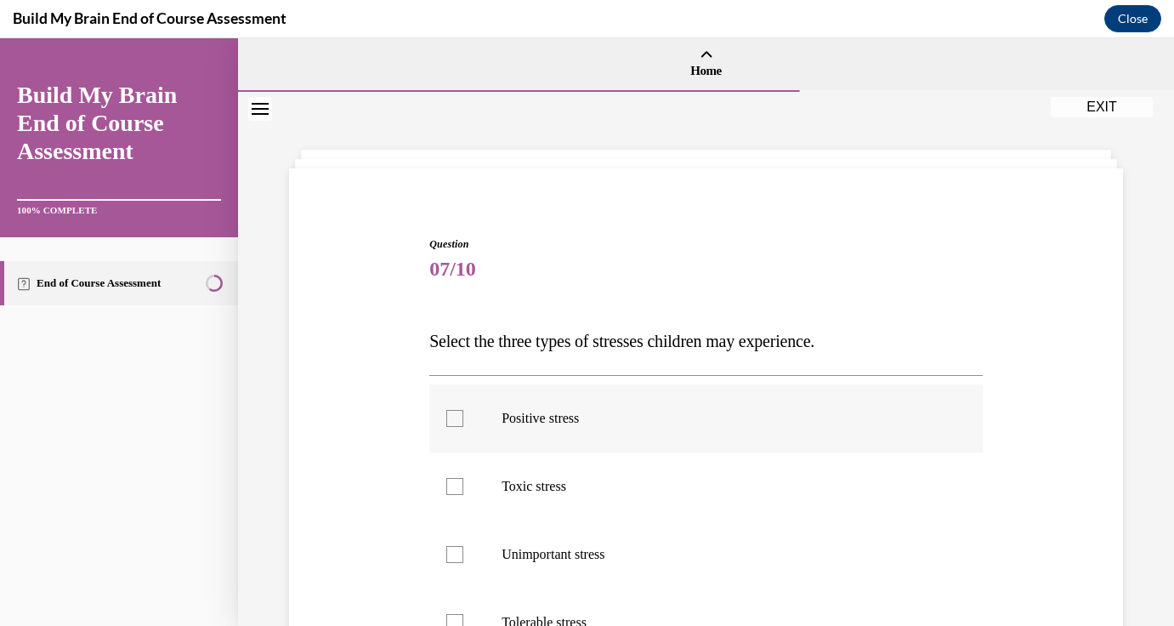
click at [576, 417] on p "Positive stress" at bounding box center [721, 418] width 439 height 17
click at [463, 417] on input "Positive stress" at bounding box center [454, 418] width 17 height 17
checkbox input "true"
click at [542, 487] on p "Toxic stress" at bounding box center [721, 486] width 439 height 17
click at [463, 487] on input "Toxic stress" at bounding box center [454, 486] width 17 height 17
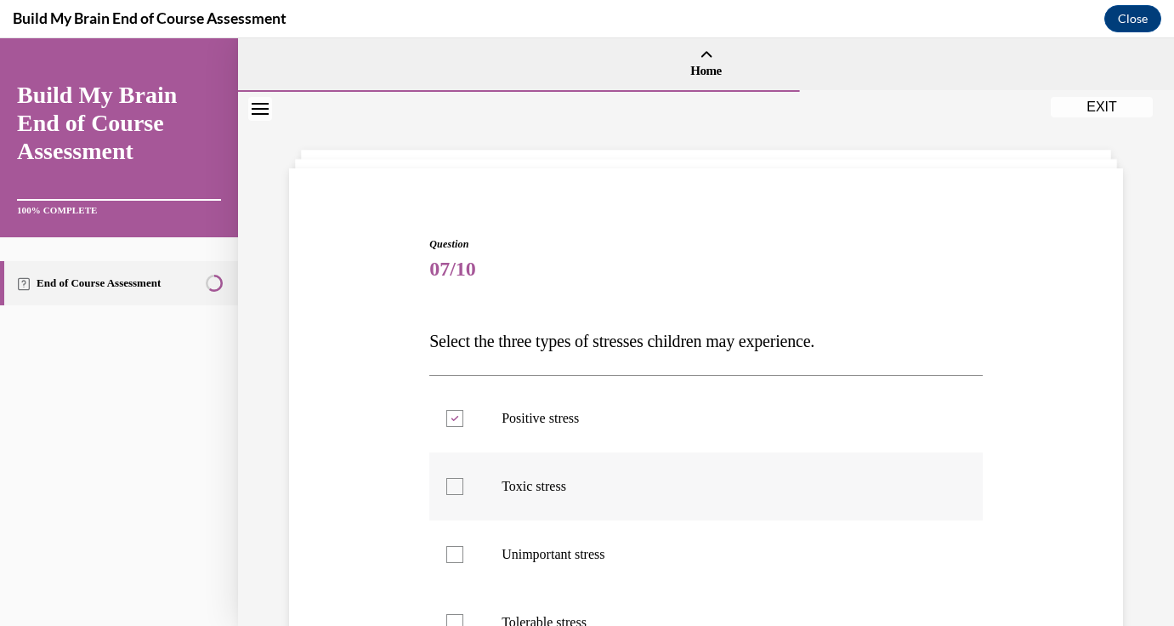
checkbox input "true"
click at [569, 618] on p "Tolerable stress" at bounding box center [721, 622] width 439 height 17
click at [463, 618] on input "Tolerable stress" at bounding box center [454, 622] width 17 height 17
checkbox input "true"
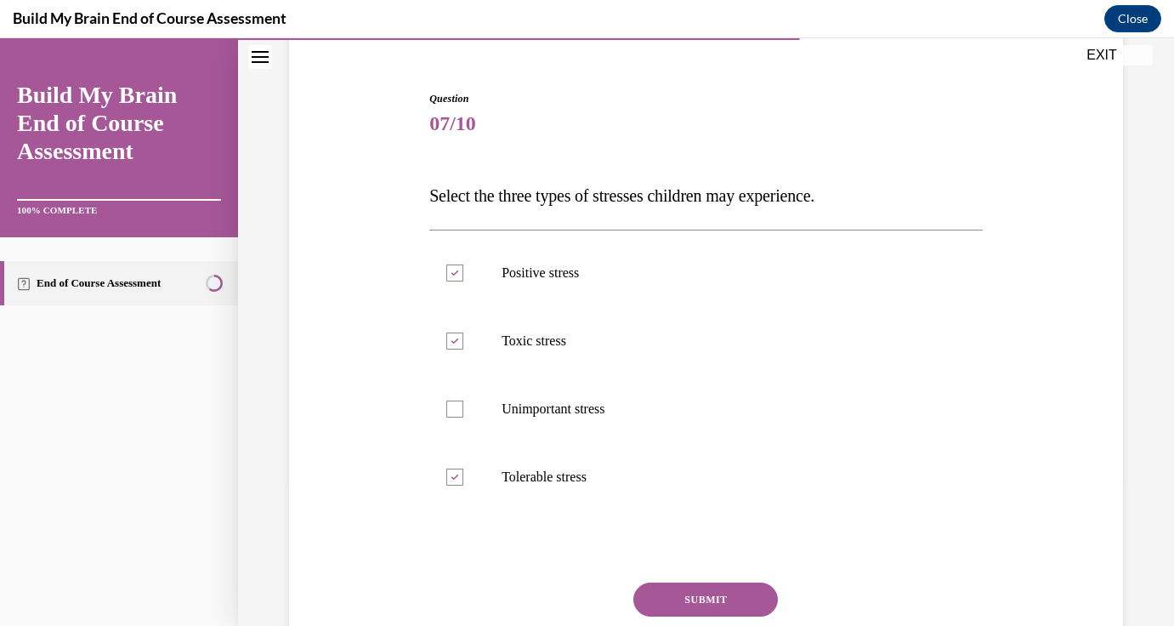
scroll to position [152, 0]
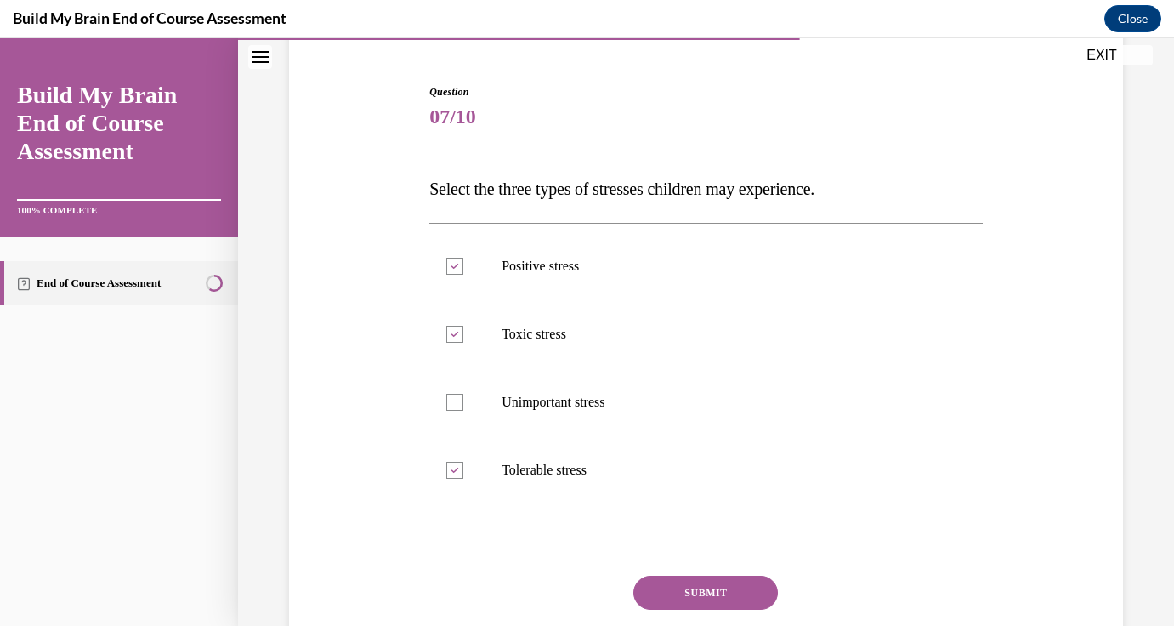
click at [712, 596] on button "SUBMIT" at bounding box center [705, 593] width 145 height 34
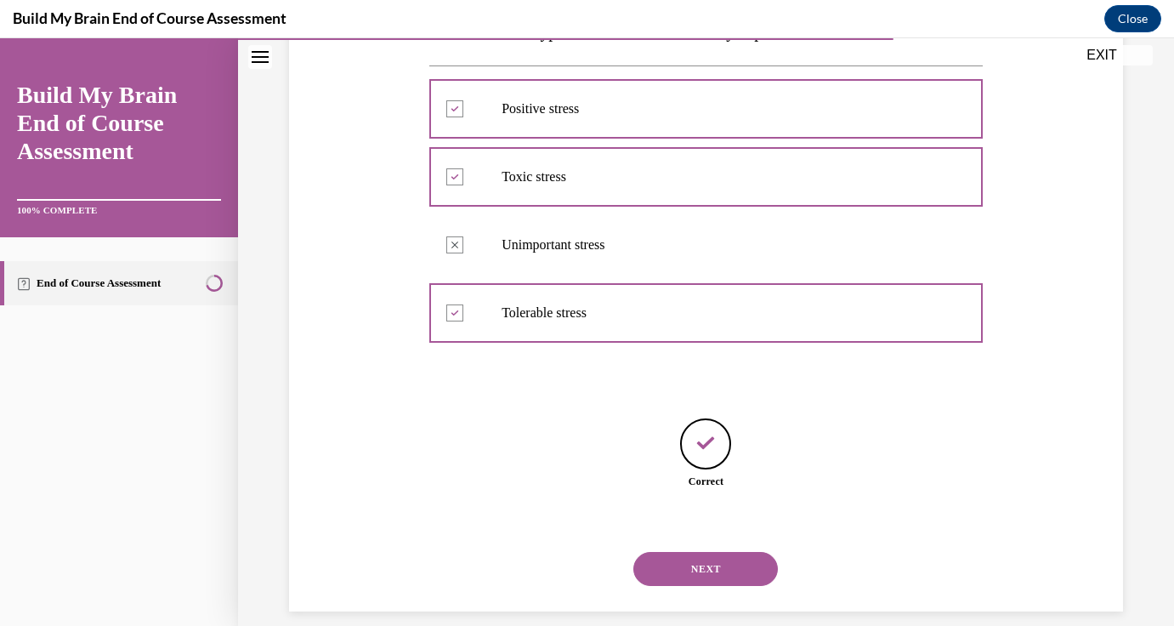
scroll to position [329, 0]
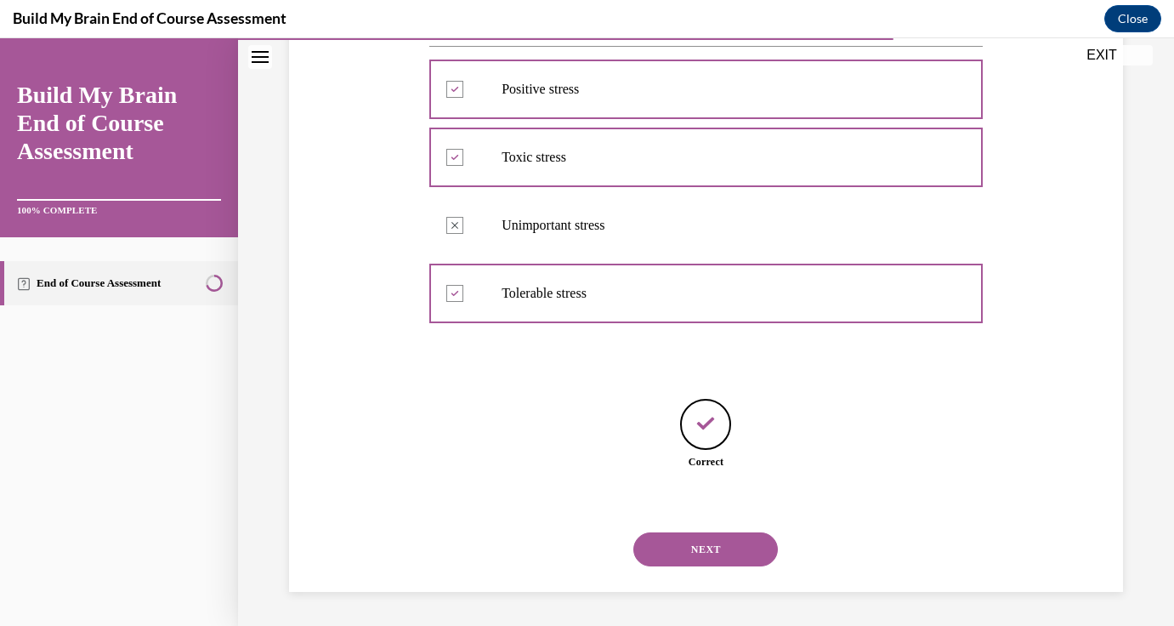
click at [716, 568] on div "NEXT" at bounding box center [705, 549] width 553 height 68
click at [722, 552] on button "NEXT" at bounding box center [705, 549] width 145 height 34
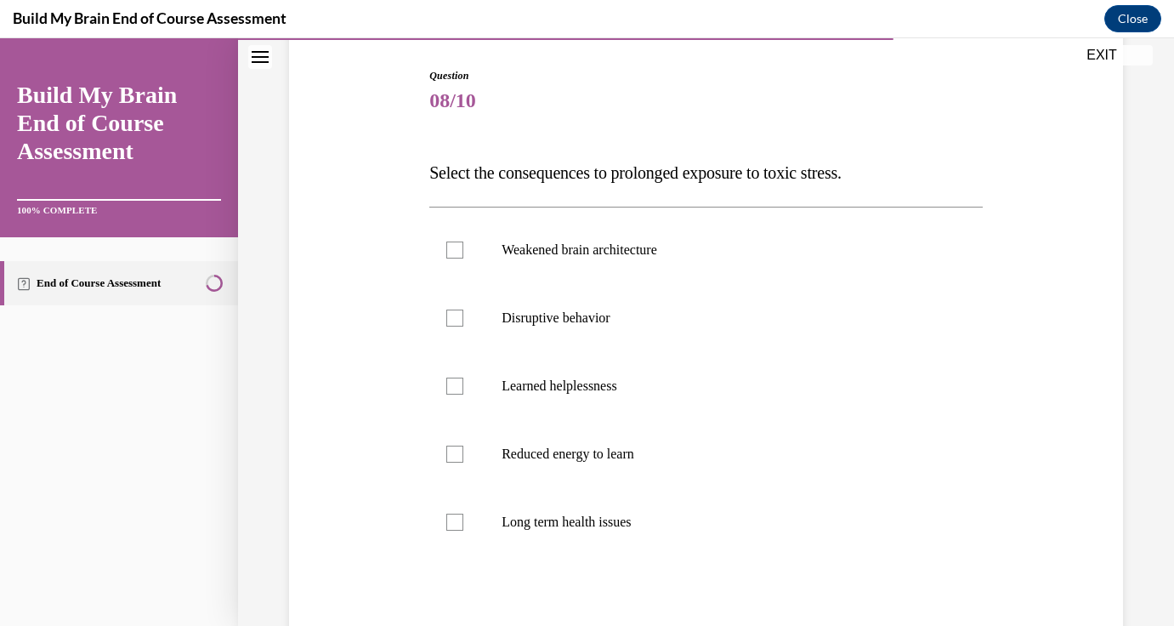
scroll to position [173, 0]
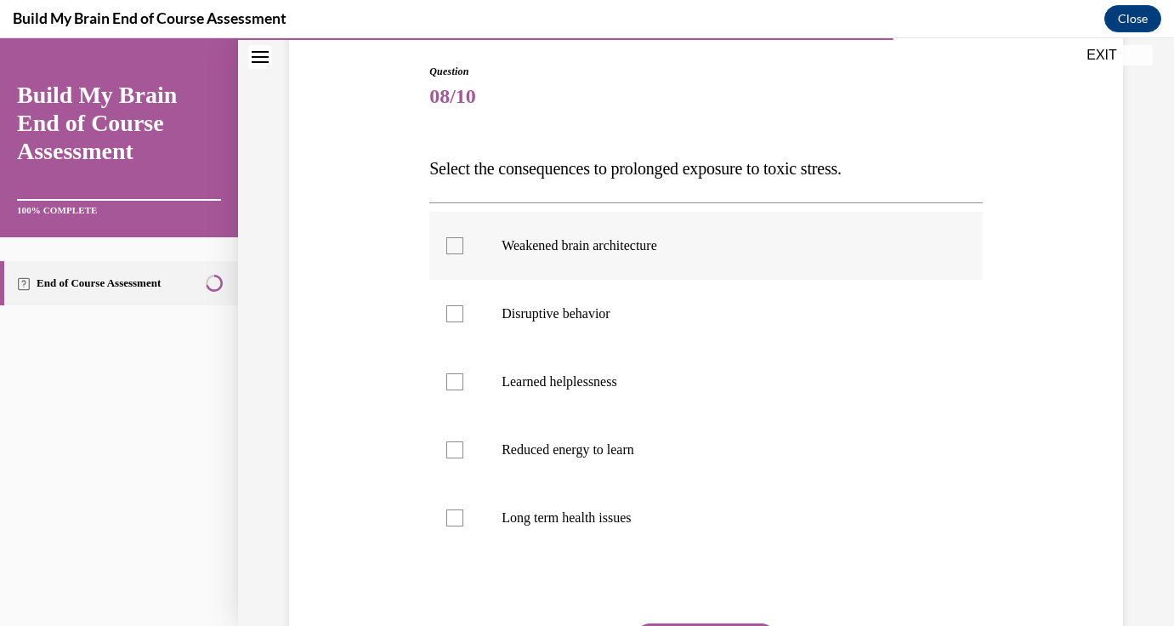
click at [614, 251] on p "Weakened brain architecture" at bounding box center [721, 245] width 439 height 17
click at [463, 251] on input "Weakened brain architecture" at bounding box center [454, 245] width 17 height 17
checkbox input "true"
click at [586, 309] on p "Disruptive behavior" at bounding box center [721, 313] width 439 height 17
click at [463, 309] on input "Disruptive behavior" at bounding box center [454, 313] width 17 height 17
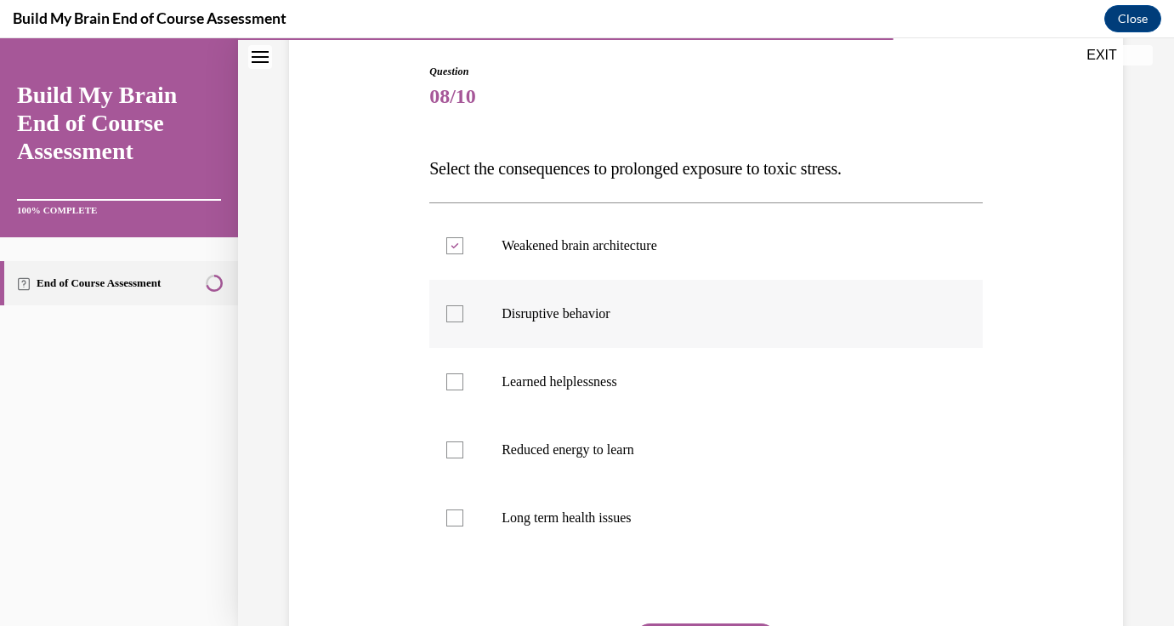
checkbox input "true"
click at [618, 449] on p "Reduced energy to learn" at bounding box center [721, 449] width 439 height 17
click at [463, 449] on input "Reduced energy to learn" at bounding box center [454, 449] width 17 height 17
checkbox input "true"
click at [600, 509] on p "Long term health issues" at bounding box center [721, 517] width 439 height 17
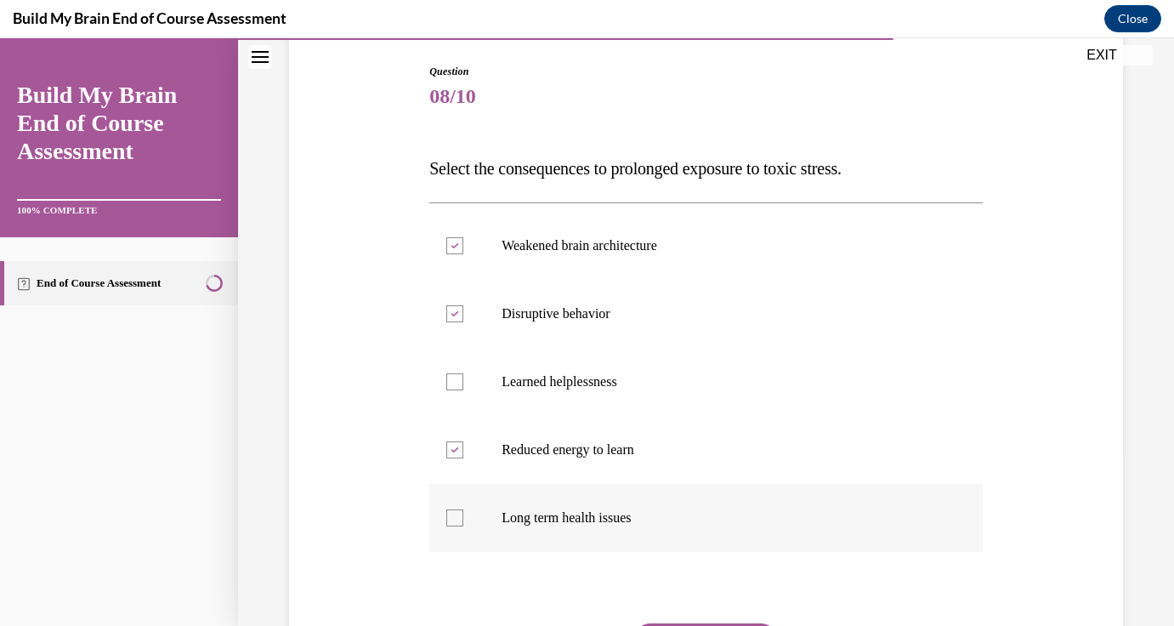
click at [463, 509] on input "Long term health issues" at bounding box center [454, 517] width 17 height 17
checkbox input "true"
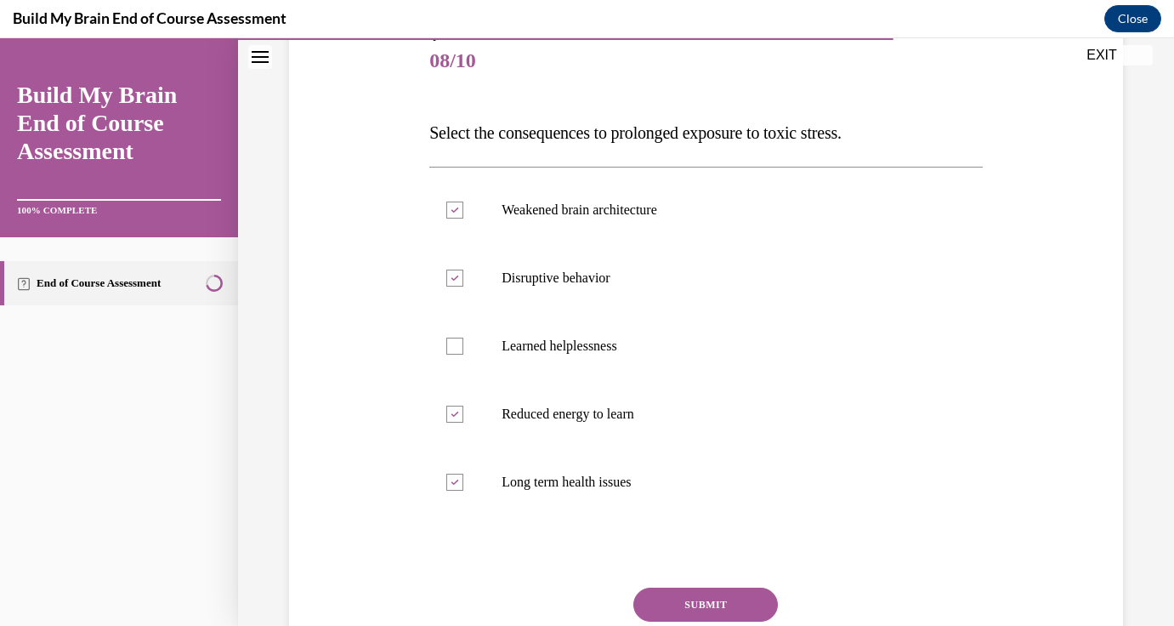
click at [674, 603] on button "SUBMIT" at bounding box center [705, 604] width 145 height 34
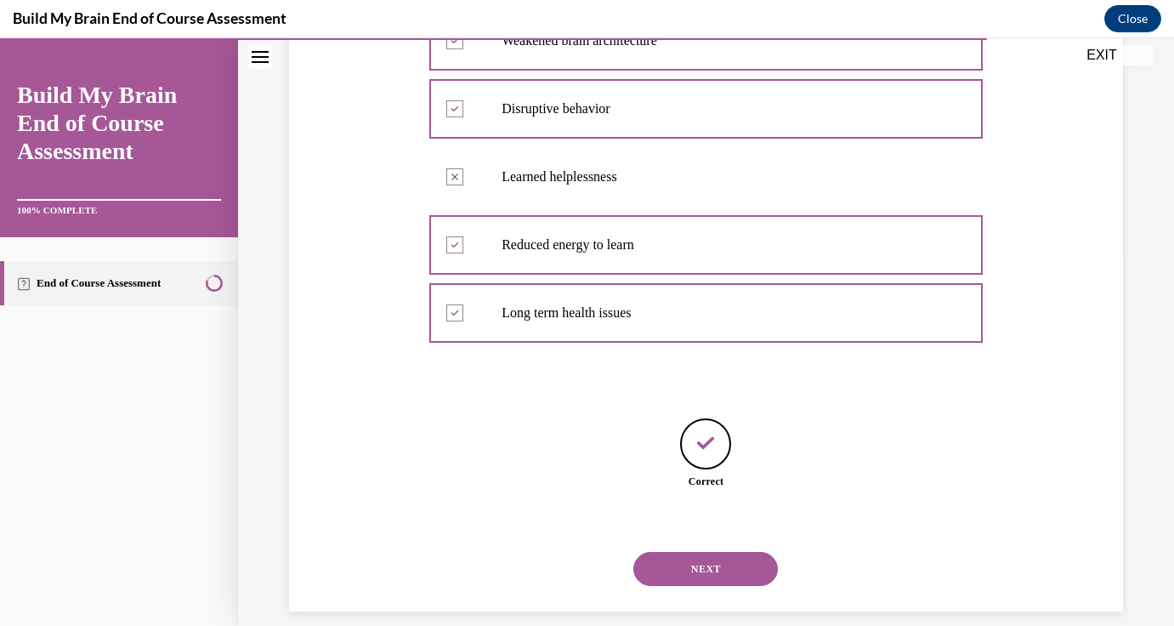
scroll to position [397, 0]
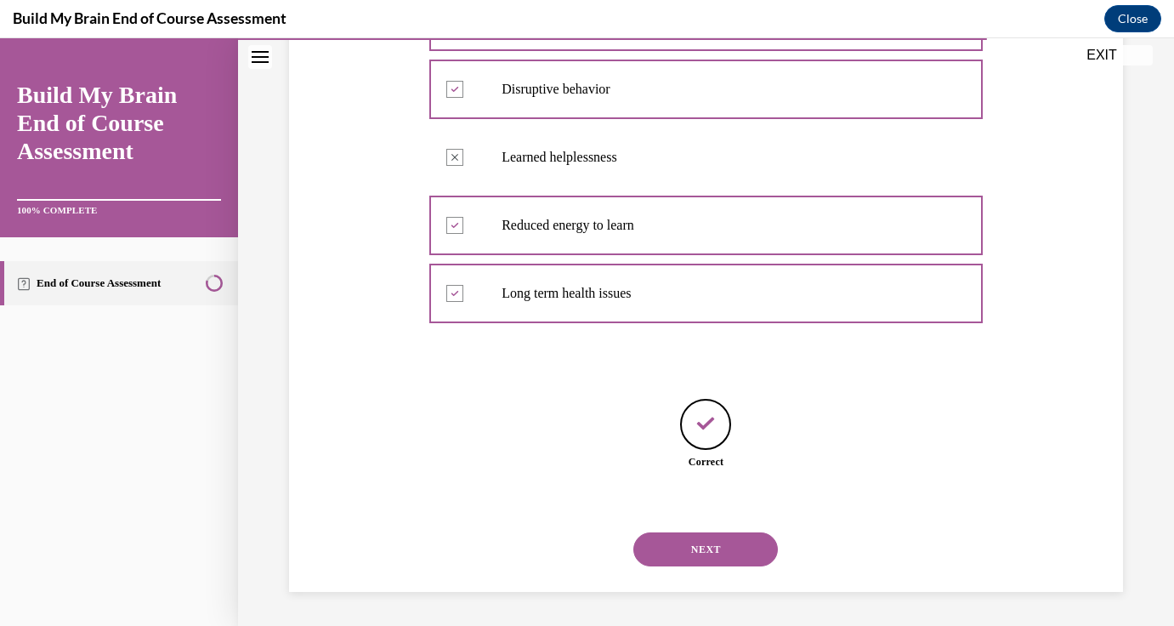
click at [700, 553] on button "NEXT" at bounding box center [705, 549] width 145 height 34
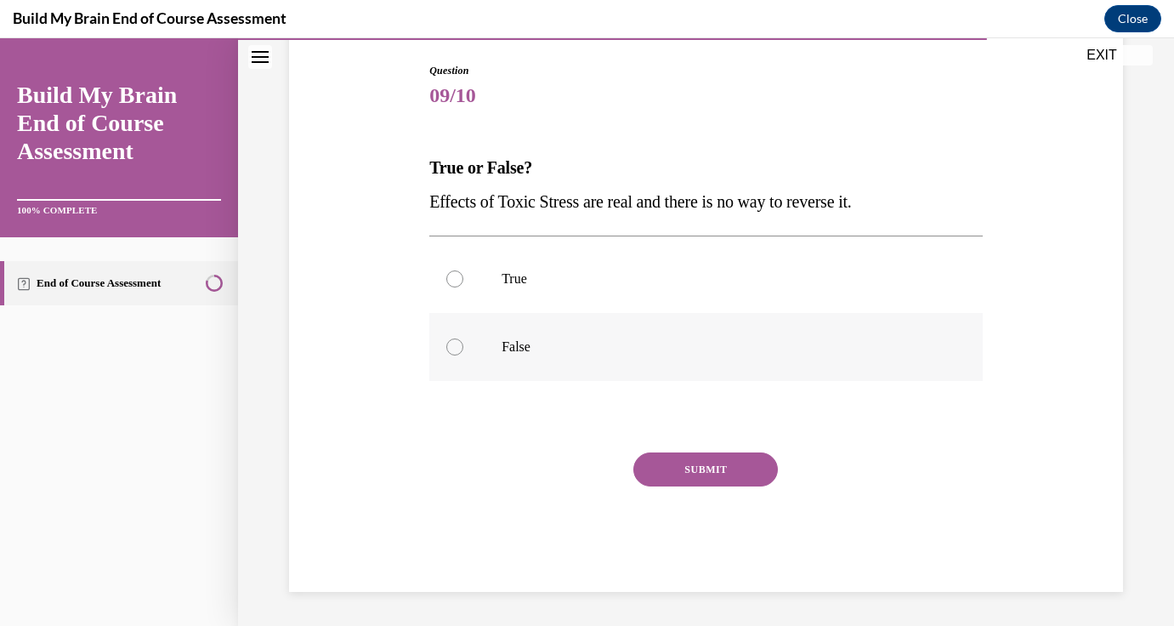
click at [564, 364] on label "False" at bounding box center [705, 347] width 553 height 68
click at [463, 355] on input "False" at bounding box center [454, 346] width 17 height 17
radio input "true"
click at [672, 465] on button "SUBMIT" at bounding box center [705, 469] width 145 height 34
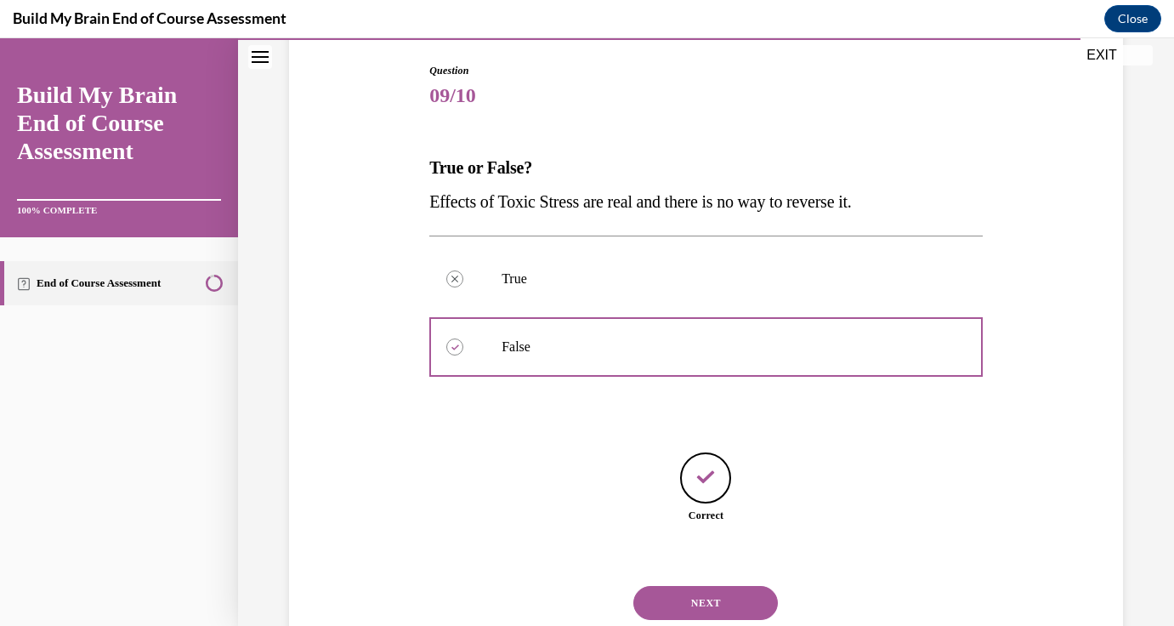
scroll to position [227, 0]
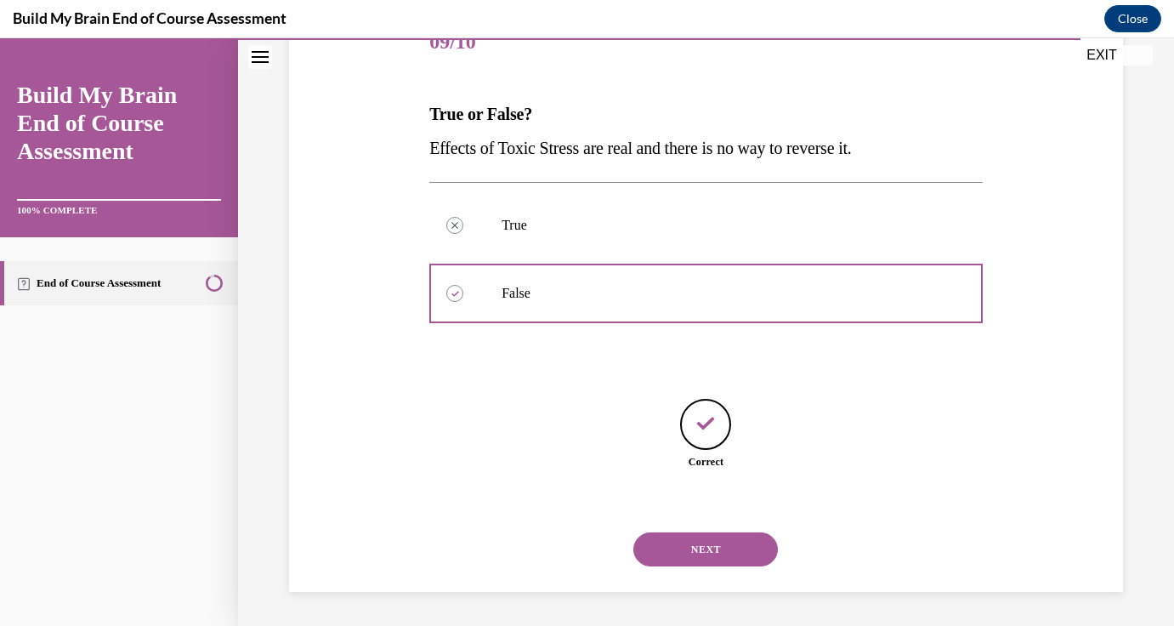
click at [696, 537] on button "NEXT" at bounding box center [705, 549] width 145 height 34
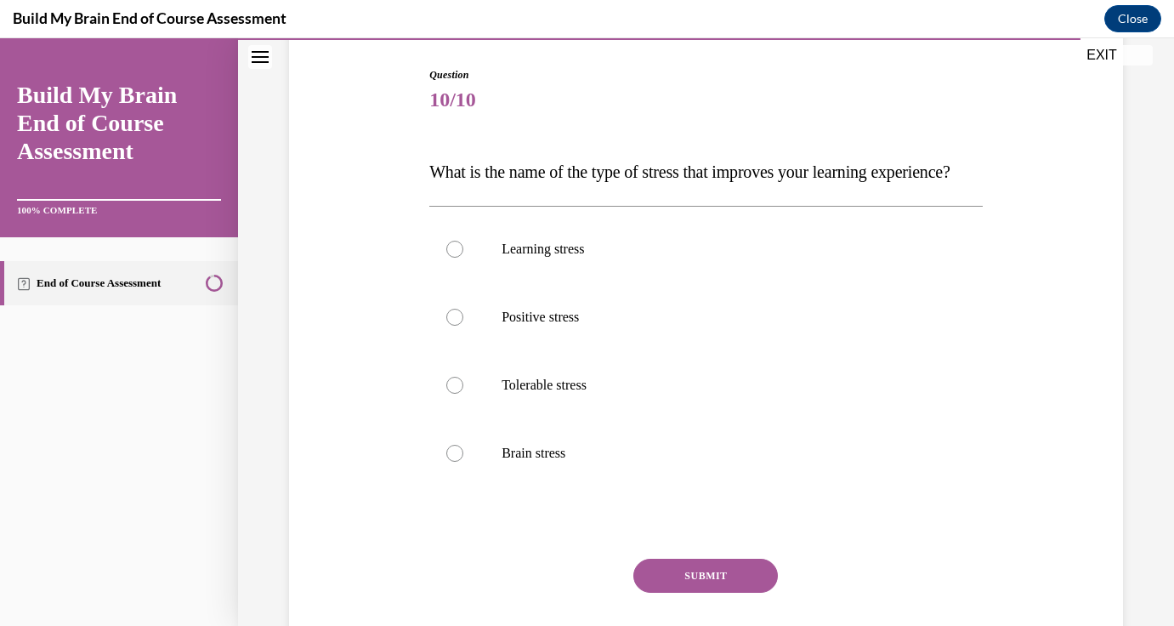
scroll to position [172, 0]
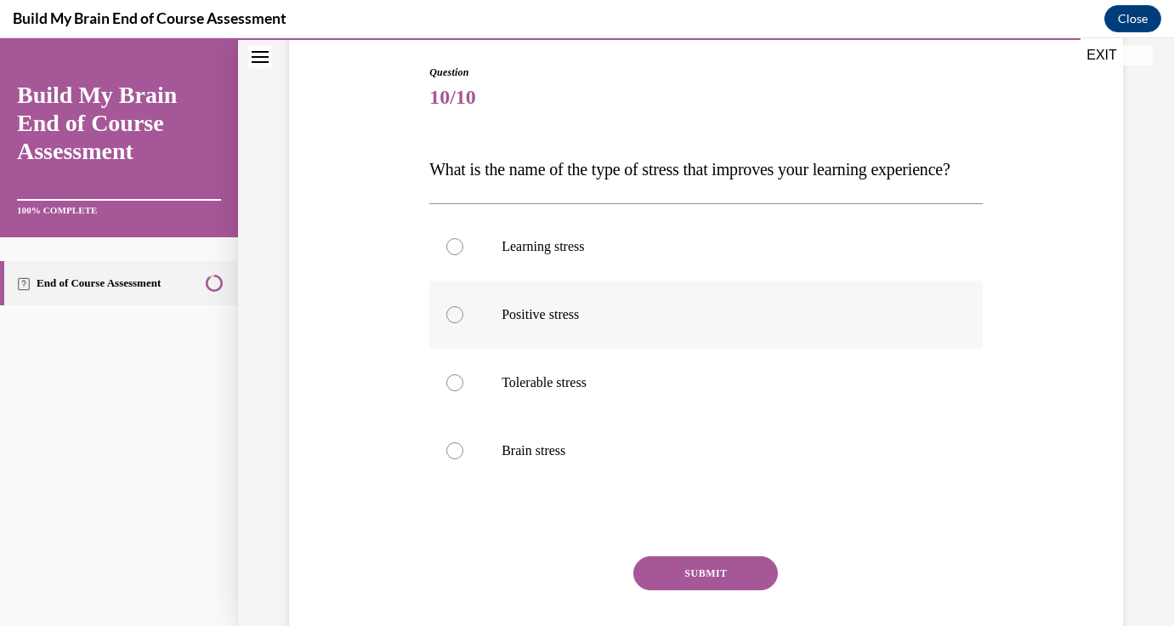
click at [579, 323] on p "Positive stress" at bounding box center [721, 314] width 439 height 17
click at [463, 323] on input "Positive stress" at bounding box center [454, 314] width 17 height 17
radio input "true"
click at [714, 590] on button "SUBMIT" at bounding box center [705, 573] width 145 height 34
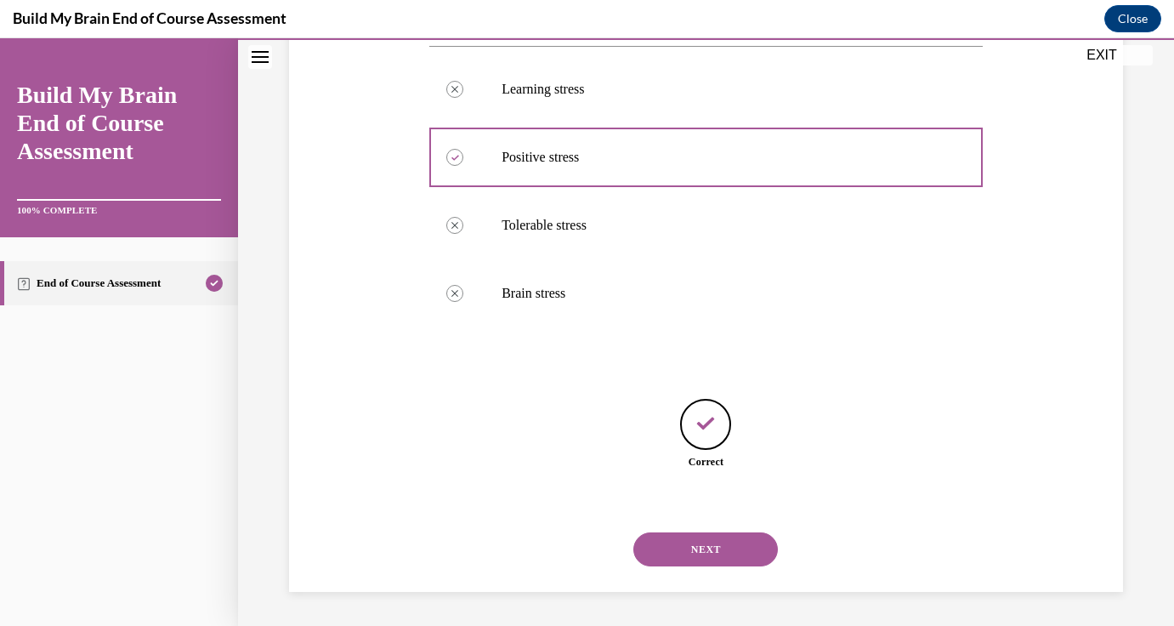
scroll to position [363, 0]
click at [703, 553] on button "NEXT" at bounding box center [705, 549] width 145 height 34
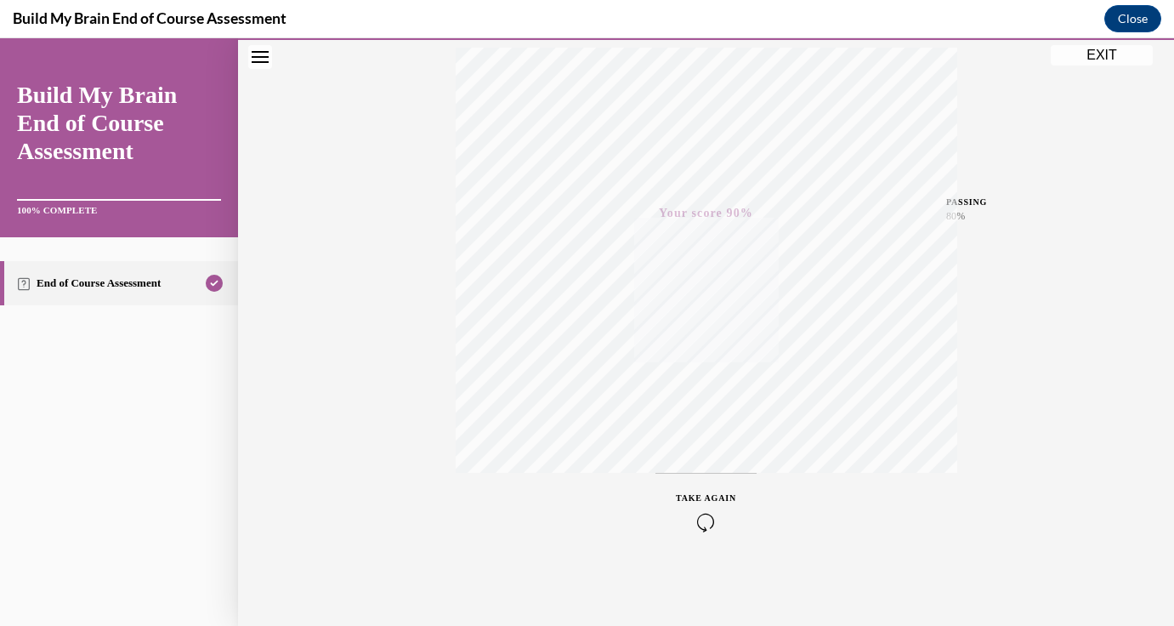
scroll to position [284, 0]
click at [1105, 49] on button "EXIT" at bounding box center [1102, 55] width 102 height 20
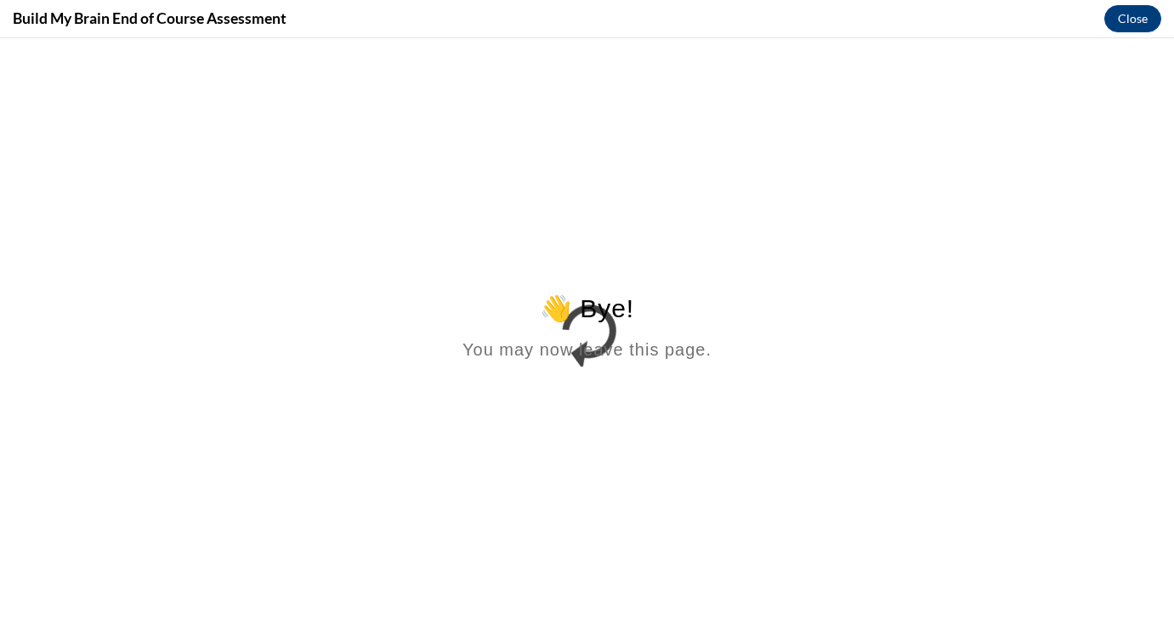
scroll to position [0, 0]
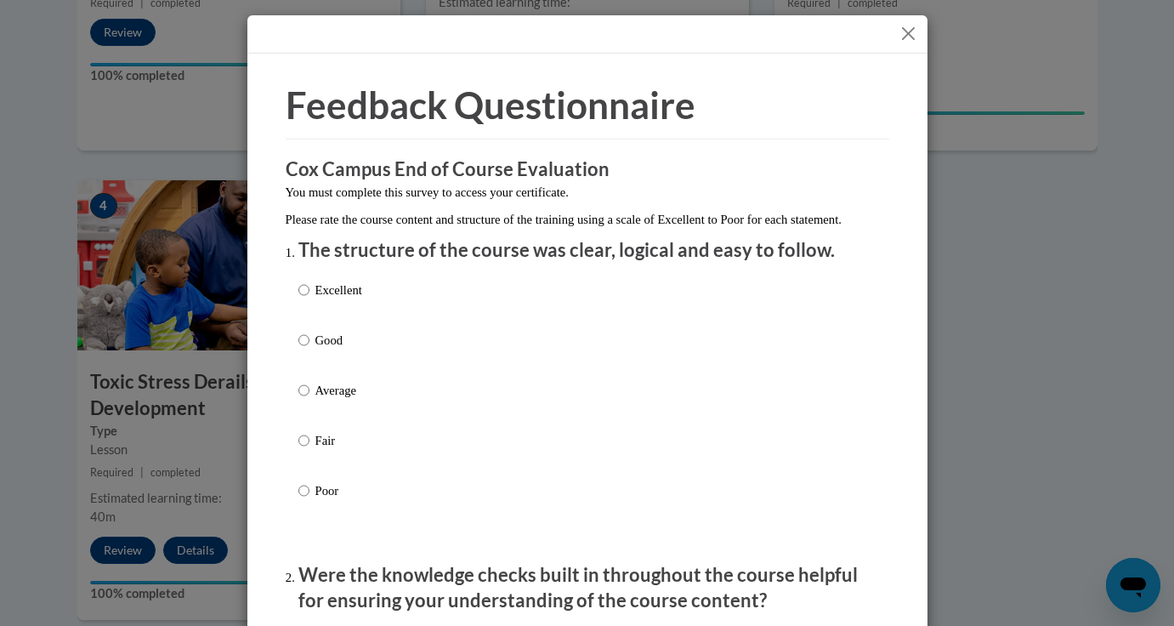
click at [326, 299] on p "Excellent" at bounding box center [338, 290] width 47 height 19
click at [309, 299] on input "Excellent" at bounding box center [303, 290] width 11 height 19
radio input "true"
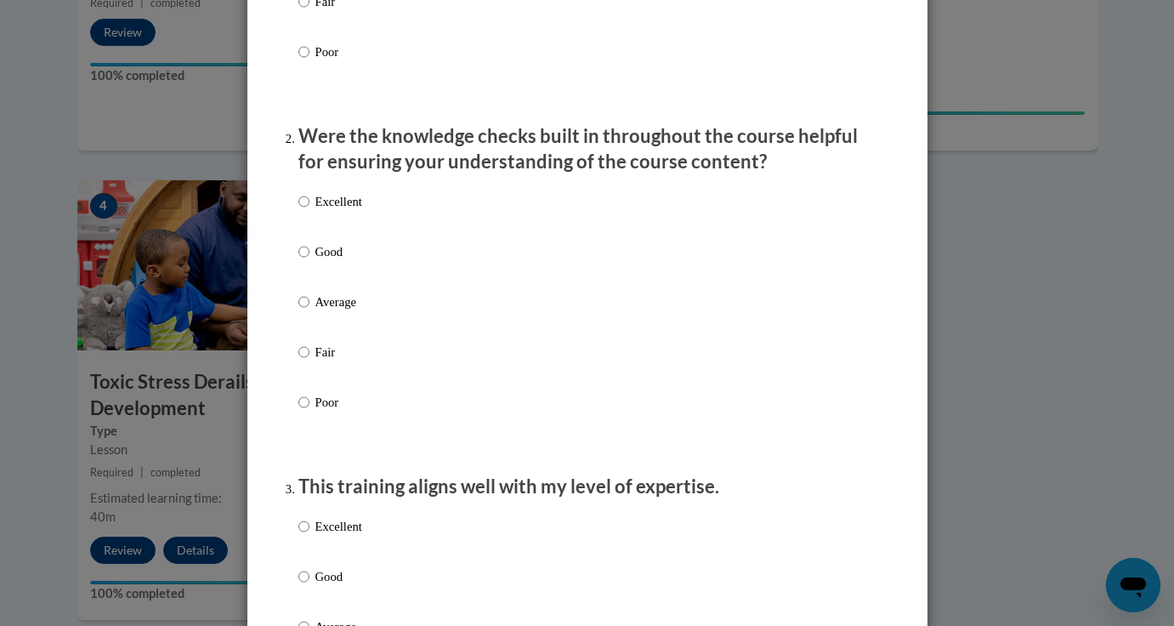
scroll to position [440, 0]
click at [348, 209] on p "Excellent" at bounding box center [338, 199] width 47 height 19
click at [309, 209] on input "Excellent" at bounding box center [303, 199] width 11 height 19
radio input "true"
click at [349, 534] on p "Excellent" at bounding box center [338, 524] width 47 height 19
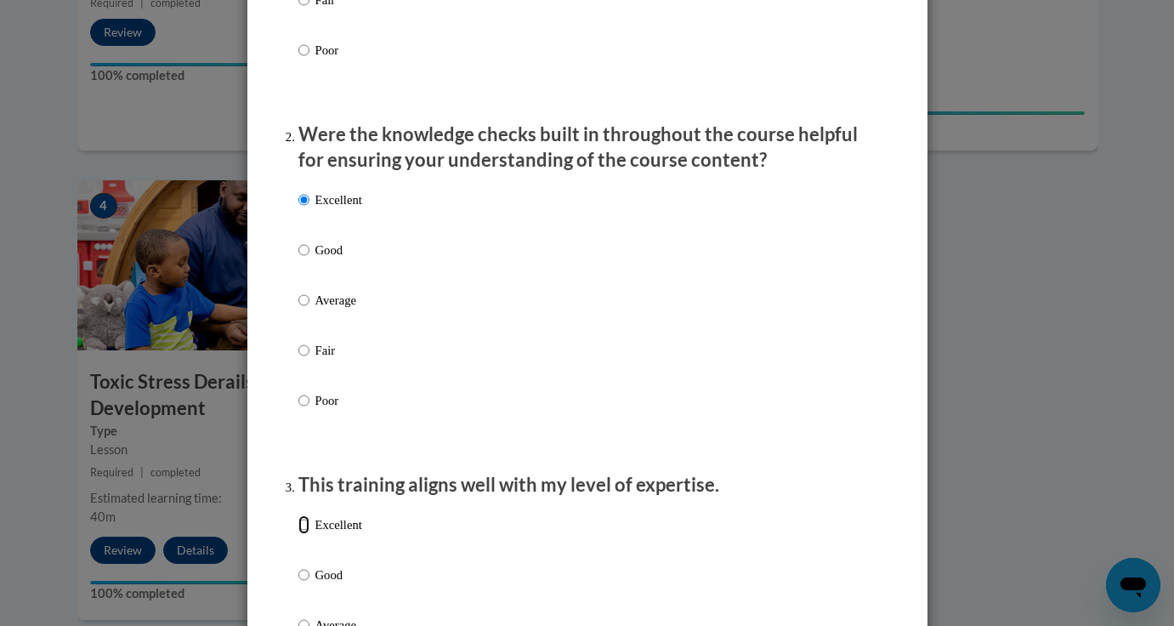
click at [309, 534] on input "Excellent" at bounding box center [303, 524] width 11 height 19
radio input "true"
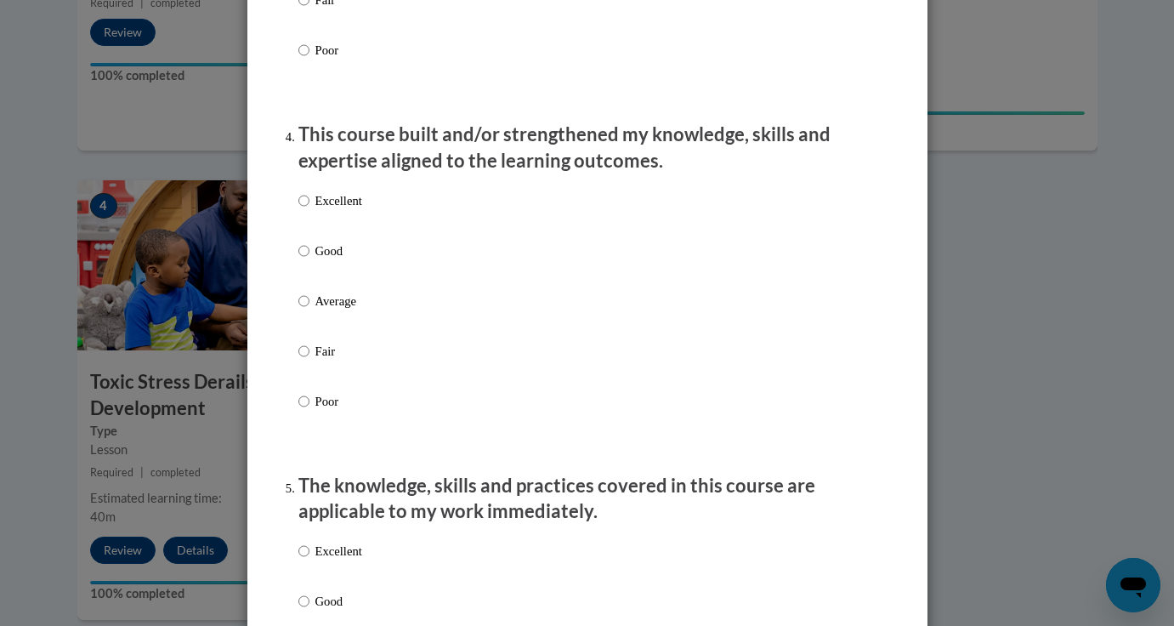
scroll to position [1126, 0]
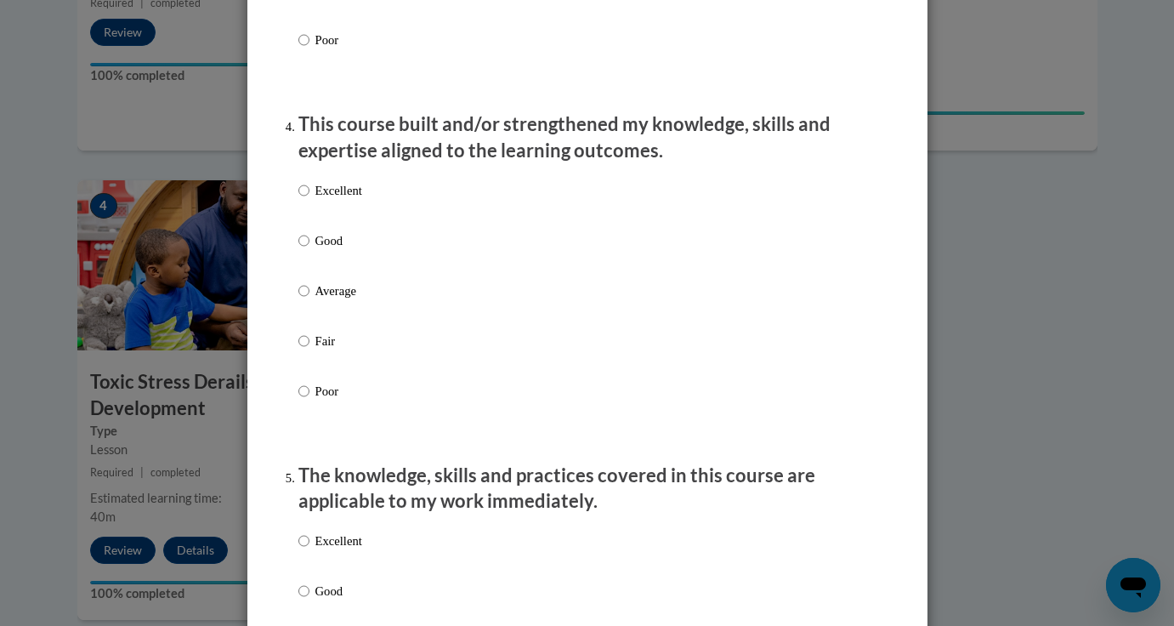
click at [360, 228] on div "Excellent Good Average Fair Poor" at bounding box center [587, 311] width 578 height 277
click at [350, 200] on p "Excellent" at bounding box center [338, 190] width 47 height 19
click at [309, 200] on input "Excellent" at bounding box center [303, 190] width 11 height 19
radio input "true"
click at [343, 550] on p "Excellent" at bounding box center [338, 540] width 47 height 19
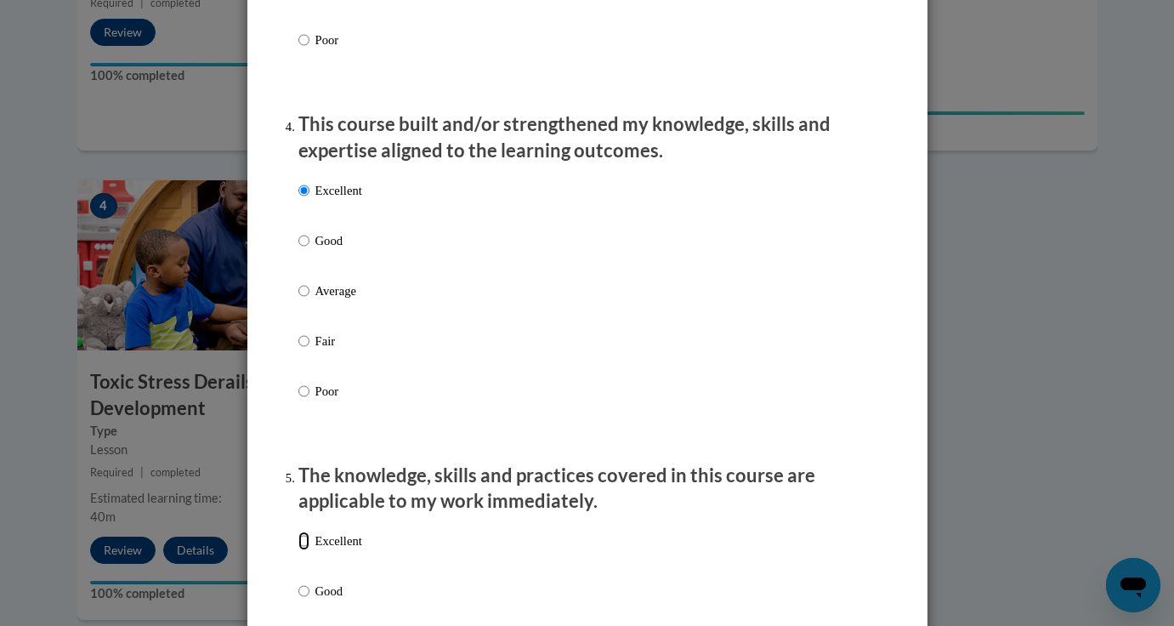
click at [309, 550] on input "Excellent" at bounding box center [303, 540] width 11 height 19
radio input "true"
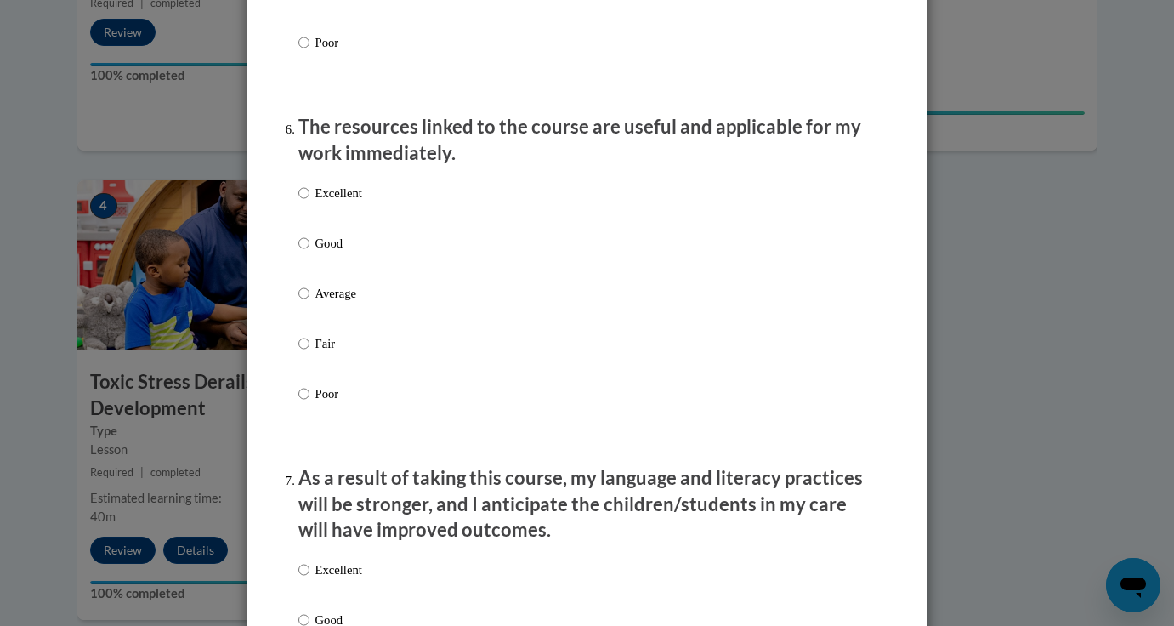
scroll to position [1819, 0]
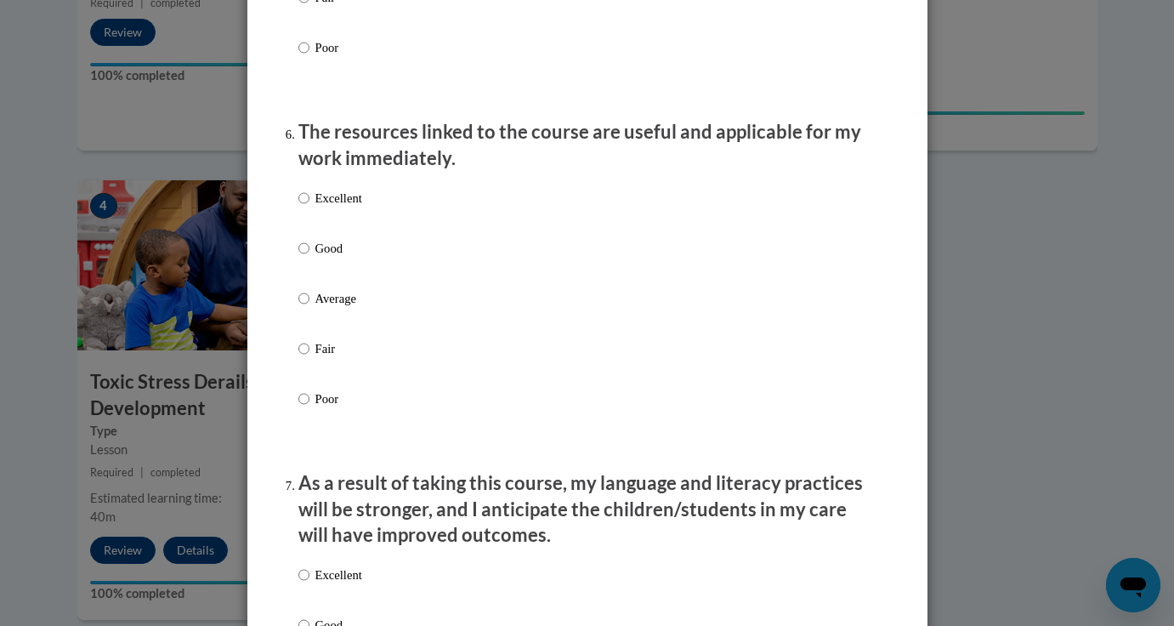
click at [343, 207] on p "Excellent" at bounding box center [338, 198] width 47 height 19
click at [309, 207] on input "Excellent" at bounding box center [303, 198] width 11 height 19
radio input "true"
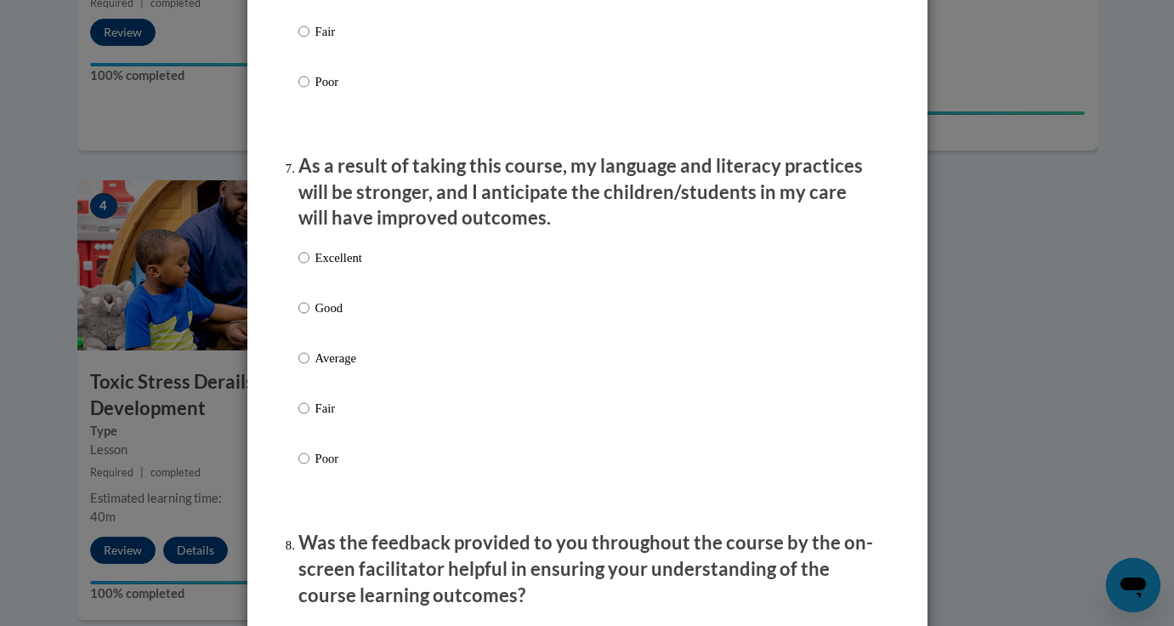
scroll to position [2148, 0]
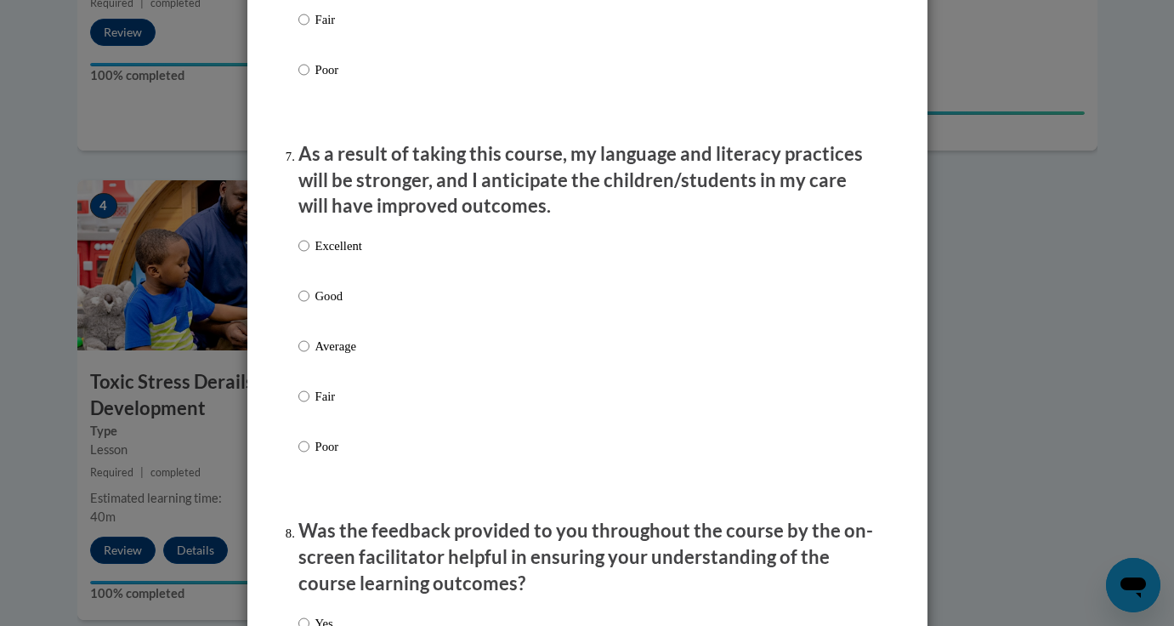
click at [326, 255] on p "Excellent" at bounding box center [338, 245] width 47 height 19
click at [309, 255] on input "Excellent" at bounding box center [303, 245] width 11 height 19
radio input "true"
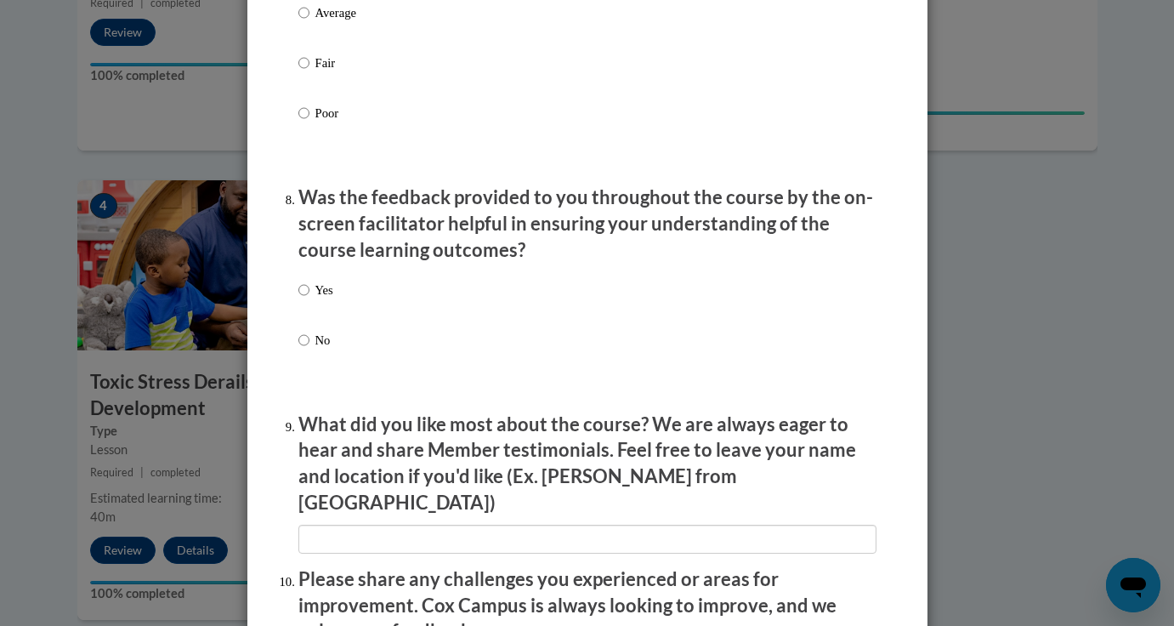
scroll to position [2510, 0]
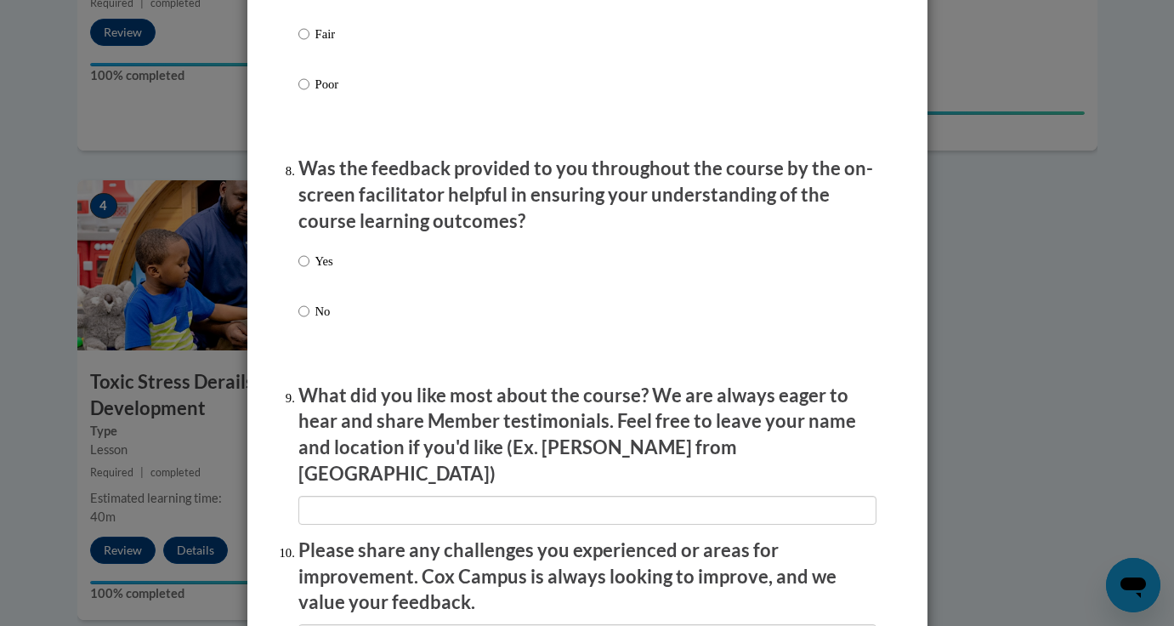
click at [340, 269] on div "Yes No" at bounding box center [587, 306] width 578 height 127
click at [315, 270] on p "Yes" at bounding box center [324, 261] width 18 height 19
click at [309, 270] on input "Yes" at bounding box center [303, 261] width 11 height 19
radio input "true"
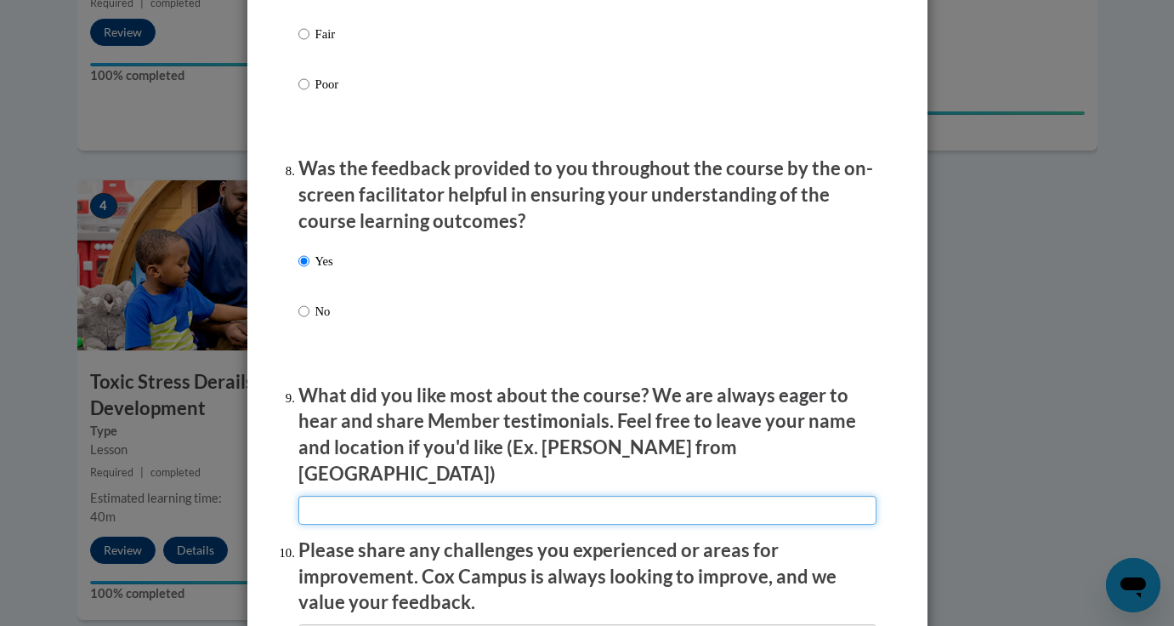
click at [400, 496] on input "textbox" at bounding box center [587, 510] width 578 height 29
type input "the levels of stresses, and how it affects the babies/children but also adults"
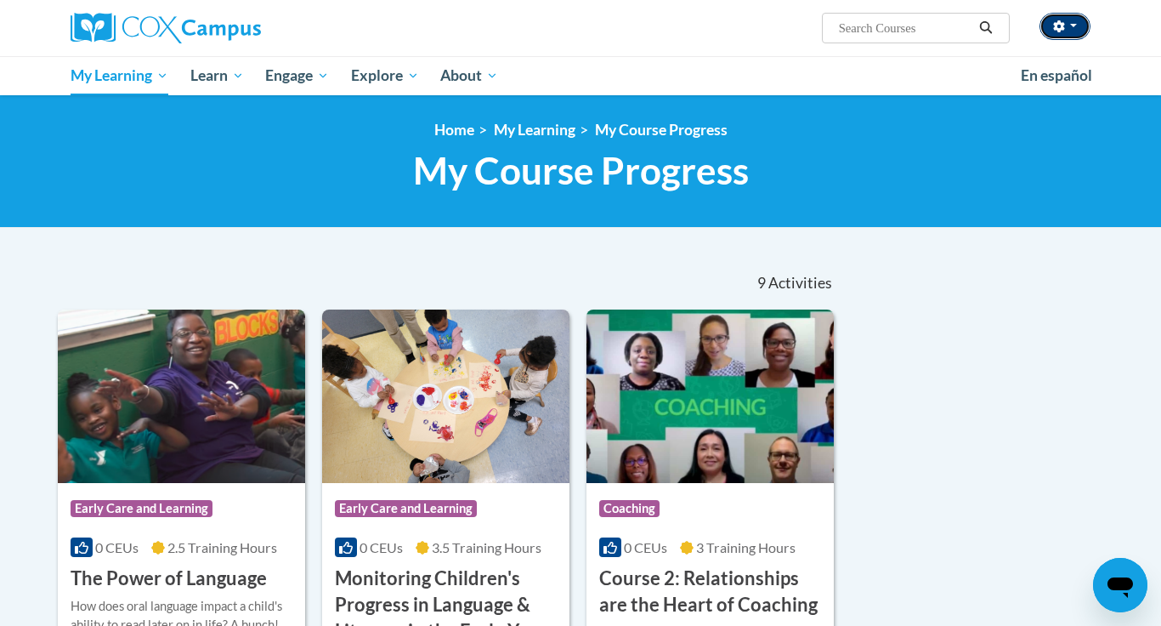
click at [1074, 25] on span "button" at bounding box center [1073, 25] width 7 height 3
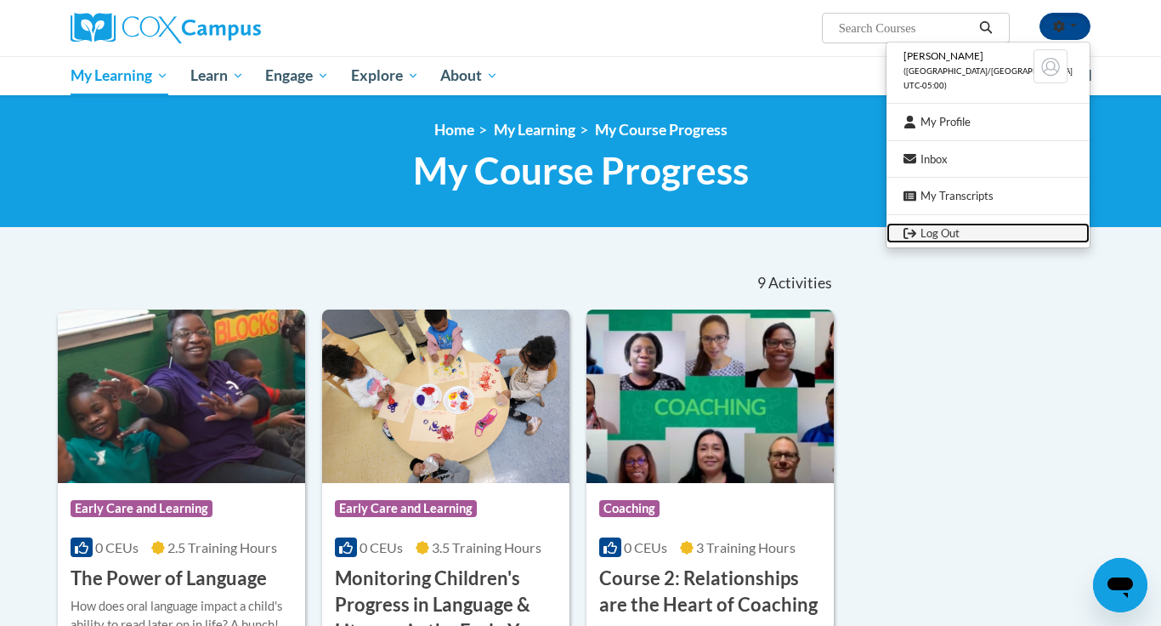
click at [1012, 232] on link "Log Out" at bounding box center [988, 233] width 203 height 21
